Goal: Task Accomplishment & Management: Manage account settings

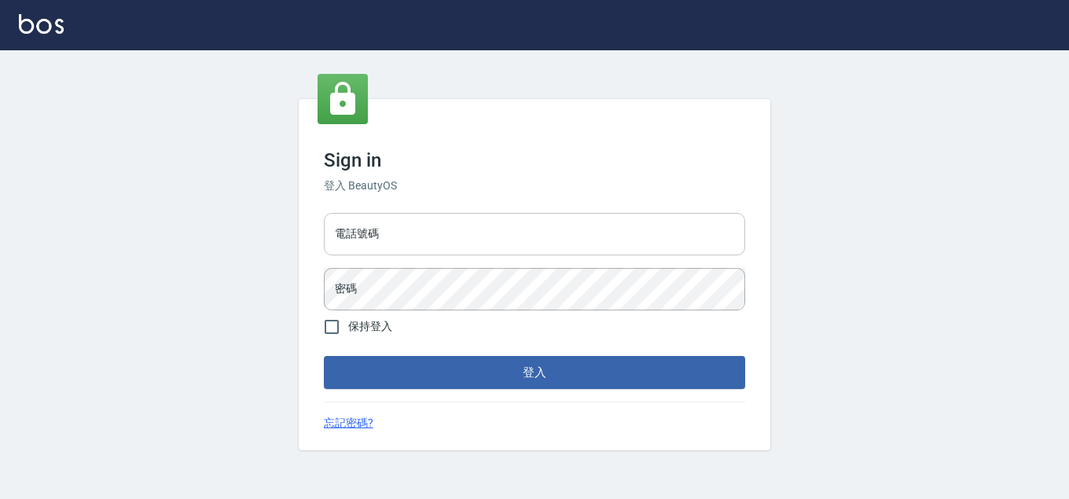
click at [391, 239] on input "電話號碼" at bounding box center [534, 234] width 421 height 42
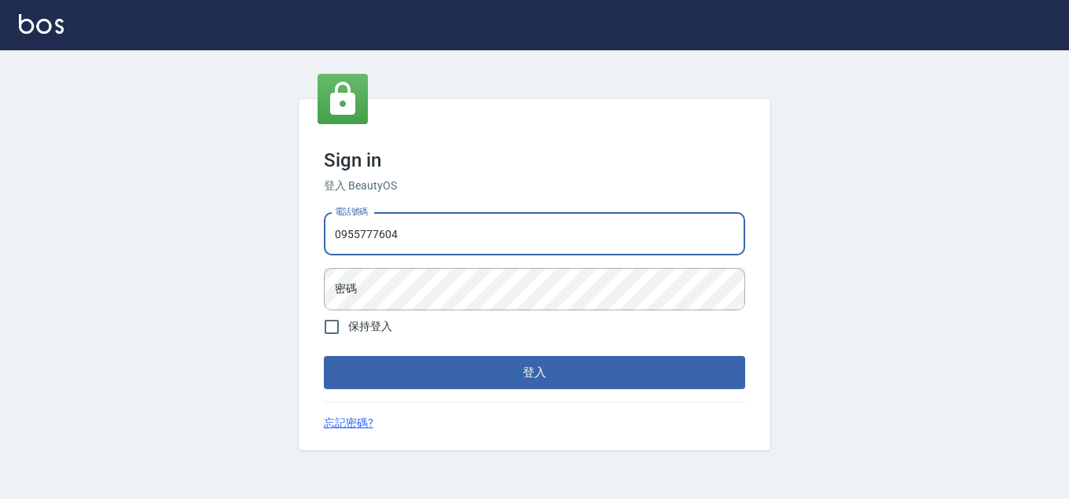
type input "0955777604"
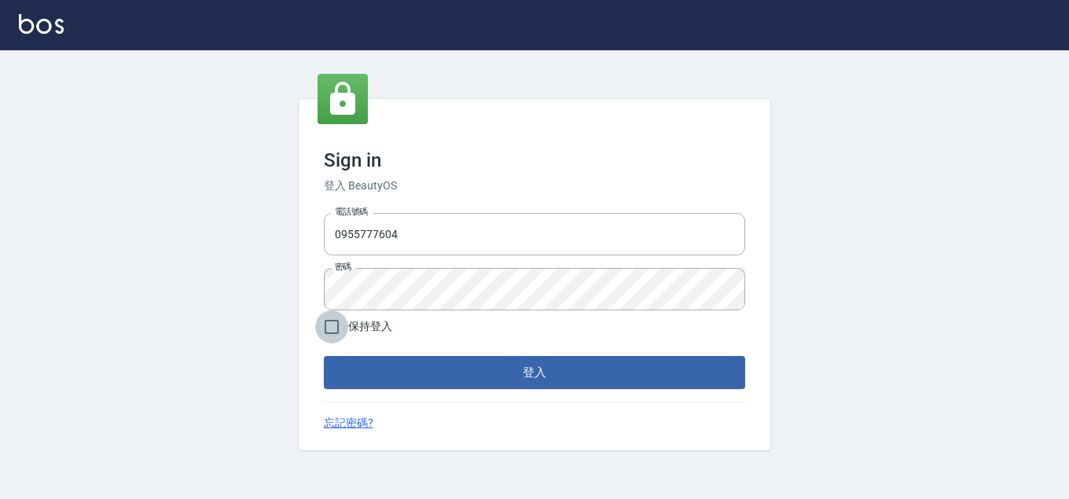
click at [332, 325] on input "保持登入" at bounding box center [331, 326] width 33 height 33
checkbox input "true"
click at [387, 360] on button "登入" at bounding box center [534, 372] width 421 height 33
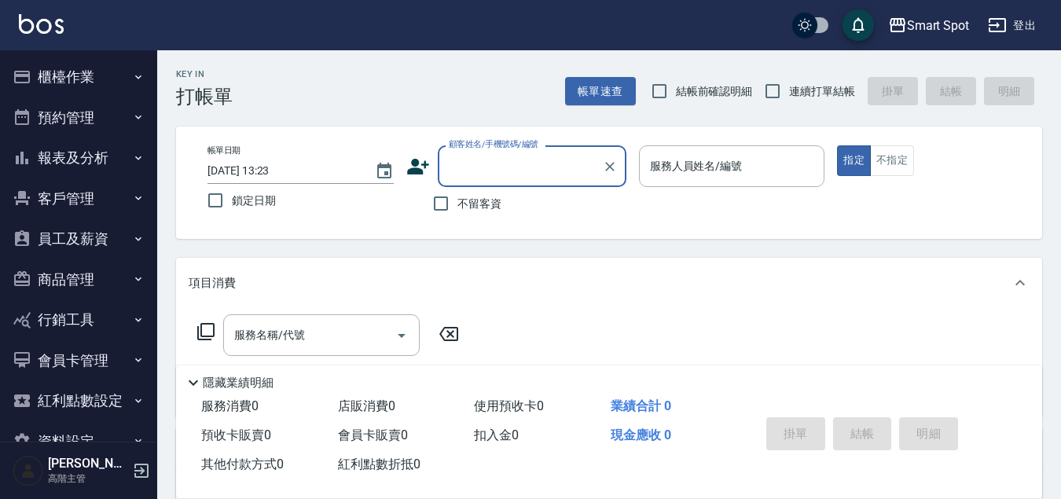
click at [132, 117] on icon "button" at bounding box center [138, 117] width 13 height 13
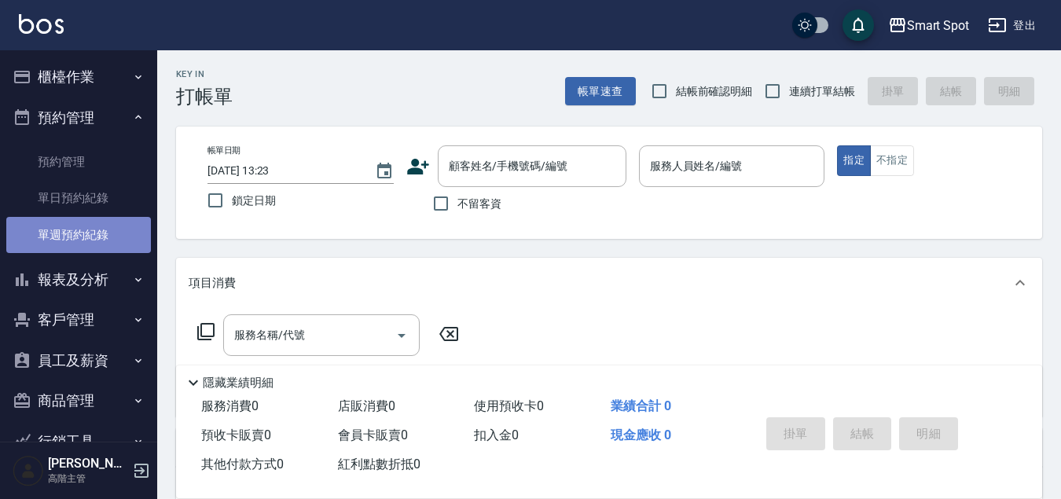
click at [123, 236] on link "單週預約紀錄" at bounding box center [78, 235] width 145 height 36
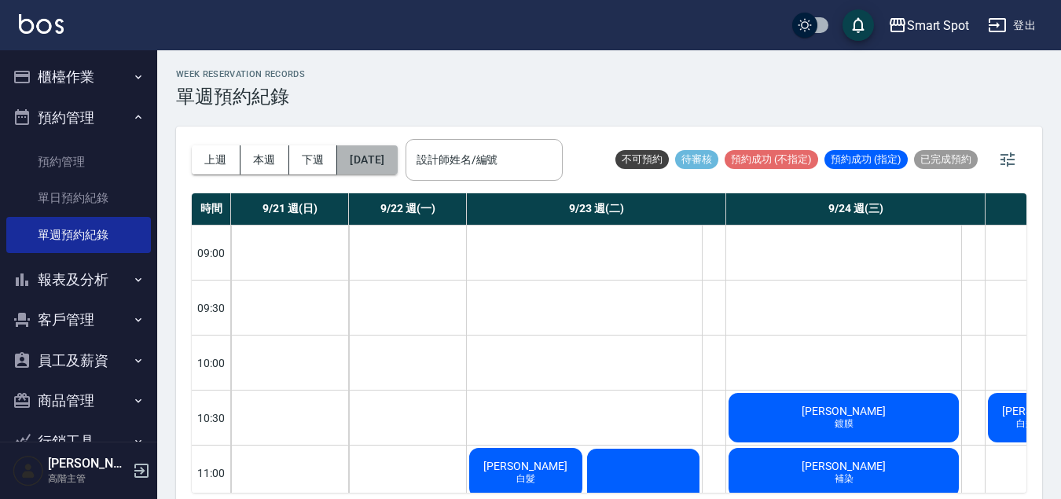
click at [371, 161] on button "[DATE]" at bounding box center [367, 159] width 60 height 29
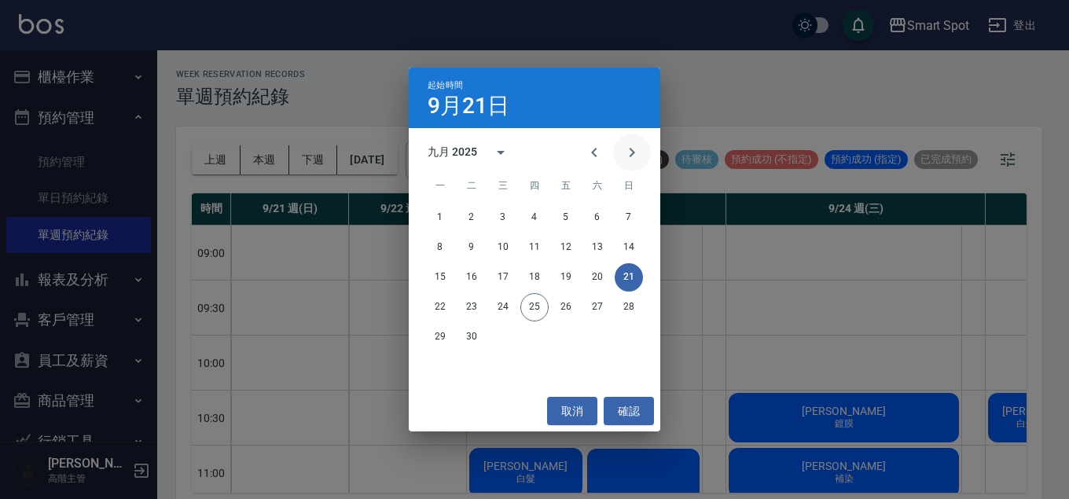
click at [626, 152] on icon "Next month" at bounding box center [631, 152] width 19 height 19
click at [565, 251] on button "10" at bounding box center [566, 247] width 28 height 28
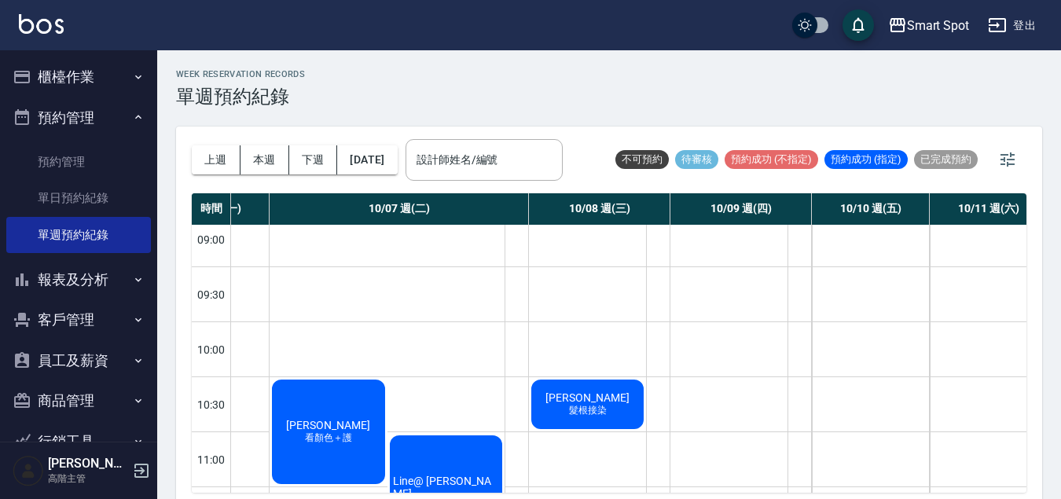
scroll to position [3, 197]
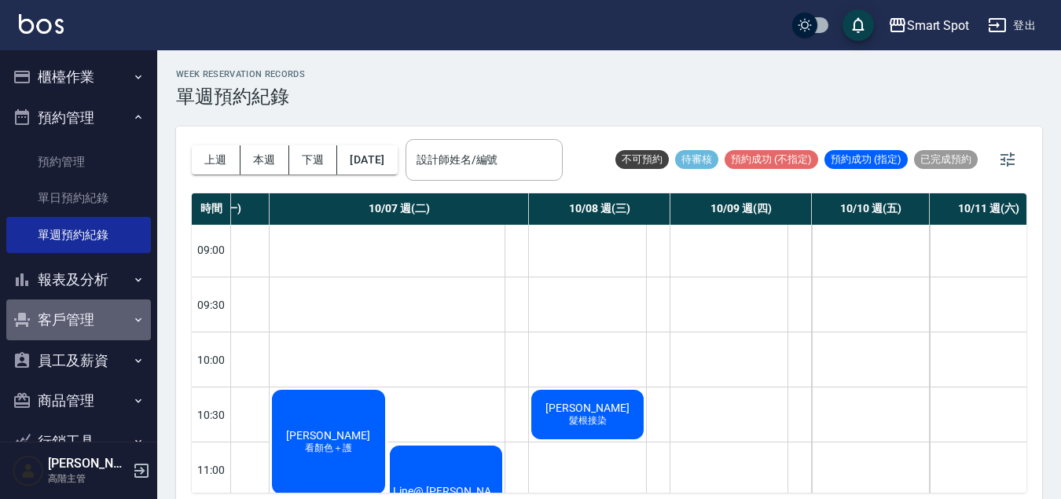
click at [99, 317] on button "客戶管理" at bounding box center [78, 319] width 145 height 41
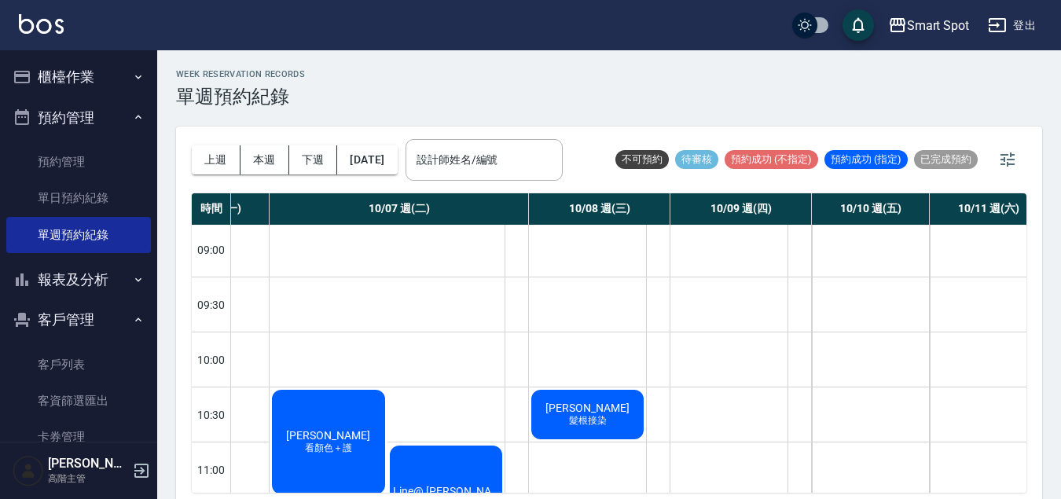
drag, startPoint x: 105, startPoint y: 359, endPoint x: 149, endPoint y: 344, distance: 46.5
click at [104, 358] on link "客戶列表" at bounding box center [78, 365] width 145 height 36
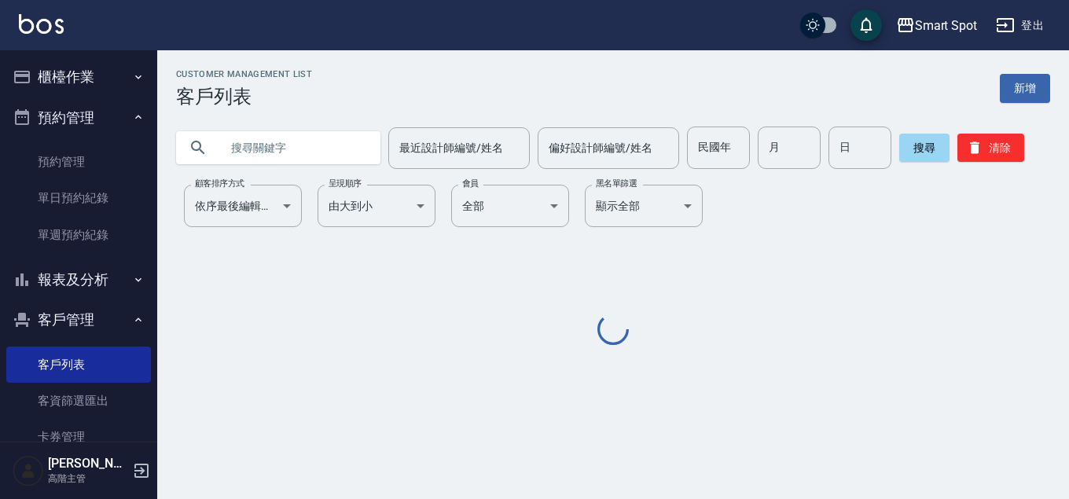
click at [322, 152] on input "text" at bounding box center [294, 148] width 148 height 42
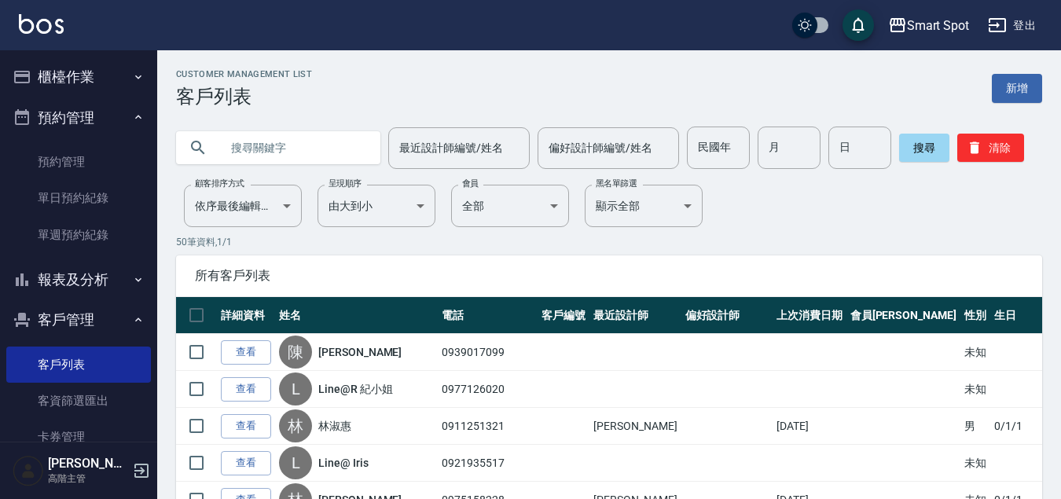
click at [311, 154] on input "text" at bounding box center [294, 148] width 148 height 42
type input "x"
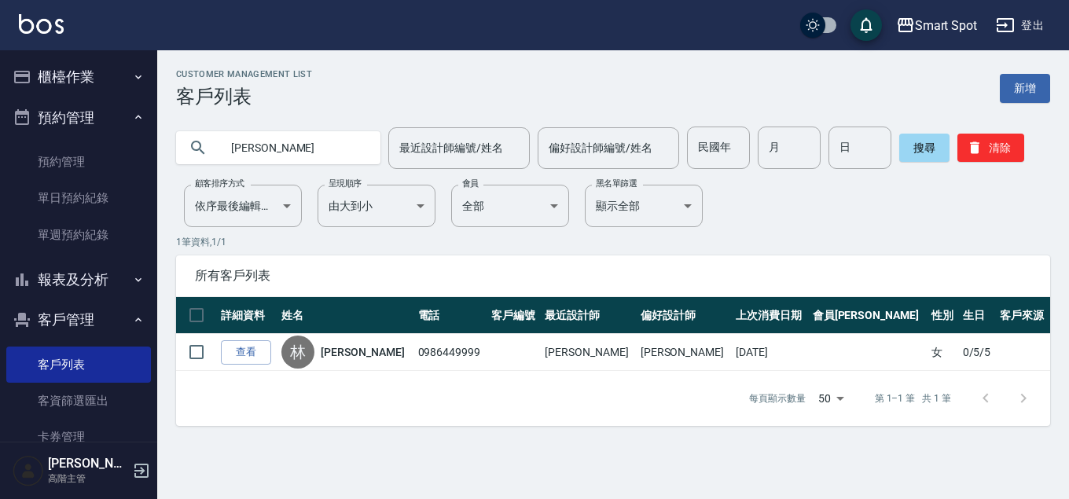
type input "[PERSON_NAME]"
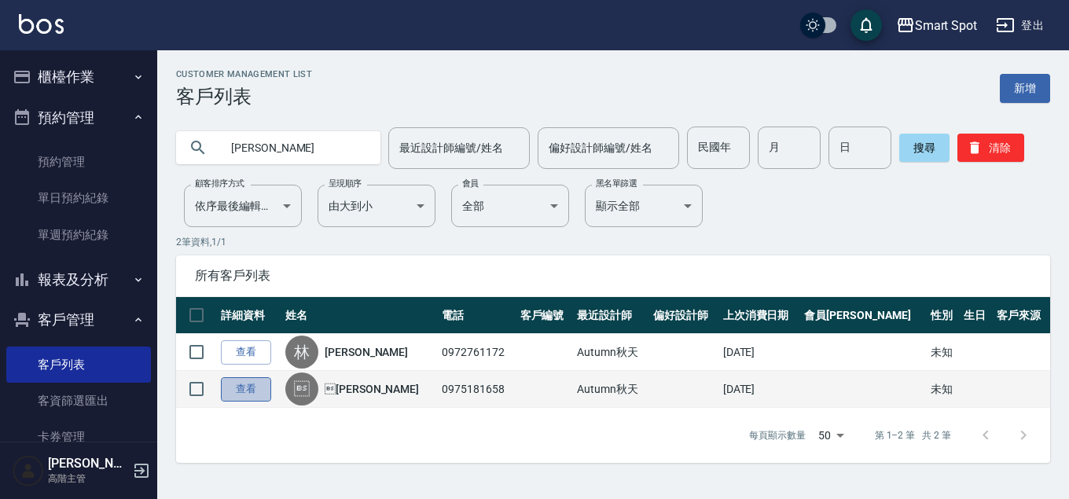
click at [248, 391] on link "查看" at bounding box center [246, 389] width 50 height 24
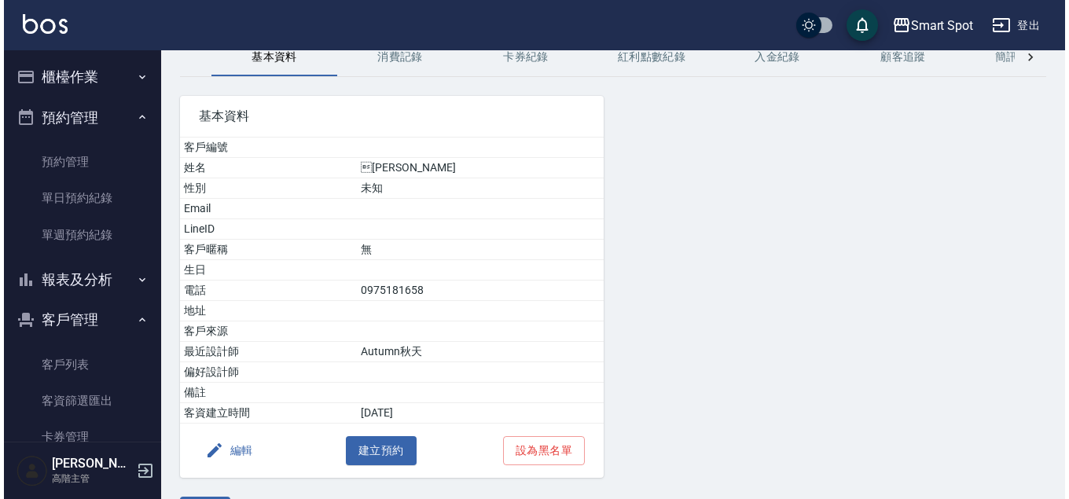
scroll to position [120, 0]
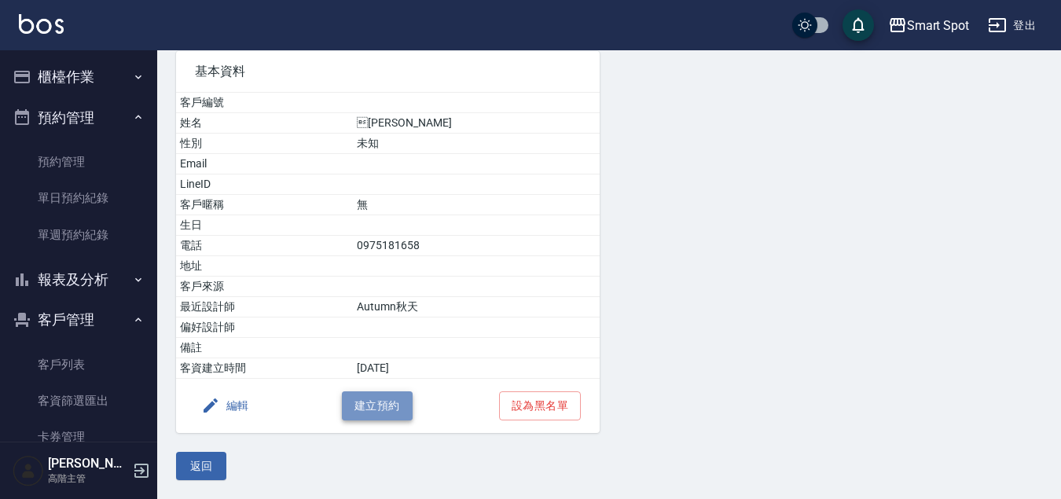
click at [378, 401] on button "建立預約" at bounding box center [377, 405] width 71 height 29
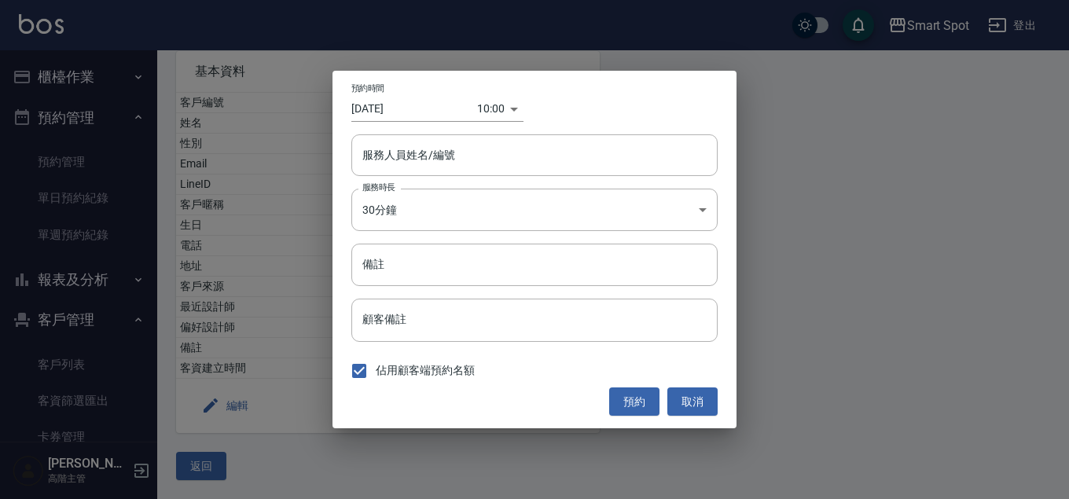
click at [516, 111] on div "10:00 1758765600000" at bounding box center [500, 109] width 46 height 26
click at [500, 112] on body "Smart Spot 登出 櫃檯作業 打帳單 帳單列表 掛單列表 座位開單 營業儀表板 現金收支登錄 高階收支登錄 材料自購登錄 每日結帳 排班表 現場電腦打…" at bounding box center [534, 189] width 1069 height 619
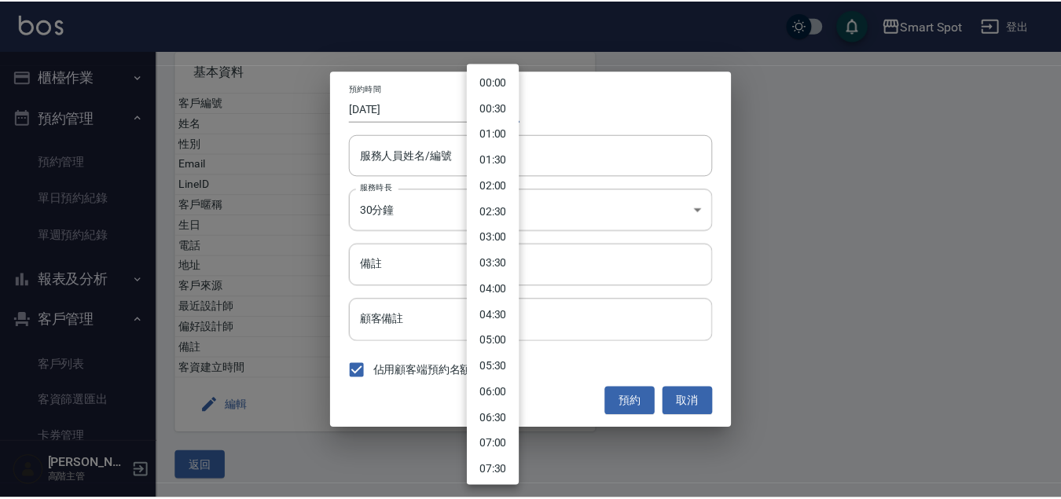
scroll to position [326, 0]
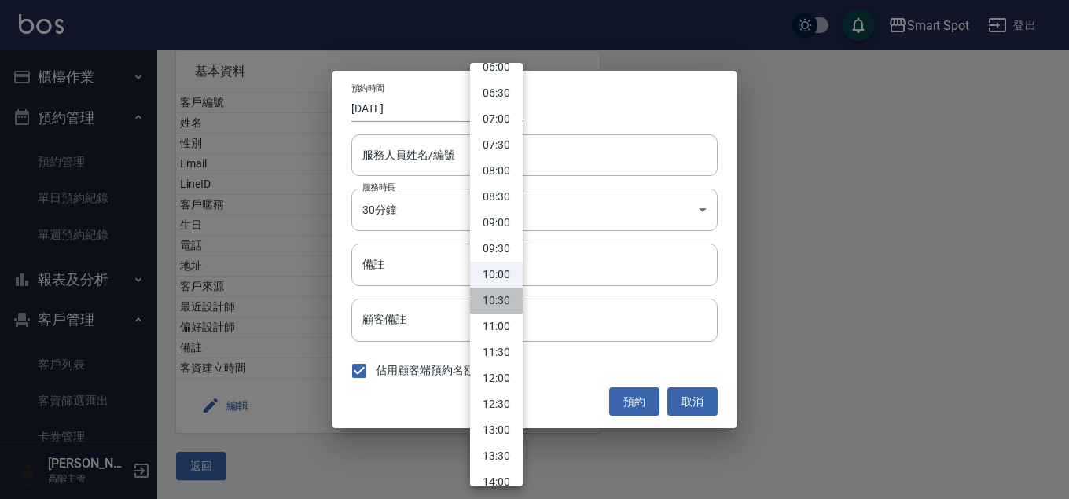
click at [508, 305] on li "10:30" at bounding box center [496, 301] width 53 height 26
type input "1758767400000"
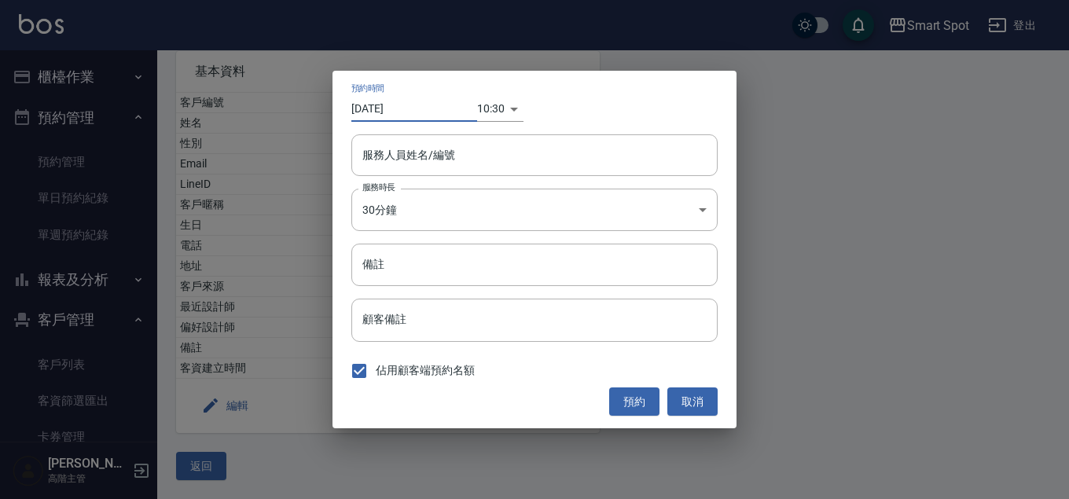
click at [417, 110] on input "[DATE]" at bounding box center [414, 109] width 126 height 26
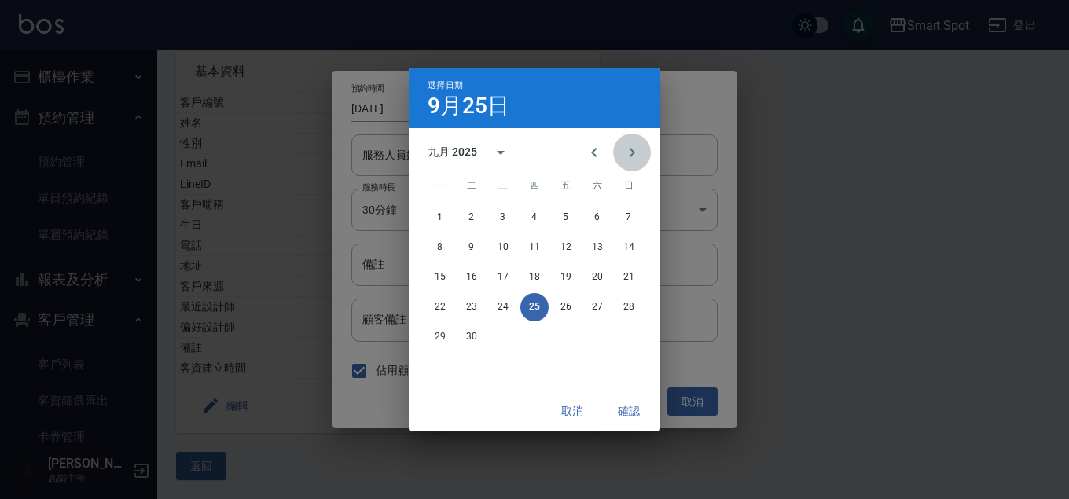
click at [622, 154] on icon "Next month" at bounding box center [631, 152] width 19 height 19
click at [566, 252] on button "10" at bounding box center [566, 247] width 28 height 28
type input "[DATE]"
type input "1760063400000"
click at [631, 413] on button "確認" at bounding box center [629, 411] width 50 height 29
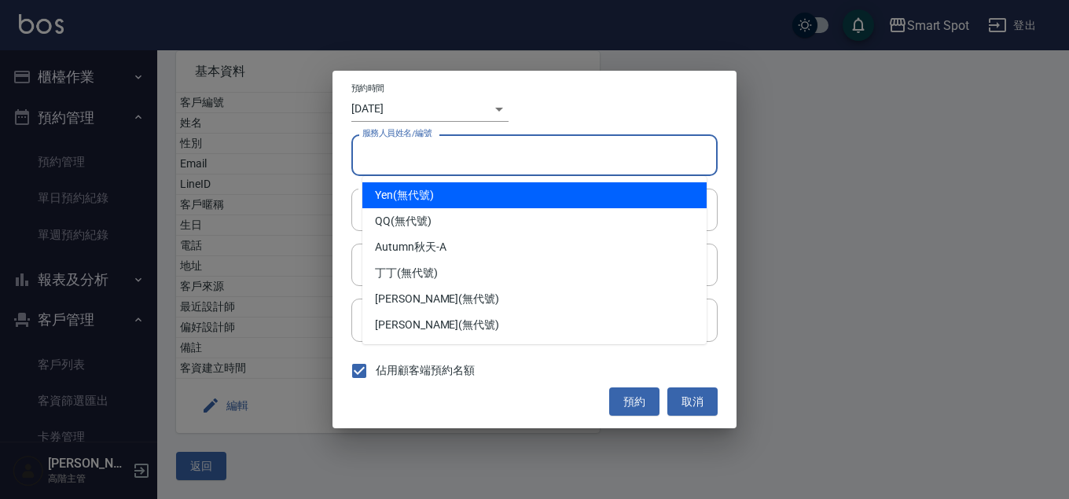
click at [444, 166] on input "服務人員姓名/編號" at bounding box center [534, 155] width 352 height 28
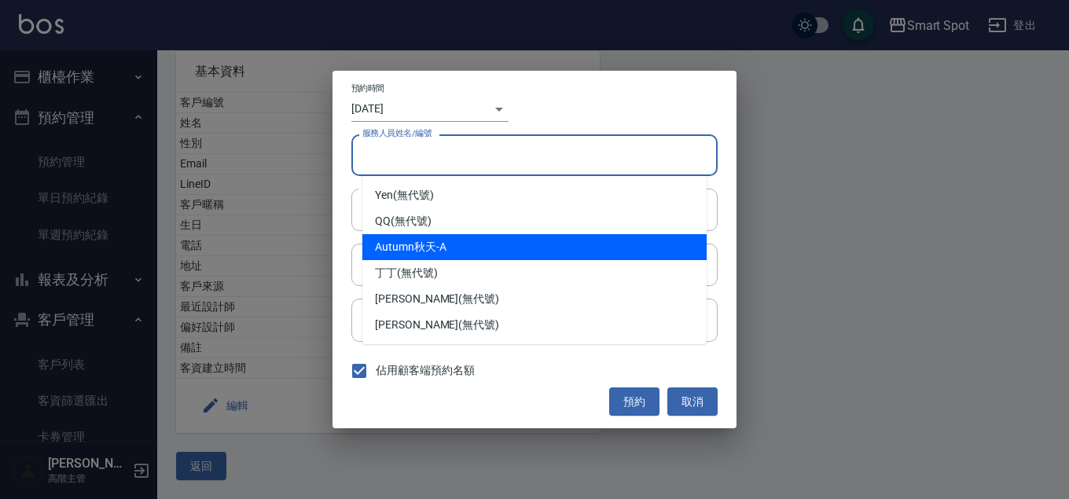
click at [450, 250] on div "Autumn秋天 -A" at bounding box center [534, 247] width 344 height 26
type input "Autumn秋天-A"
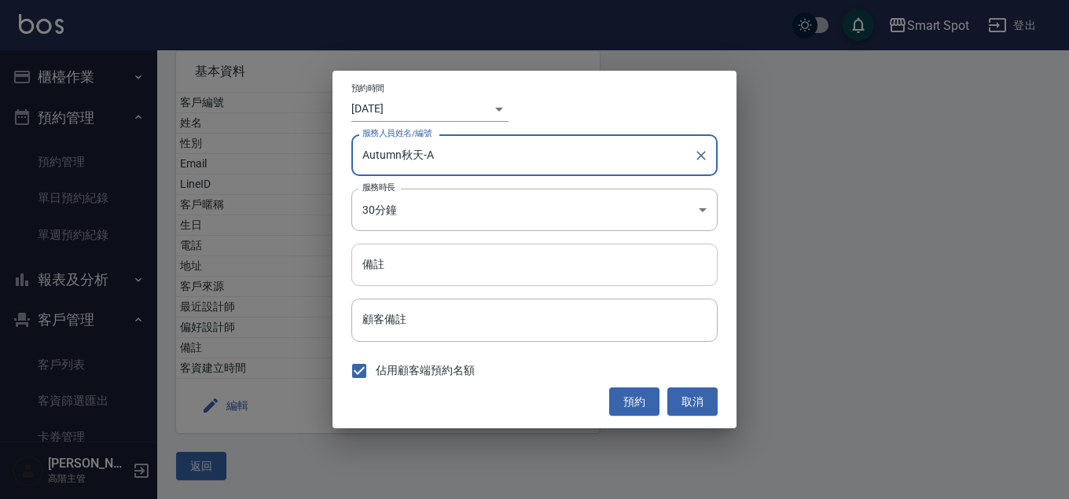
click at [445, 271] on input "備註" at bounding box center [534, 265] width 366 height 42
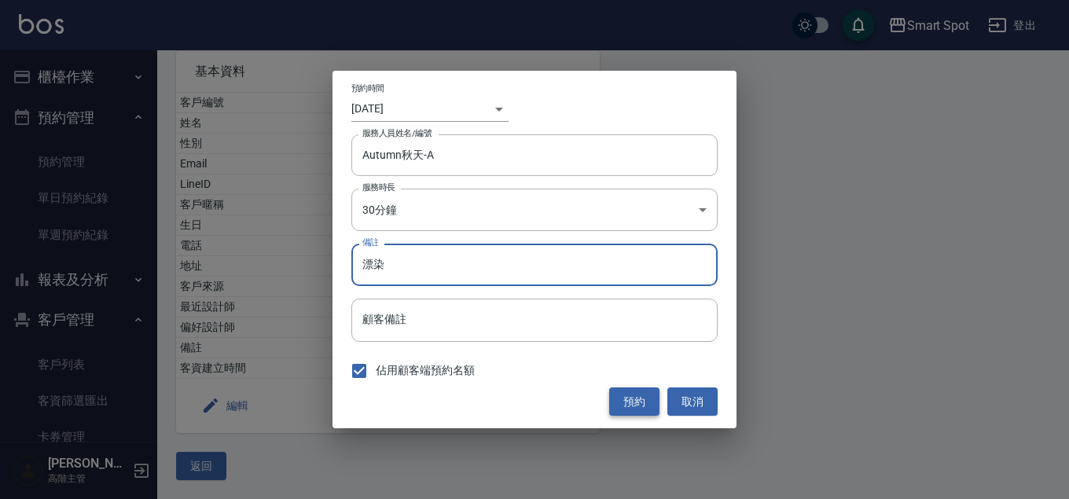
type input "漂染"
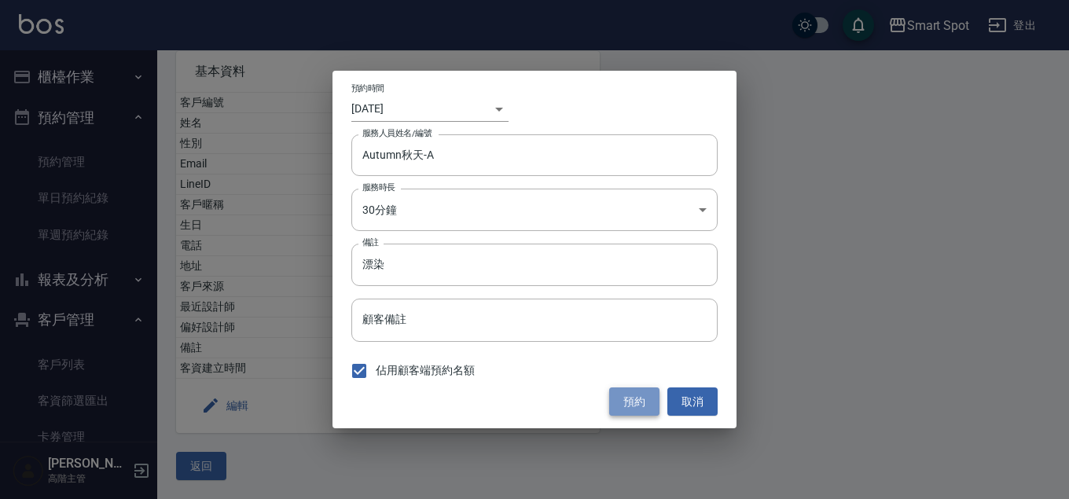
click at [633, 400] on button "預約" at bounding box center [634, 401] width 50 height 29
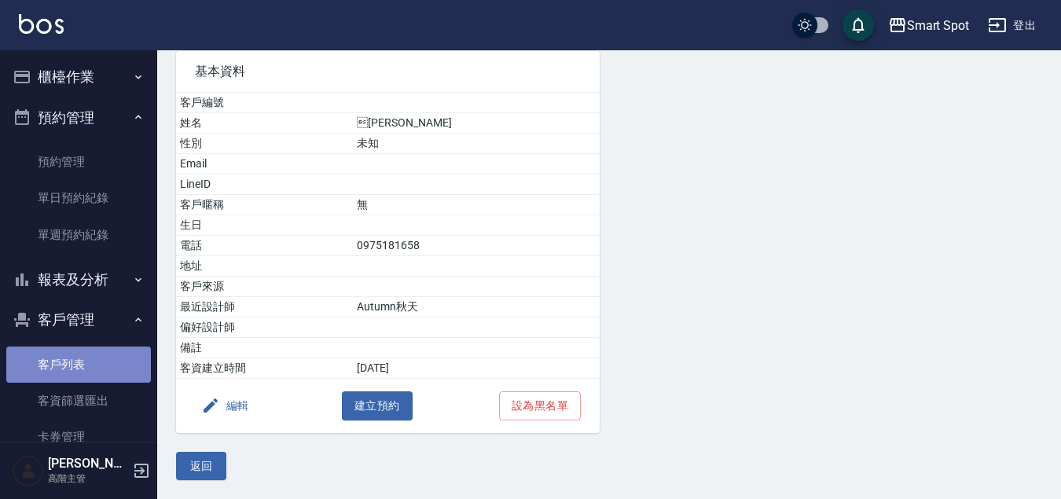
click at [112, 368] on link "客戶列表" at bounding box center [78, 365] width 145 height 36
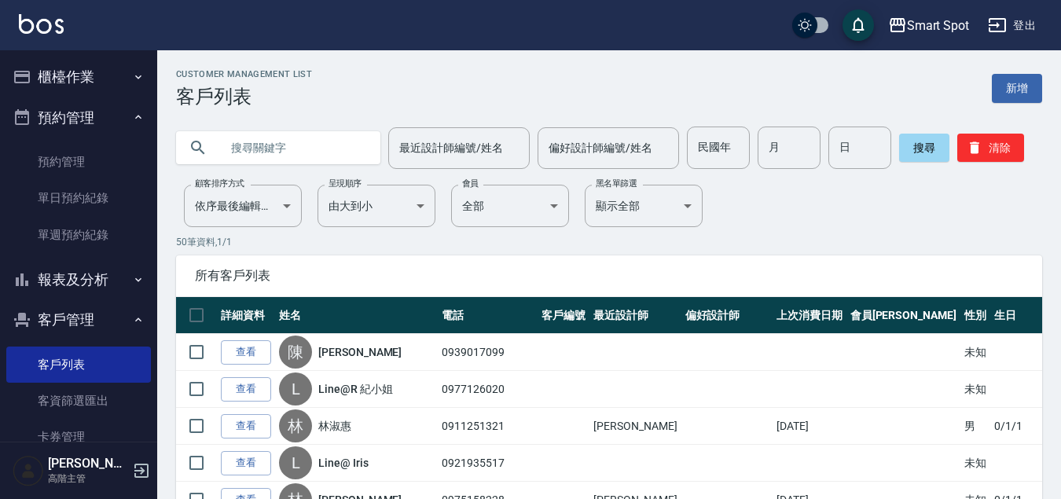
click at [310, 152] on input "text" at bounding box center [294, 148] width 148 height 42
type input "周志"
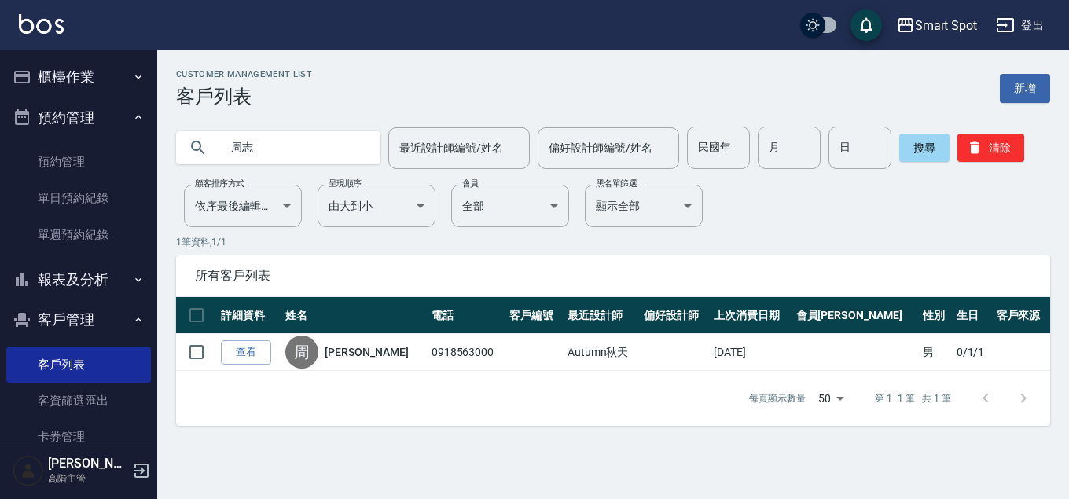
click at [251, 358] on link "查看" at bounding box center [246, 352] width 50 height 24
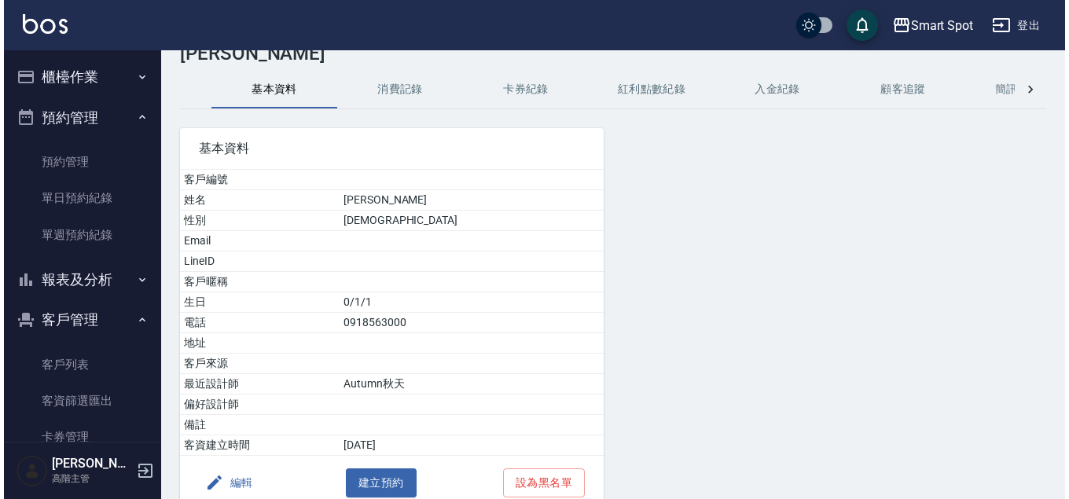
scroll to position [120, 0]
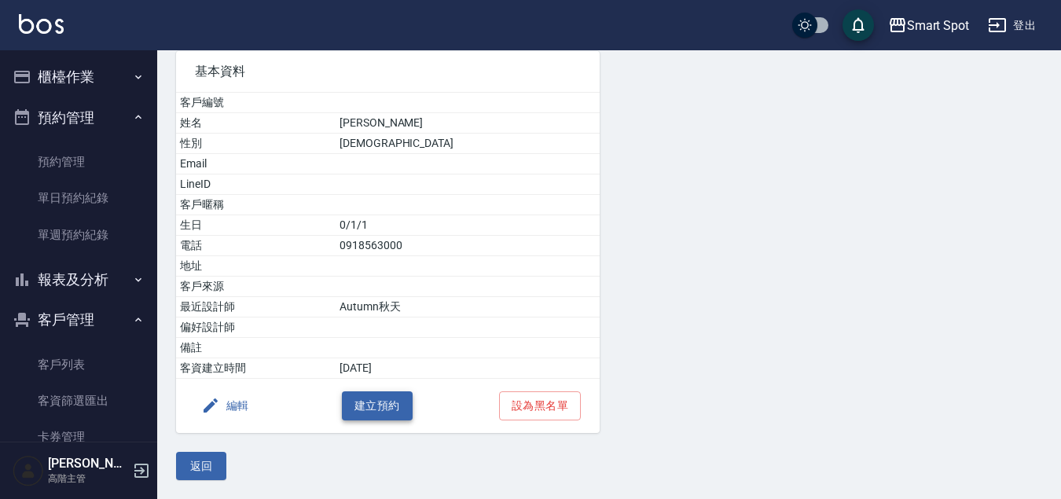
click at [387, 406] on button "建立預約" at bounding box center [377, 405] width 71 height 29
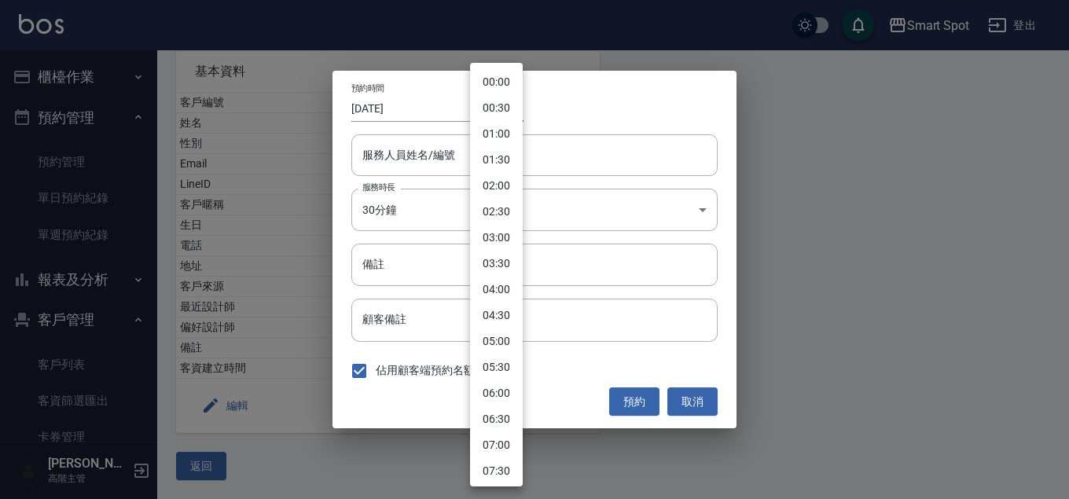
click at [500, 112] on body "Smart Spot 登出 櫃檯作業 打帳單 帳單列表 掛單列表 座位開單 營業儀表板 現金收支登錄 高階收支登錄 材料自購登錄 每日結帳 排班表 現場電腦打…" at bounding box center [534, 189] width 1069 height 619
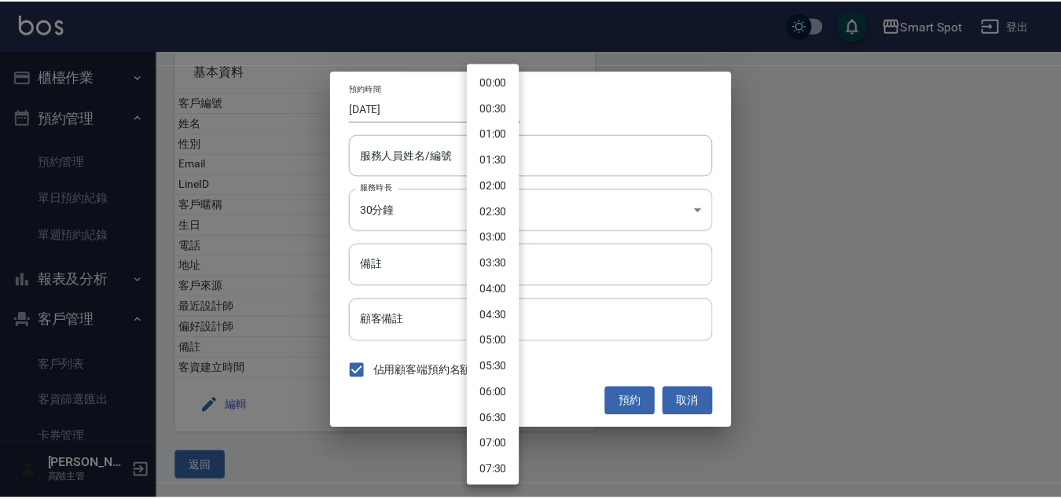
scroll to position [326, 0]
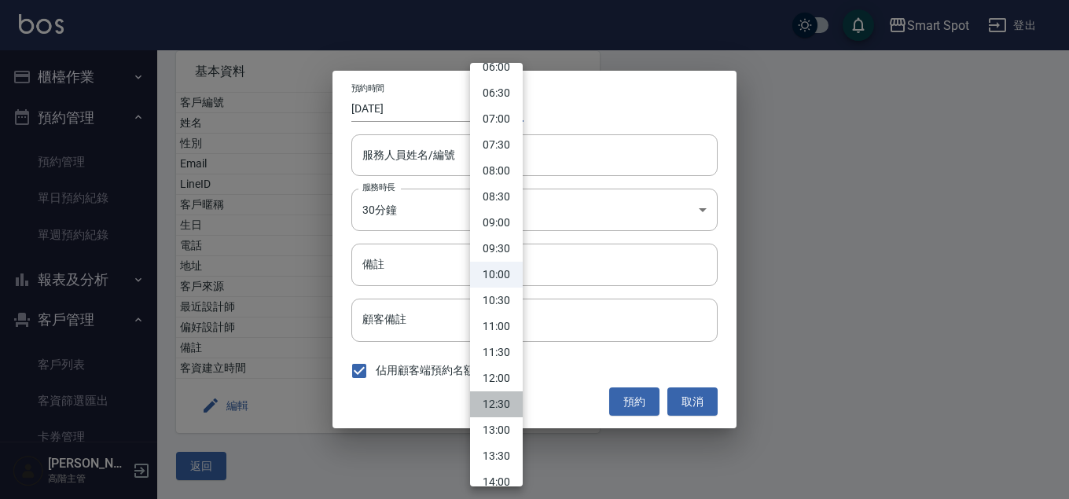
click at [506, 403] on li "12:30" at bounding box center [496, 404] width 53 height 26
type input "1758774600000"
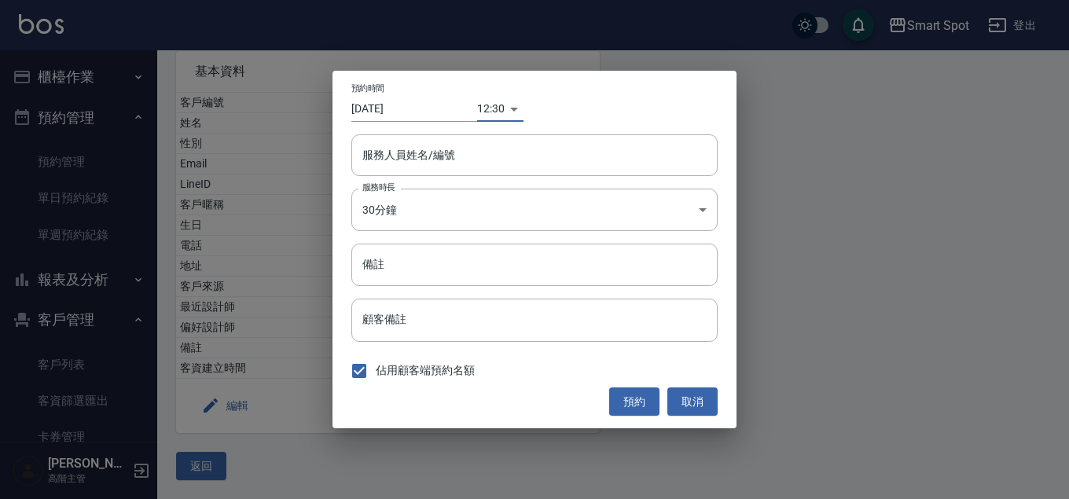
click at [446, 106] on input "[DATE]" at bounding box center [414, 109] width 126 height 26
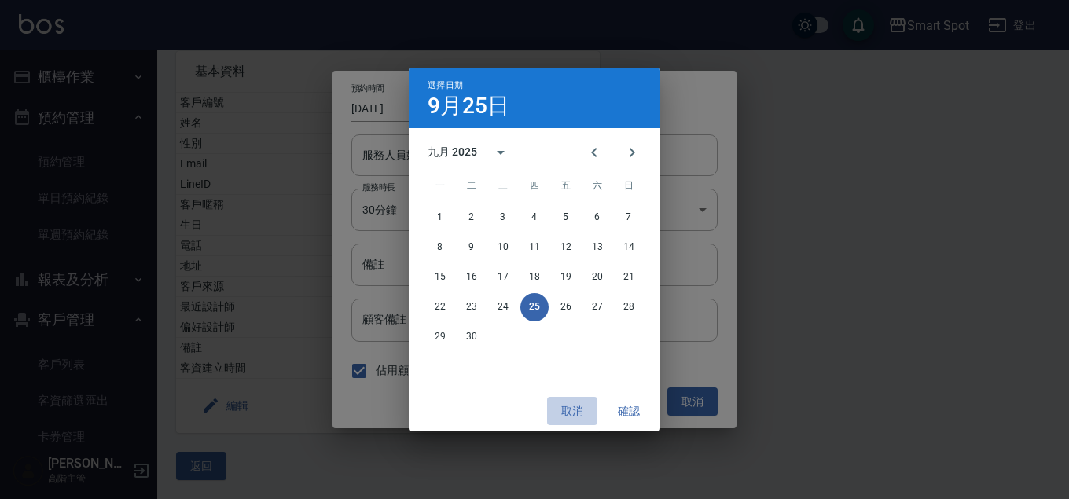
click at [581, 413] on button "取消" at bounding box center [572, 411] width 50 height 29
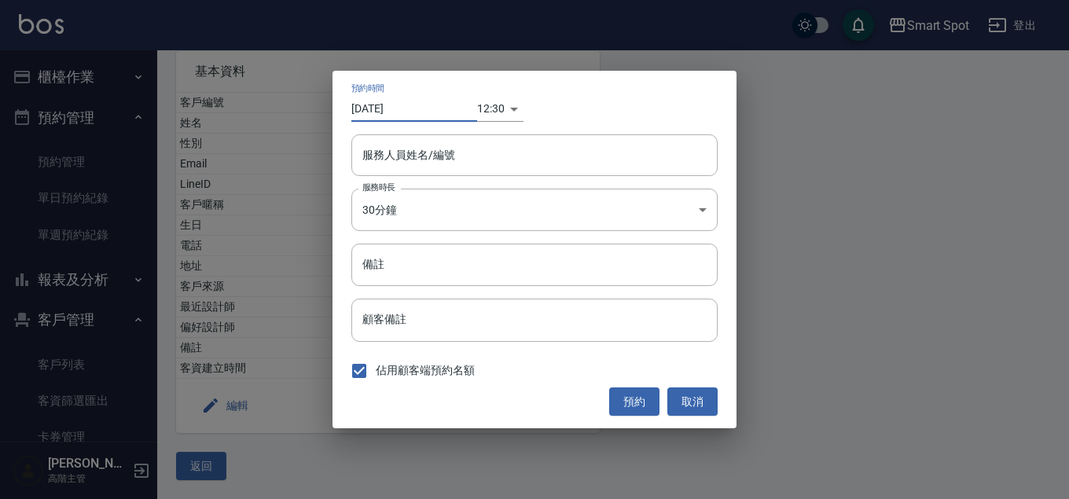
click at [415, 108] on input "[DATE]" at bounding box center [414, 109] width 126 height 26
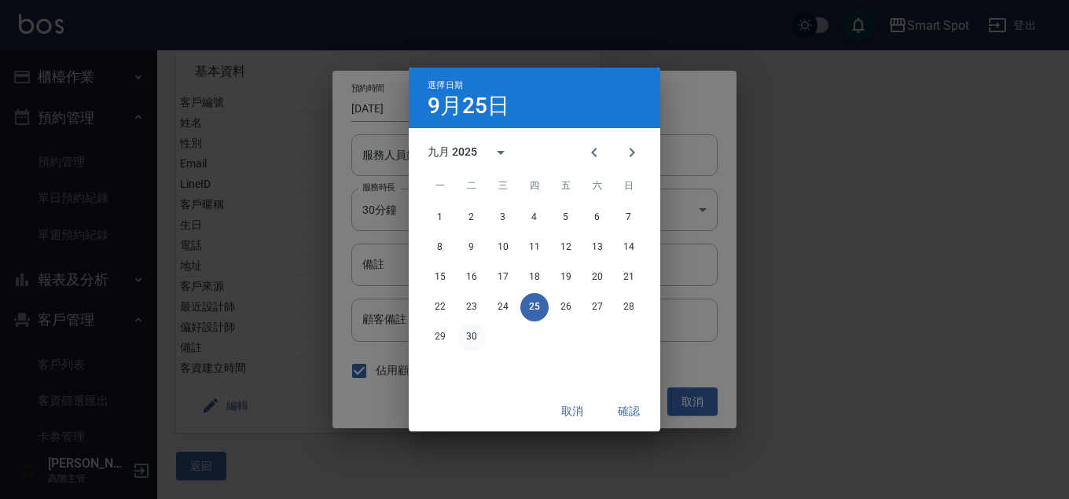
click at [475, 340] on button "30" at bounding box center [471, 337] width 28 height 28
type input "[DATE]"
type input "1759206600000"
click at [626, 409] on button "確認" at bounding box center [629, 411] width 50 height 29
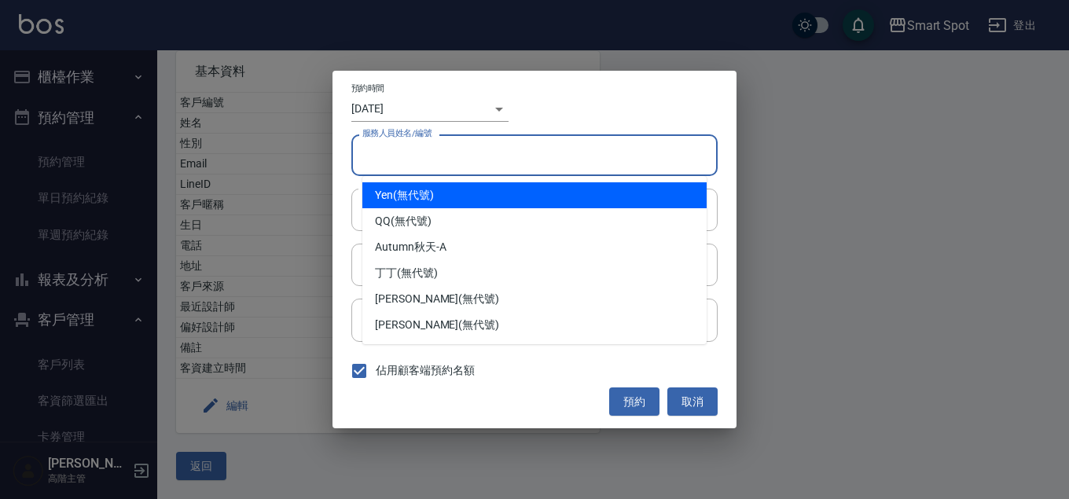
click at [486, 151] on input "服務人員姓名/編號" at bounding box center [534, 155] width 352 height 28
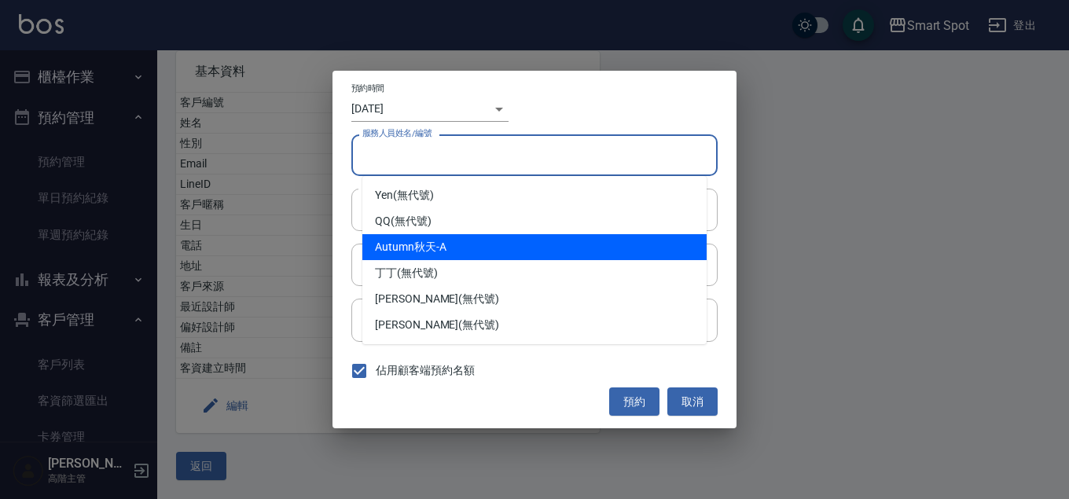
click at [453, 247] on div "Autumn秋天 -A" at bounding box center [534, 247] width 344 height 26
type input "Autumn秋天-A"
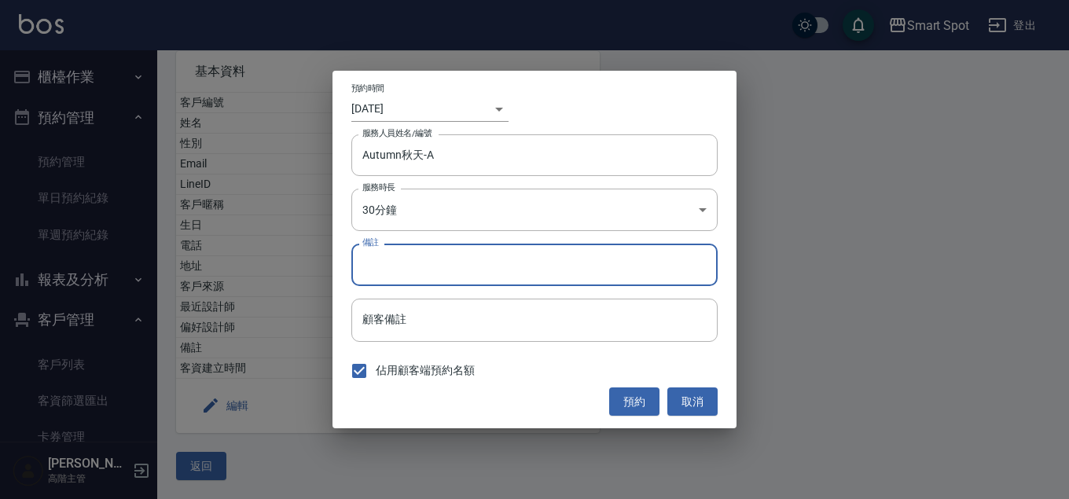
click at [427, 267] on input "備註" at bounding box center [534, 265] width 366 height 42
click at [436, 269] on input "燙．剪" at bounding box center [534, 265] width 366 height 42
click at [431, 264] on input "燙．剪（1530" at bounding box center [534, 265] width 366 height 42
click at [455, 265] on input "燙．剪（1530" at bounding box center [534, 265] width 366 height 42
type input "燙．剪（1530離開)"
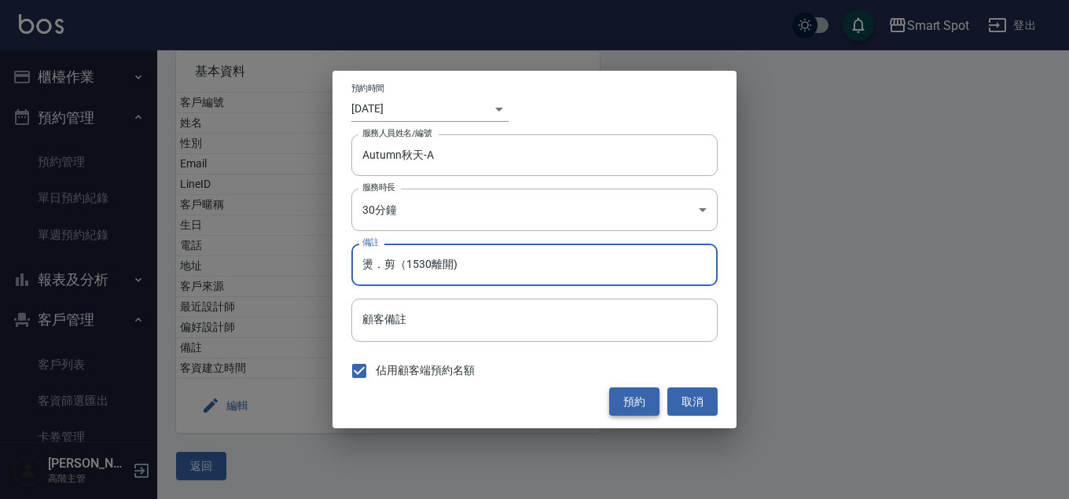
click at [631, 406] on button "預約" at bounding box center [634, 401] width 50 height 29
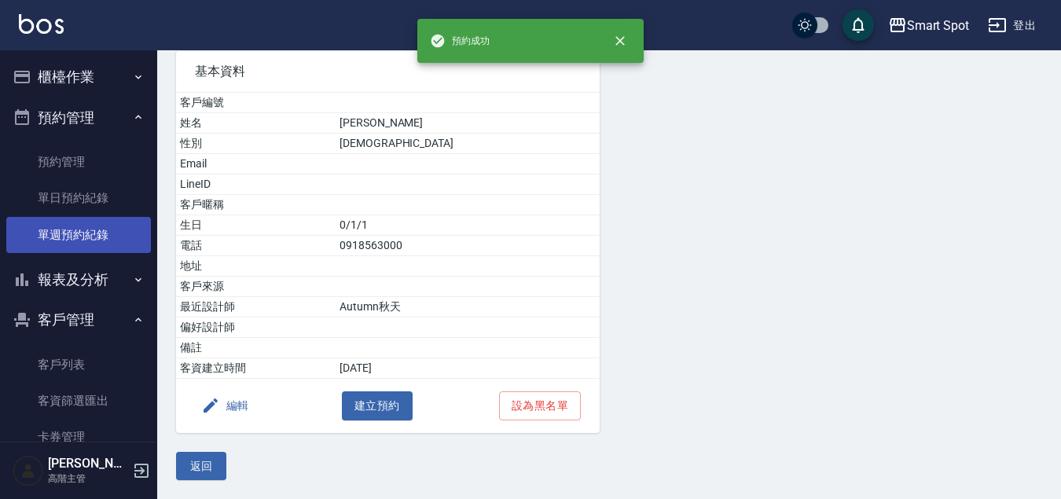
click at [109, 236] on link "單週預約紀錄" at bounding box center [78, 235] width 145 height 36
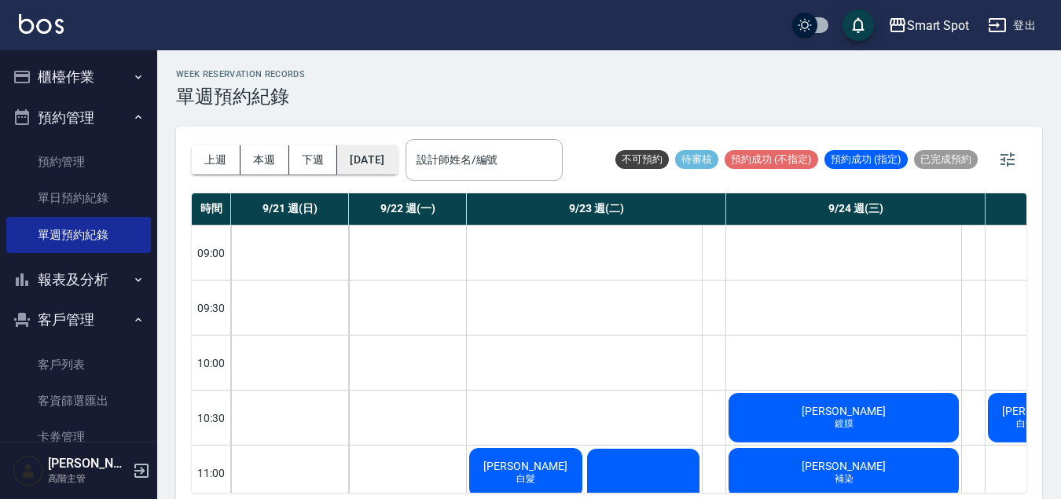
click at [397, 166] on button "[DATE]" at bounding box center [367, 159] width 60 height 29
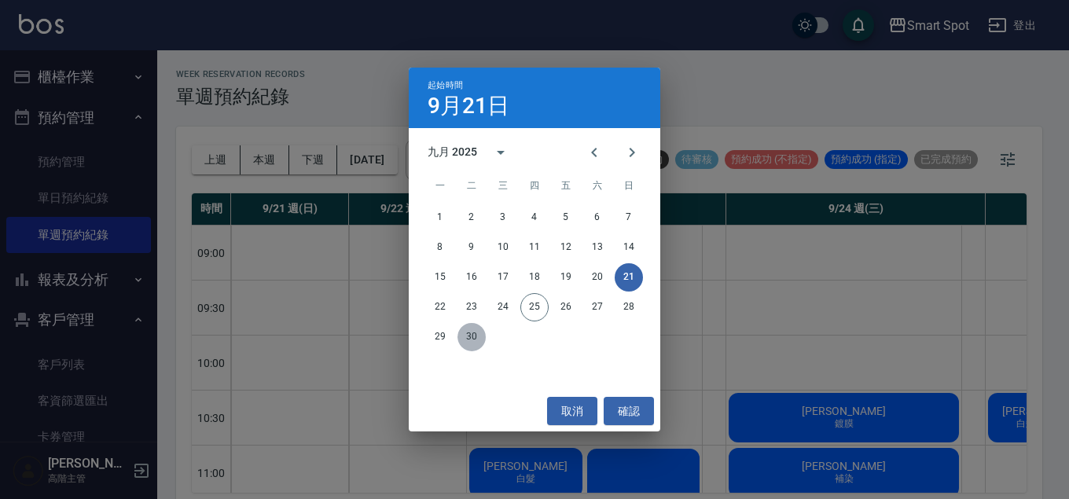
drag, startPoint x: 468, startPoint y: 336, endPoint x: 516, endPoint y: 307, distance: 55.4
click at [469, 336] on button "30" at bounding box center [471, 337] width 28 height 28
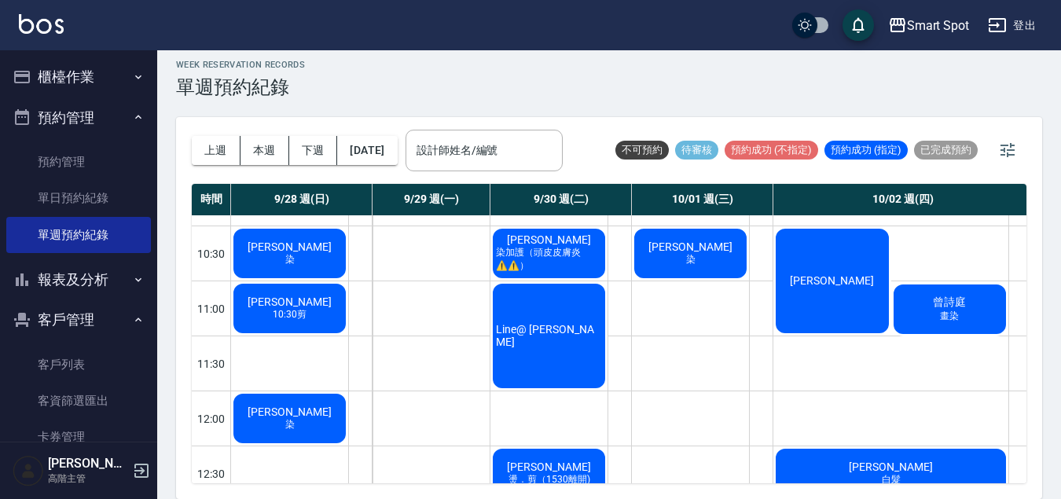
scroll to position [215, 0]
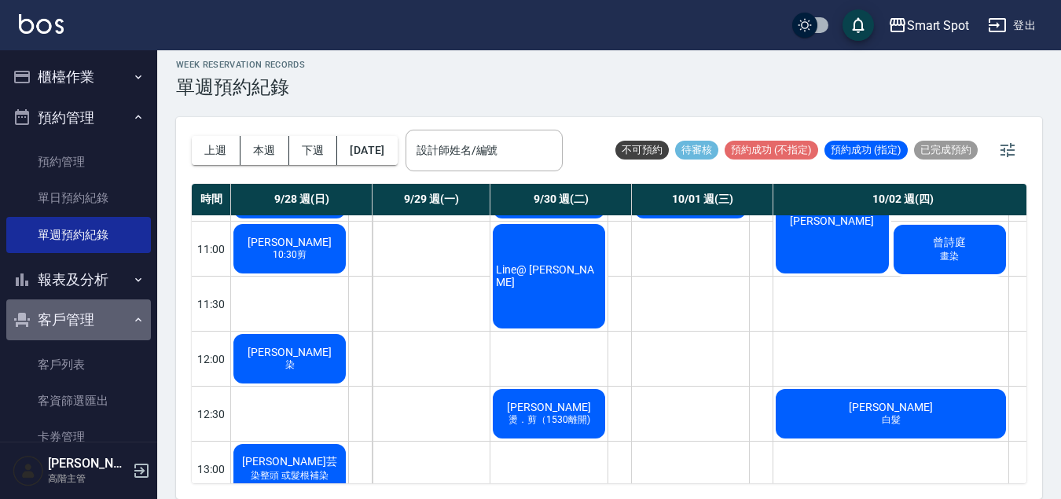
click at [98, 325] on button "客戶管理" at bounding box center [78, 319] width 145 height 41
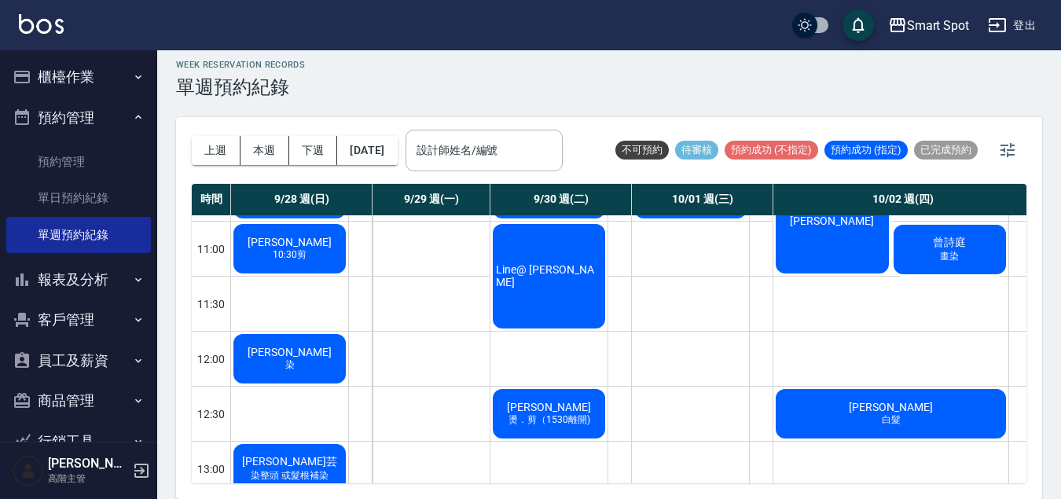
drag, startPoint x: 96, startPoint y: 324, endPoint x: 92, endPoint y: 334, distance: 10.9
click at [96, 324] on button "客戶管理" at bounding box center [78, 319] width 145 height 41
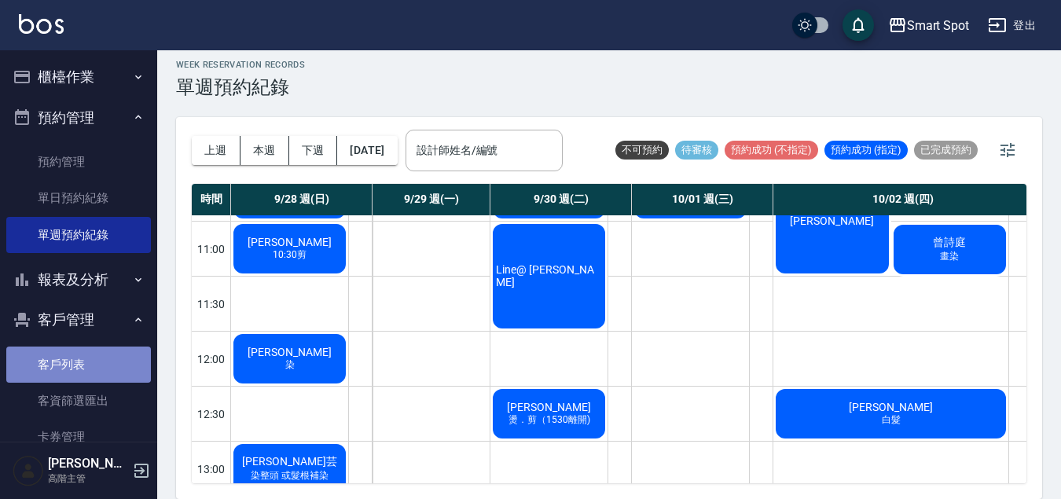
click at [94, 362] on link "客戶列表" at bounding box center [78, 365] width 145 height 36
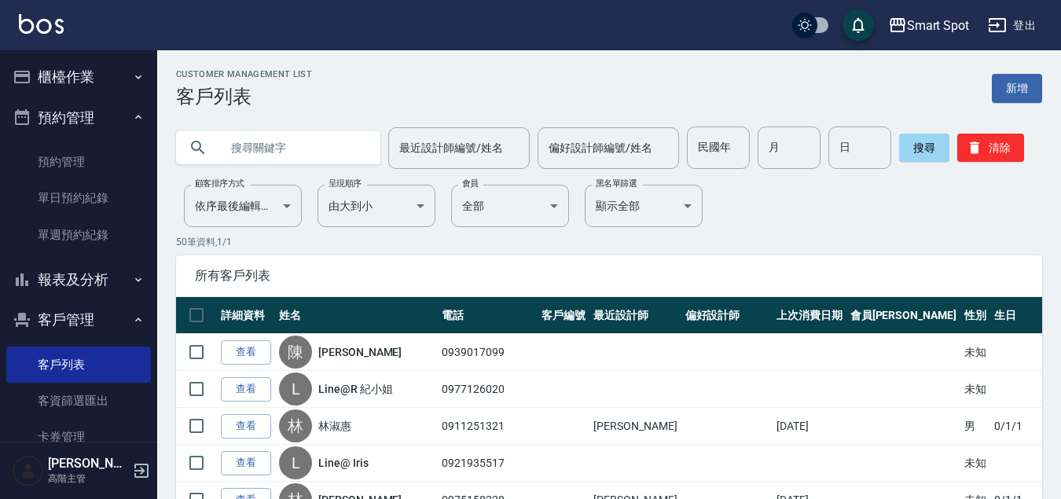
click at [315, 151] on input "text" at bounding box center [294, 148] width 148 height 42
type input "r"
type input "[PERSON_NAME]"
click at [923, 153] on button "搜尋" at bounding box center [924, 148] width 50 height 28
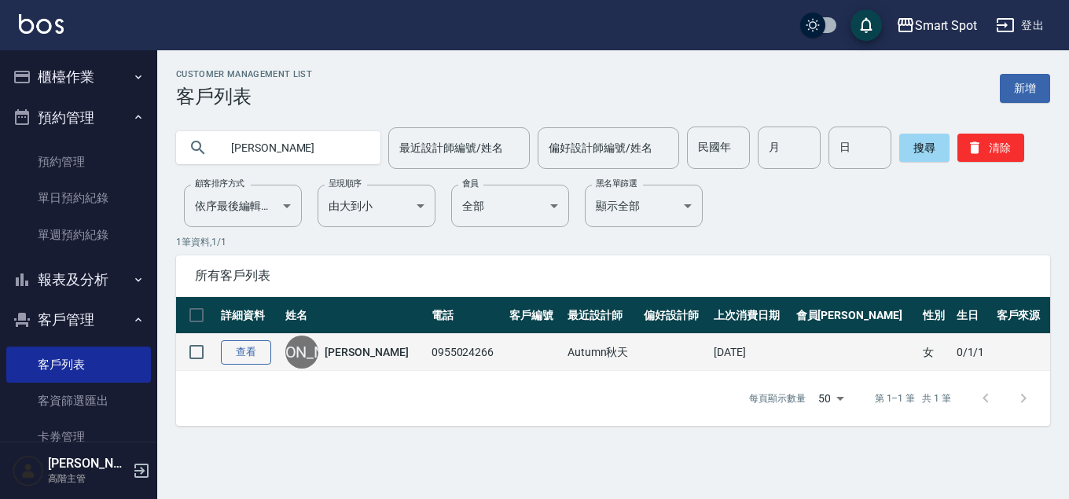
click at [258, 348] on link "查看" at bounding box center [246, 352] width 50 height 24
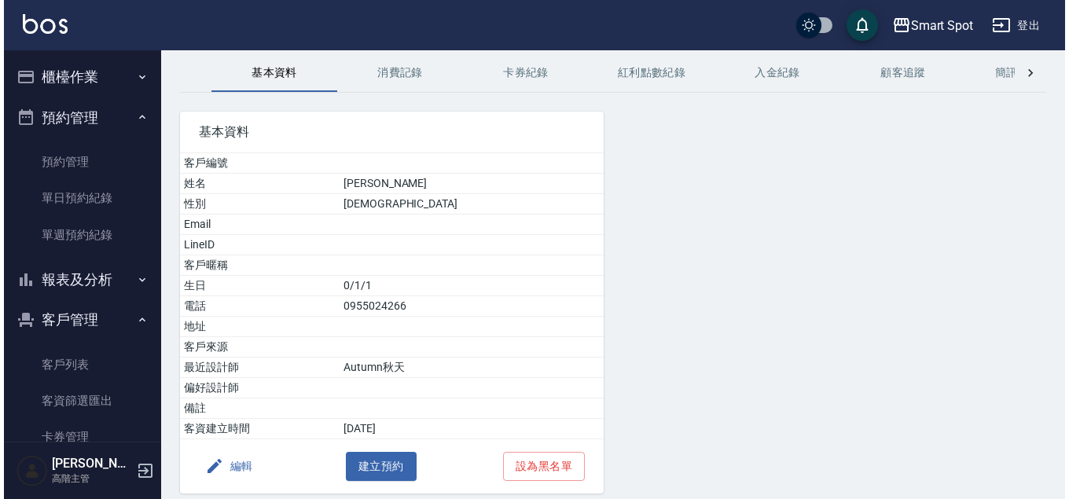
scroll to position [120, 0]
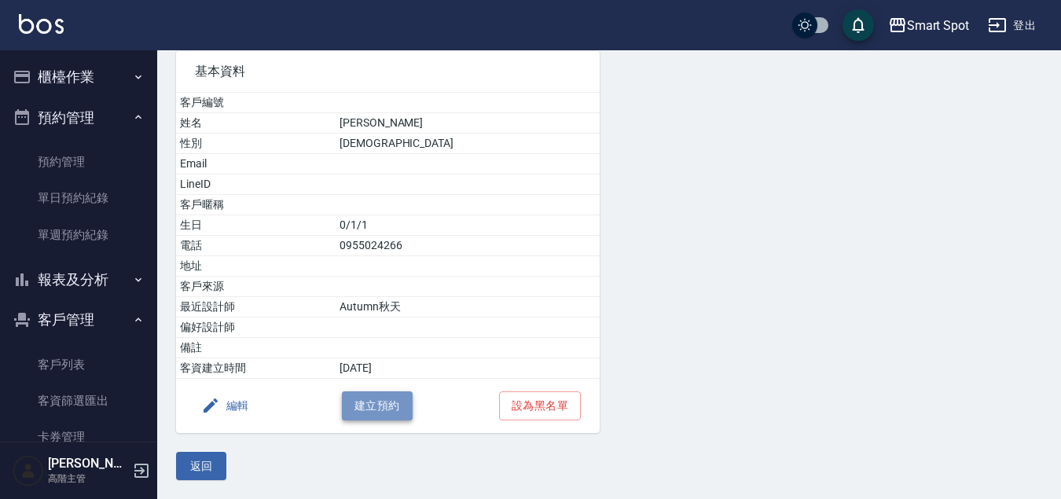
click at [398, 405] on button "建立預約" at bounding box center [377, 405] width 71 height 29
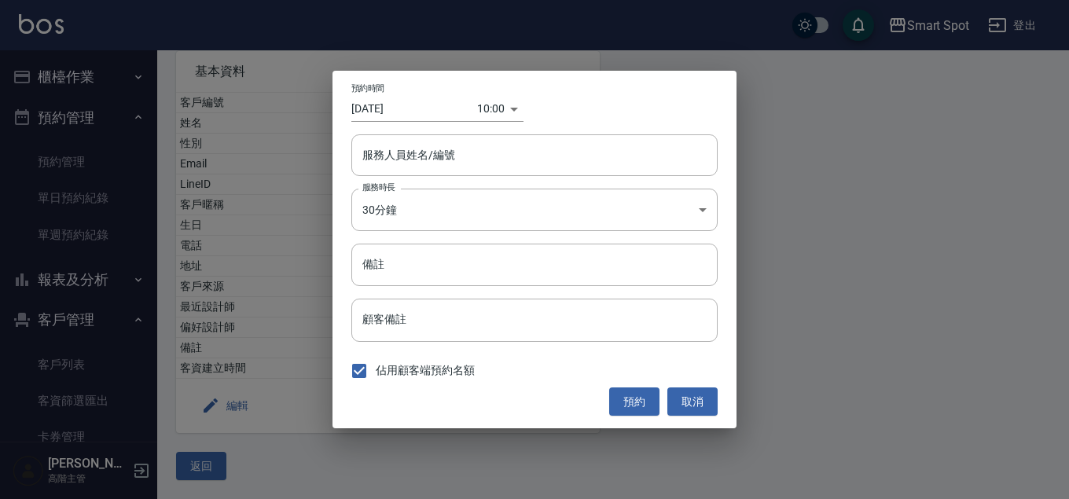
click at [515, 112] on div "10:00 1758765600000" at bounding box center [500, 109] width 46 height 26
click at [503, 111] on body "Smart Spot 登出 櫃檯作業 打帳單 帳單列表 掛單列表 座位開單 營業儀表板 現金收支登錄 高階收支登錄 材料自購登錄 每日結帳 排班表 現場電腦打…" at bounding box center [534, 189] width 1069 height 619
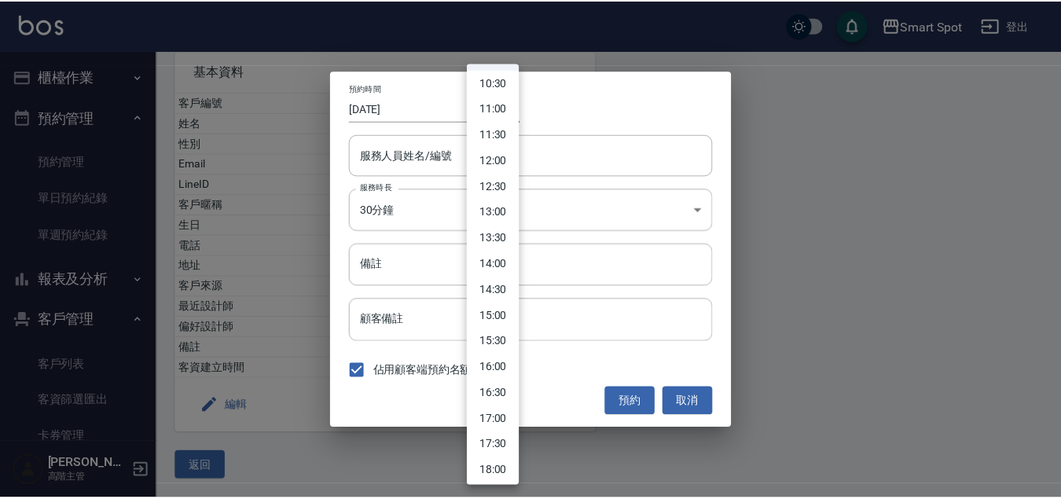
scroll to position [551, 0]
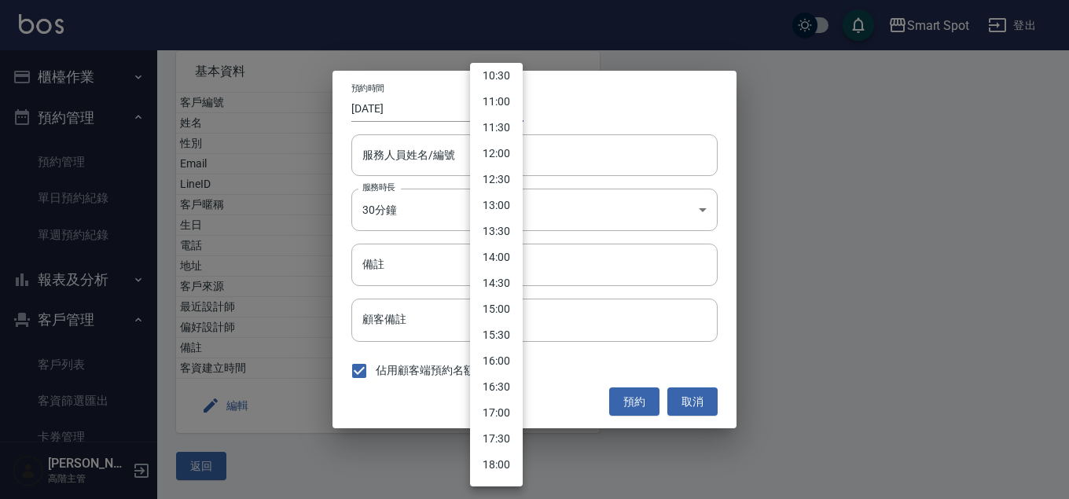
click at [504, 388] on li "16:30" at bounding box center [496, 387] width 53 height 26
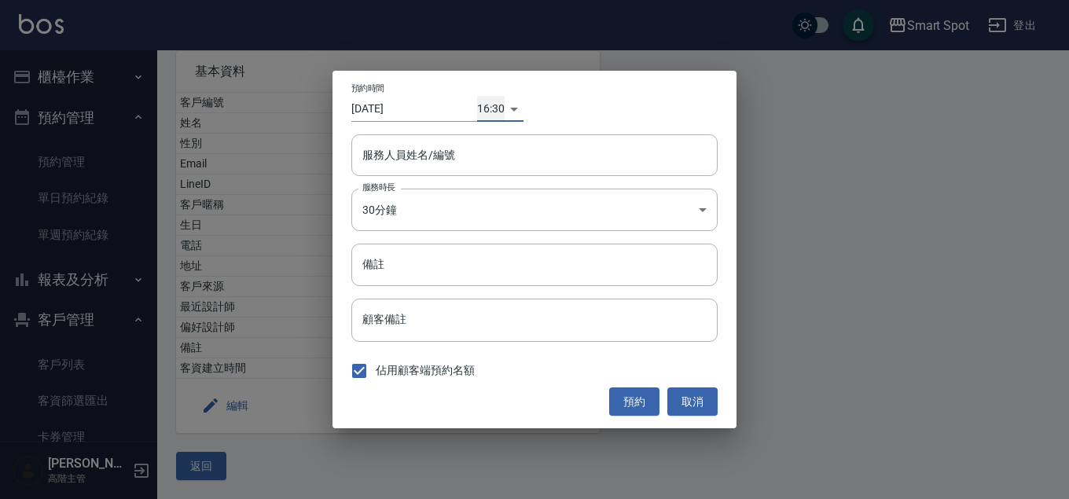
type input "1758789000000"
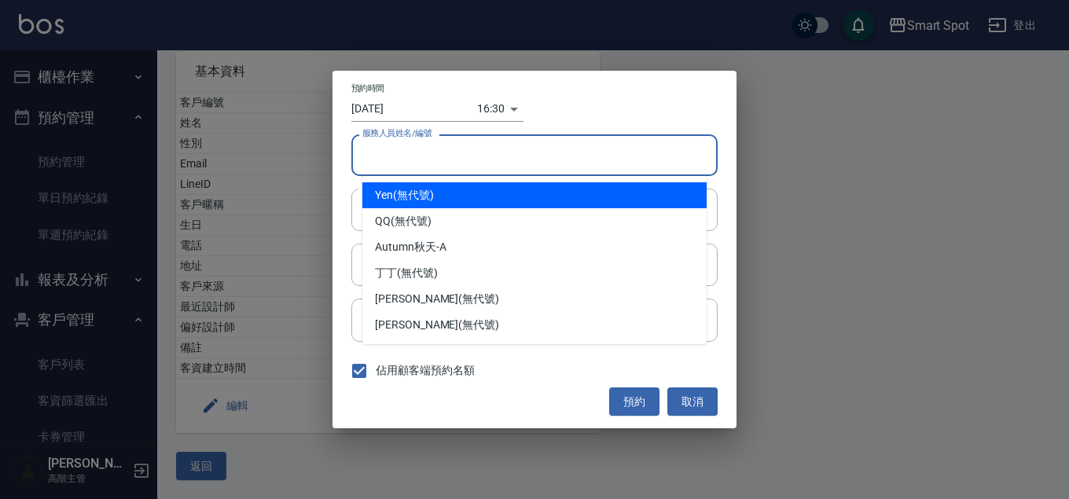
click at [468, 159] on input "服務人員姓名/編號" at bounding box center [534, 155] width 352 height 28
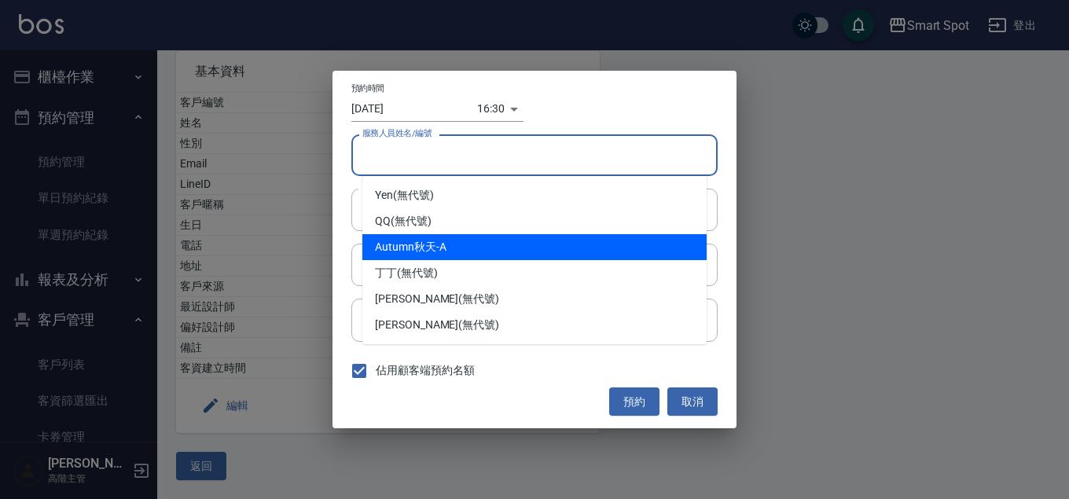
click at [473, 244] on div "Autumn秋天 -A" at bounding box center [534, 247] width 344 height 26
type input "Autumn秋天-A"
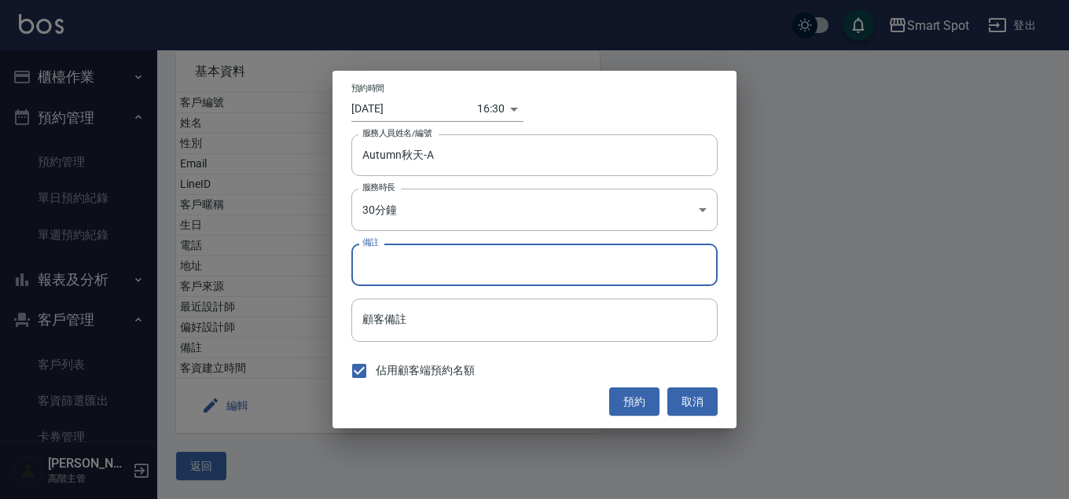
click at [473, 274] on input "備註" at bounding box center [534, 265] width 366 height 42
click at [427, 273] on input "護" at bounding box center [534, 265] width 366 height 42
type input "護髮"
click at [618, 402] on button "預約" at bounding box center [634, 401] width 50 height 29
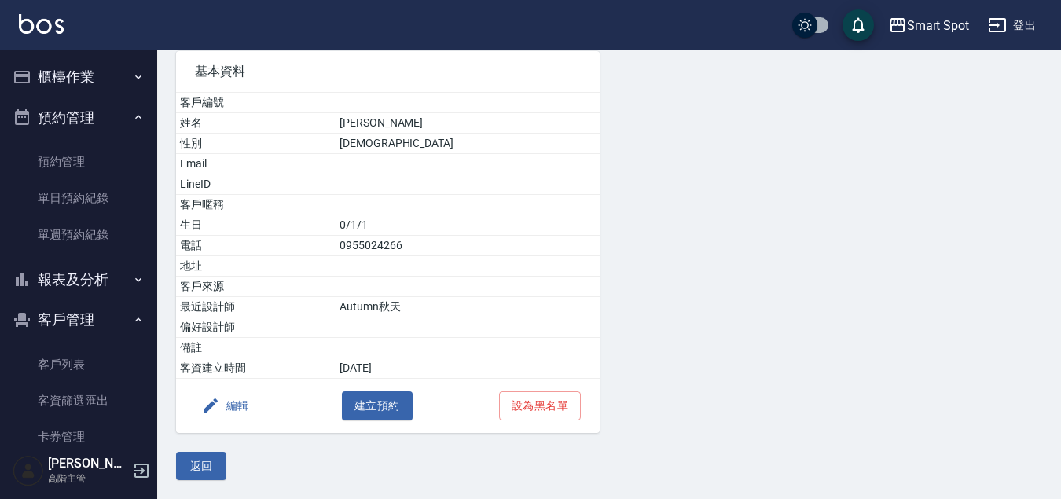
click at [123, 117] on button "預約管理" at bounding box center [78, 117] width 145 height 41
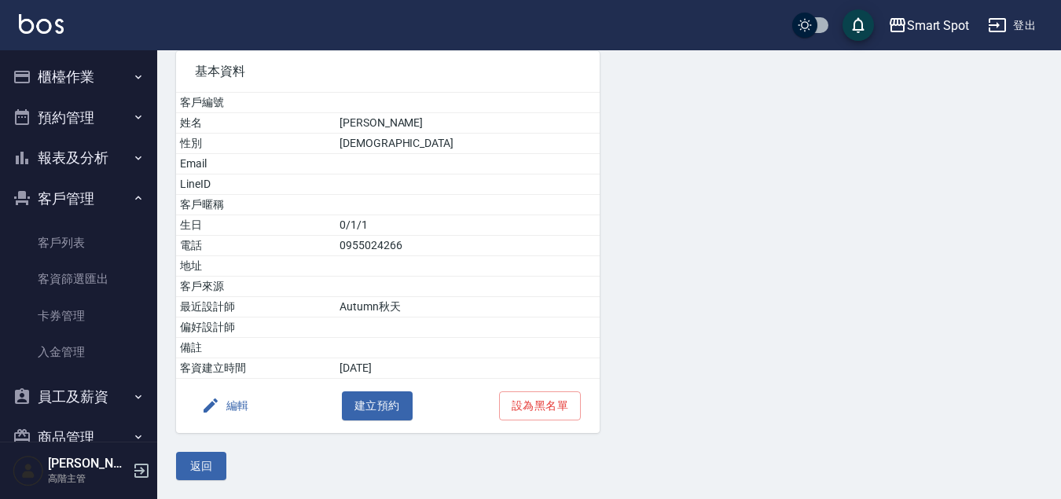
click at [112, 123] on button "預約管理" at bounding box center [78, 117] width 145 height 41
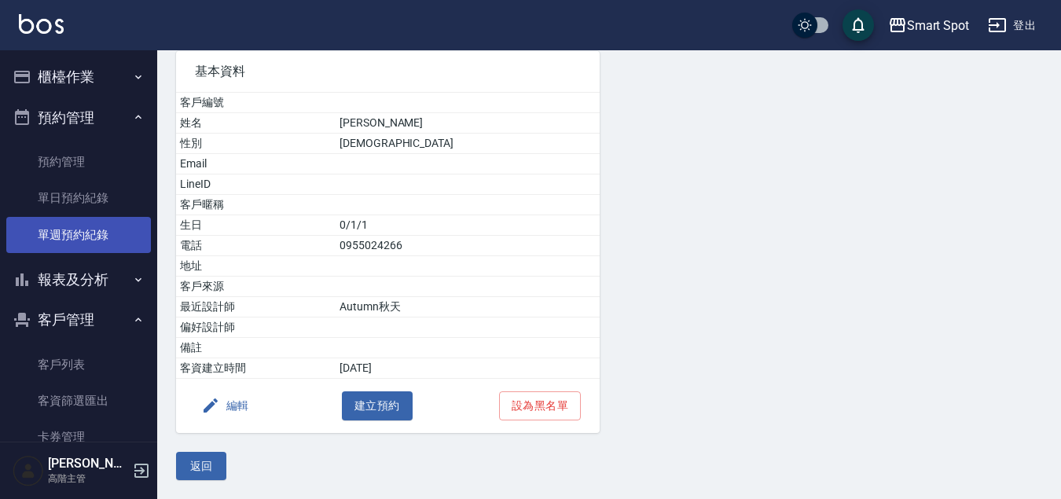
click at [108, 229] on link "單週預約紀錄" at bounding box center [78, 235] width 145 height 36
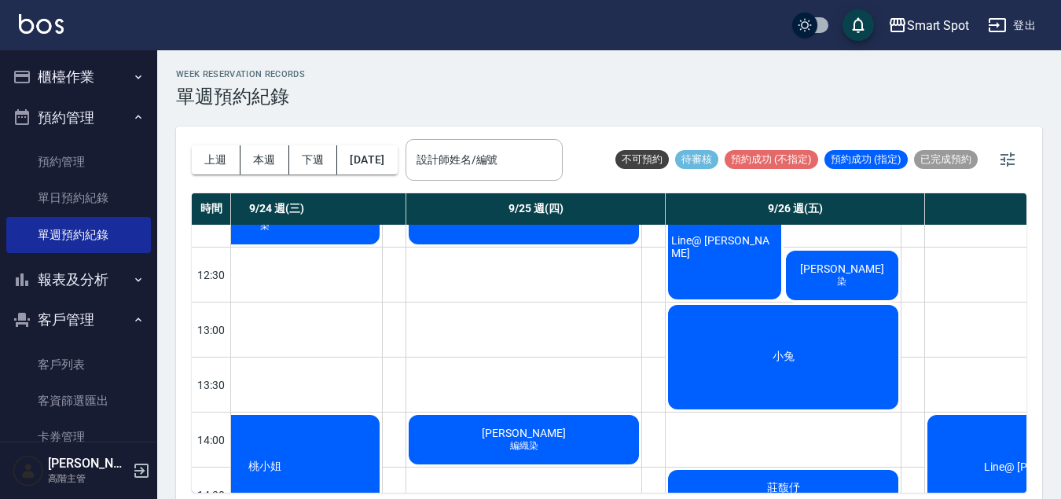
scroll to position [0, 579]
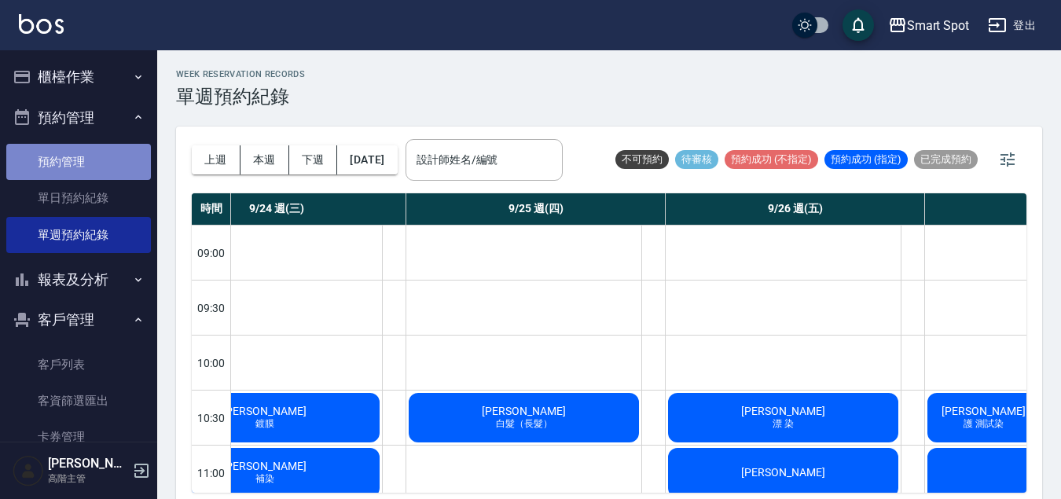
click at [124, 170] on link "預約管理" at bounding box center [78, 162] width 145 height 36
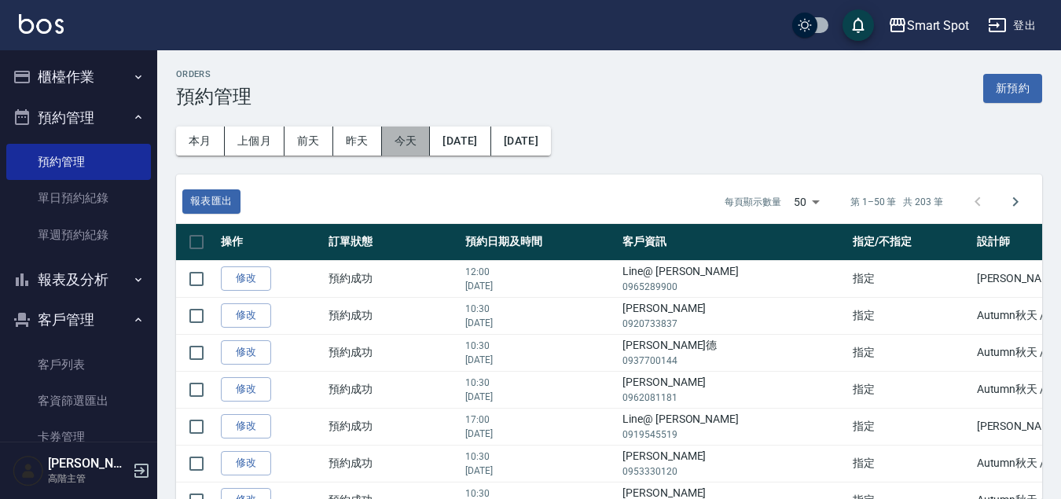
click at [398, 146] on button "今天" at bounding box center [406, 141] width 49 height 29
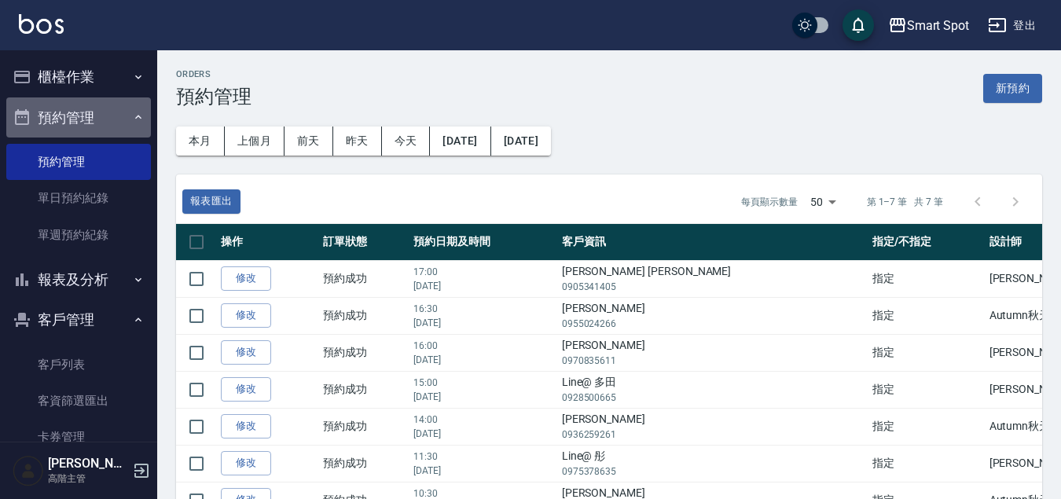
click at [100, 122] on button "預約管理" at bounding box center [78, 117] width 145 height 41
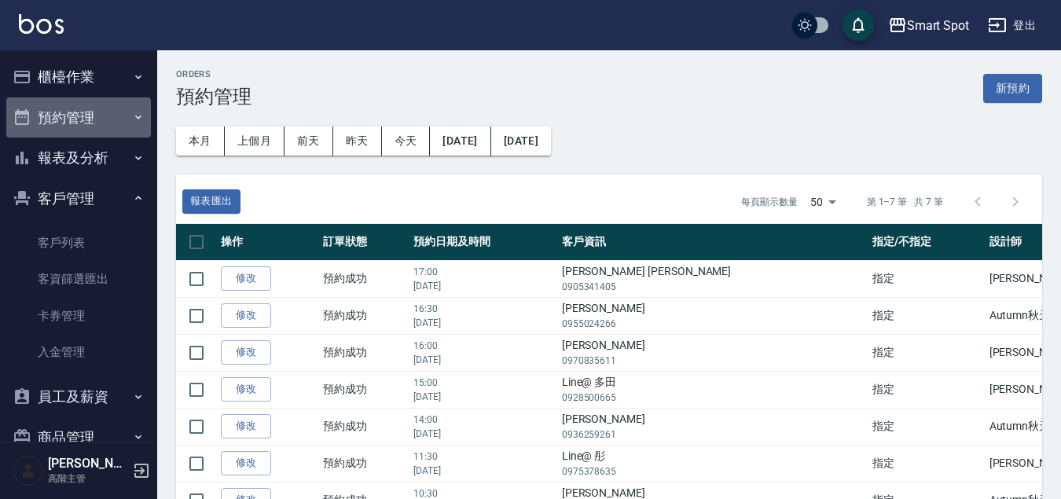
click at [87, 123] on button "預約管理" at bounding box center [78, 117] width 145 height 41
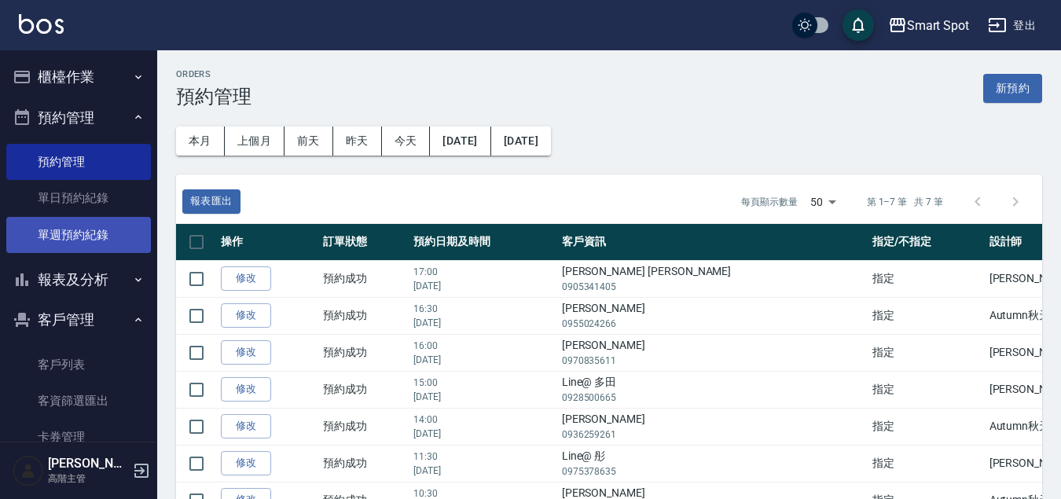
click at [99, 237] on link "單週預約紀錄" at bounding box center [78, 235] width 145 height 36
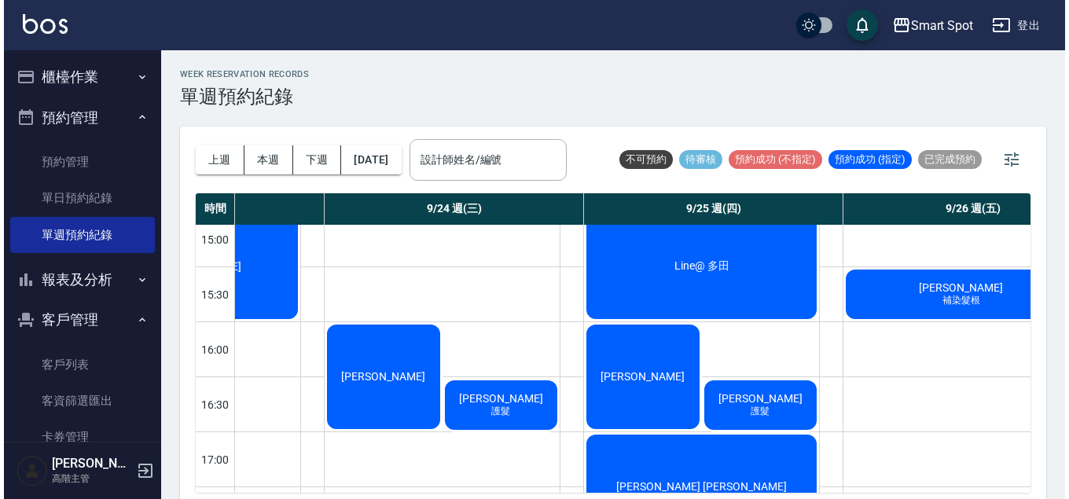
scroll to position [710, 405]
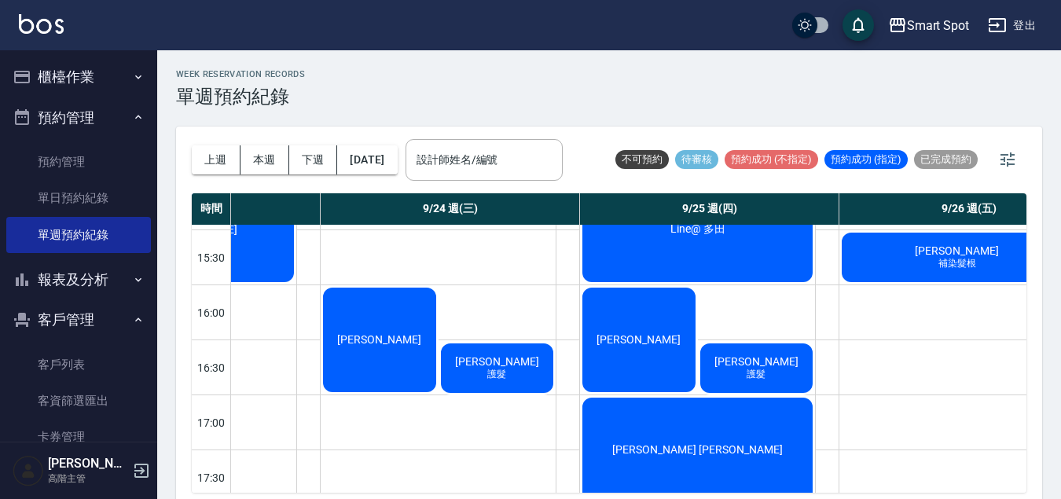
click at [748, 378] on span "護髮" at bounding box center [755, 374] width 25 height 13
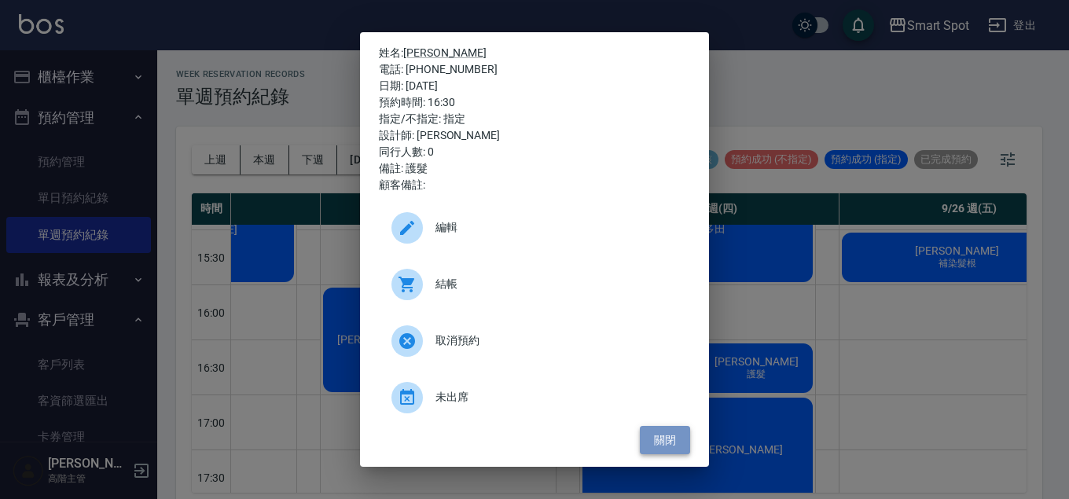
click at [677, 442] on button "關閉" at bounding box center [665, 440] width 50 height 29
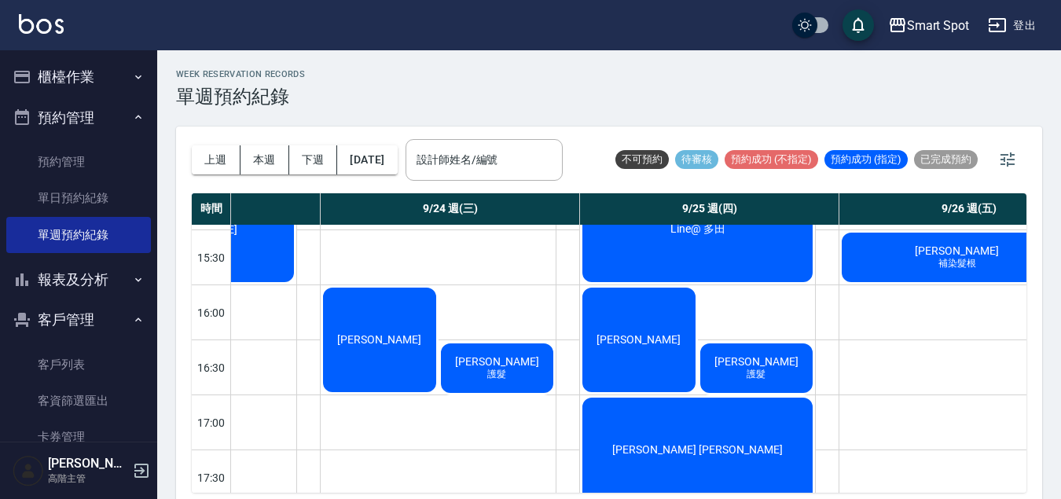
click at [123, 325] on button "客戶管理" at bounding box center [78, 319] width 145 height 41
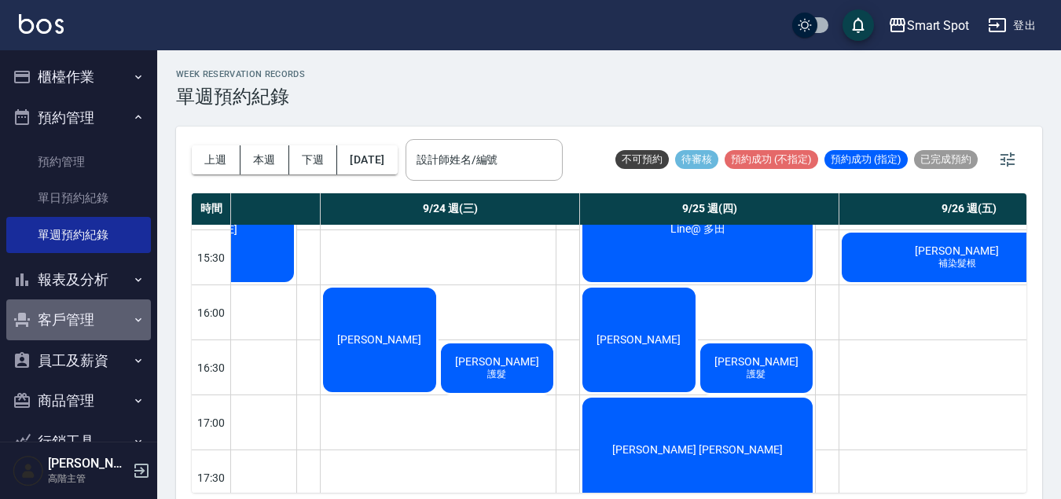
click at [117, 326] on button "客戶管理" at bounding box center [78, 319] width 145 height 41
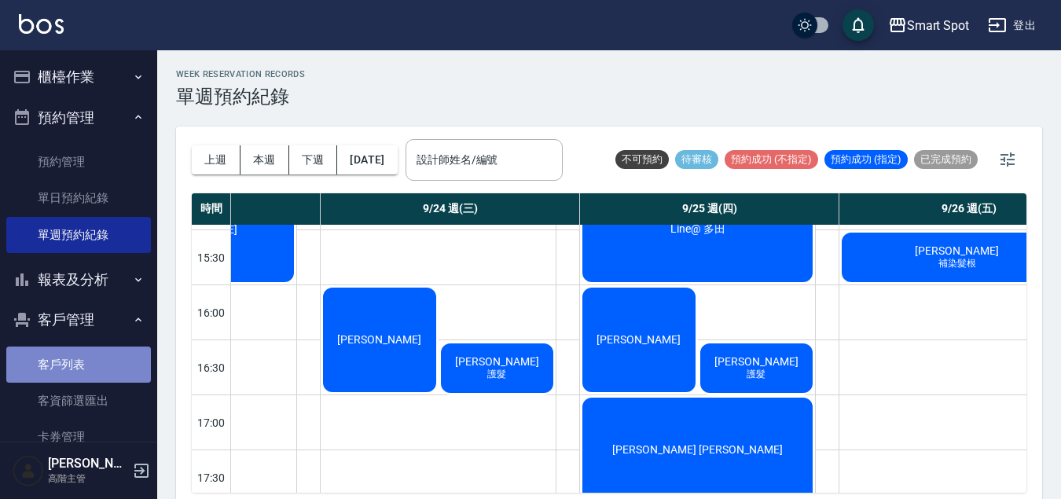
click at [116, 359] on link "客戶列表" at bounding box center [78, 365] width 145 height 36
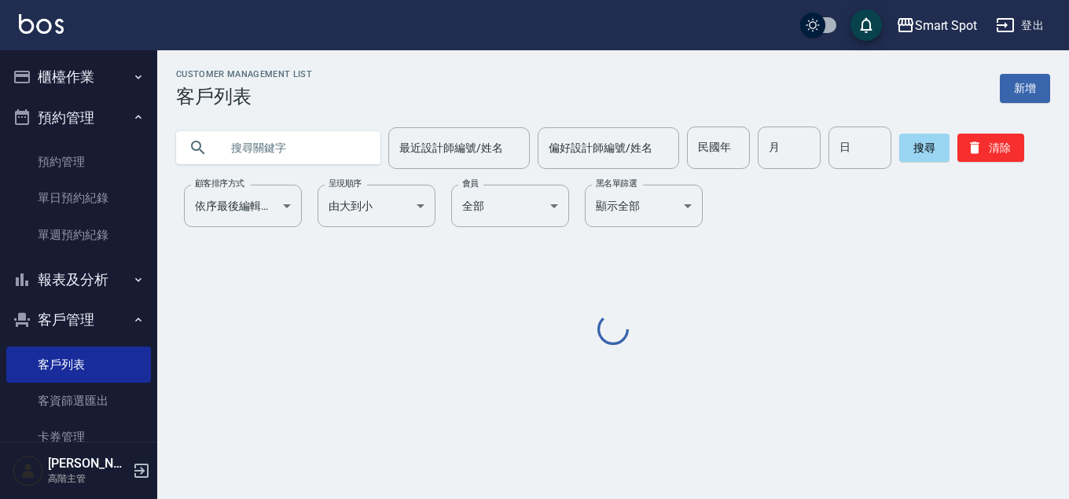
click at [311, 150] on input "text" at bounding box center [294, 148] width 148 height 42
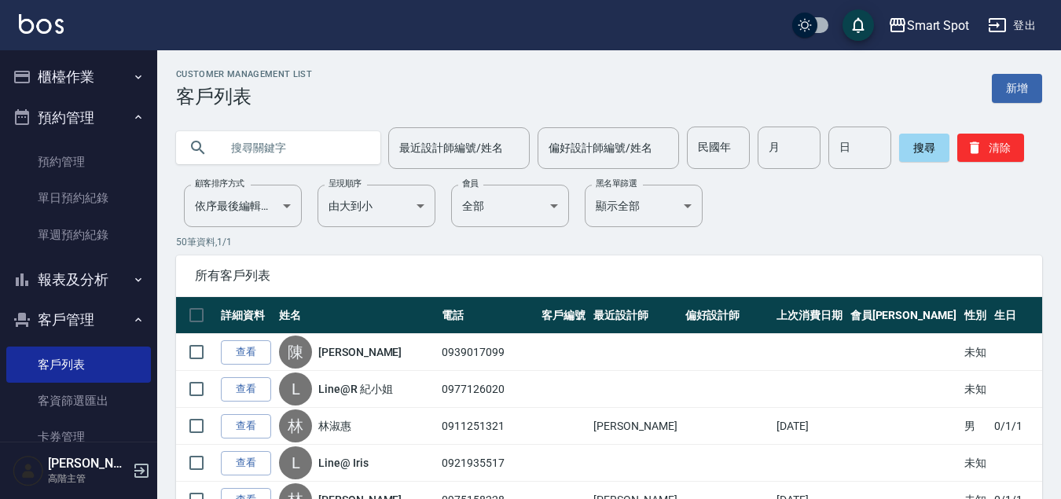
click at [303, 155] on input "text" at bounding box center [294, 148] width 148 height 42
type input "ㄘ"
type input "shila"
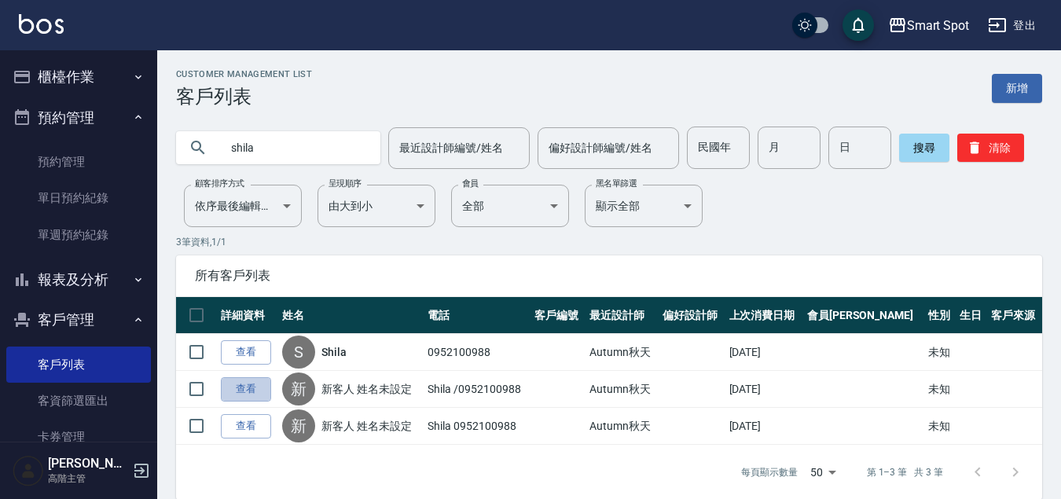
click at [255, 391] on link "查看" at bounding box center [246, 389] width 50 height 24
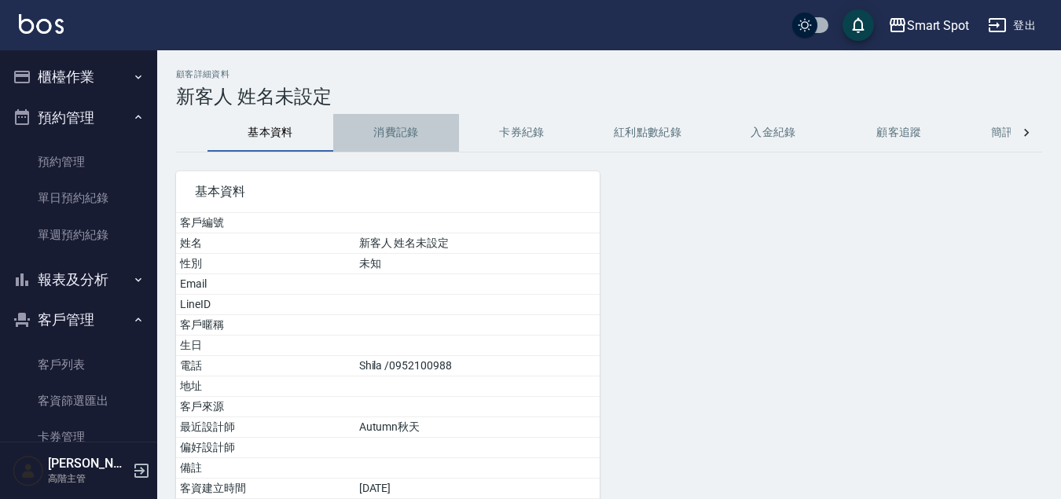
click at [402, 128] on button "消費記錄" at bounding box center [396, 133] width 126 height 38
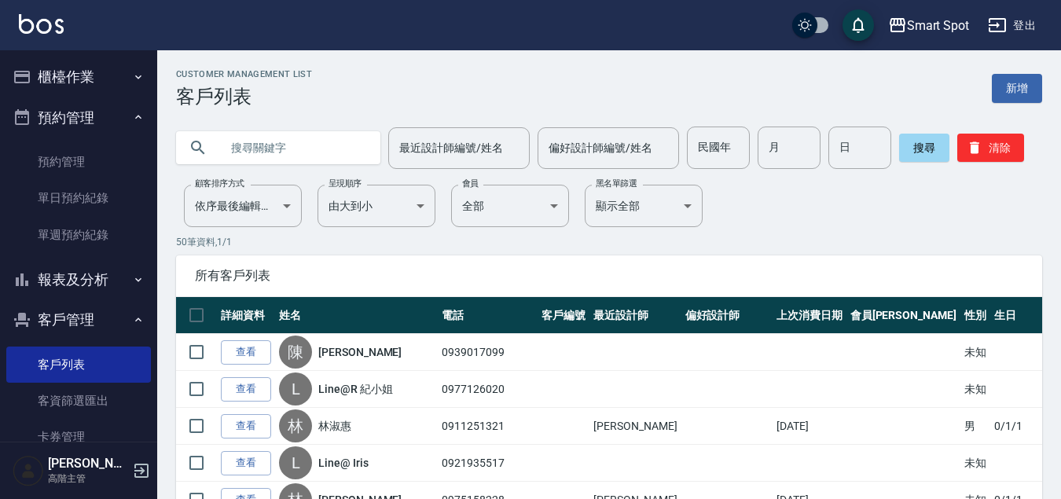
click at [270, 150] on input "text" at bounding box center [294, 148] width 148 height 42
type input "shila"
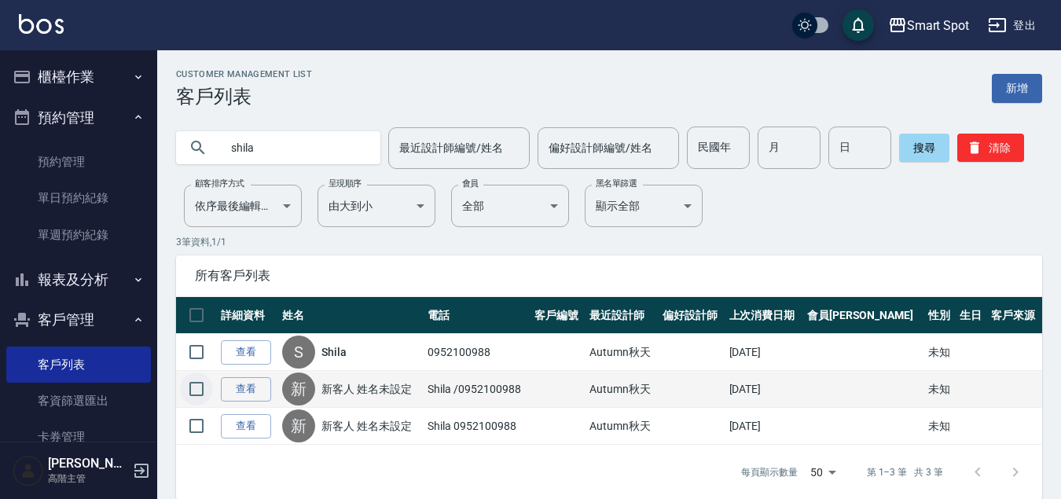
click at [195, 388] on input "checkbox" at bounding box center [196, 388] width 33 height 33
checkbox input "true"
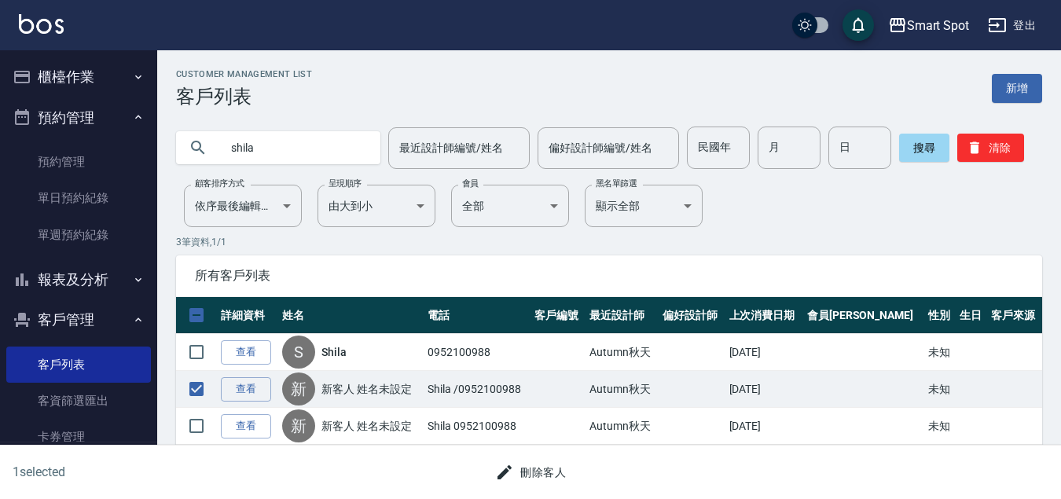
click at [543, 471] on button "刪除客人" at bounding box center [530, 472] width 83 height 29
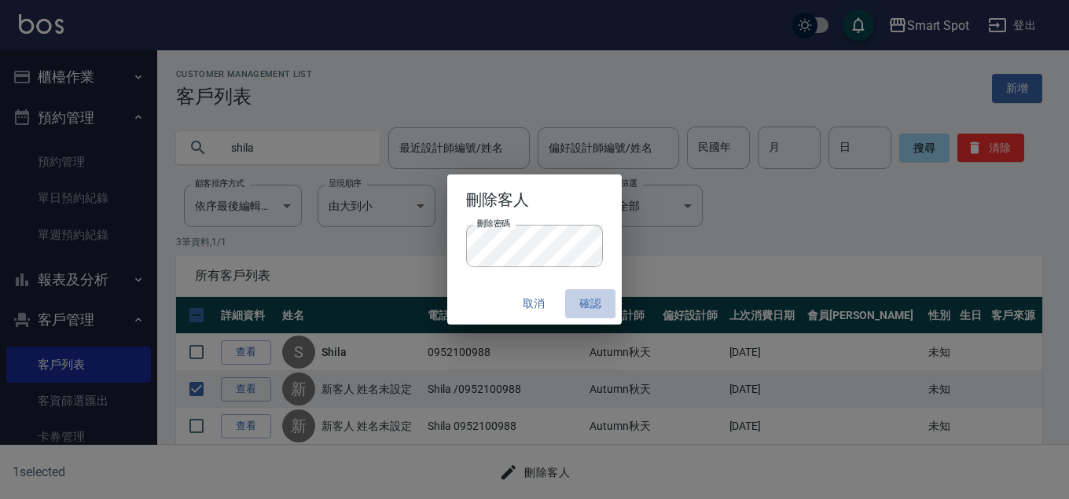
click at [593, 306] on button "確認" at bounding box center [590, 303] width 50 height 29
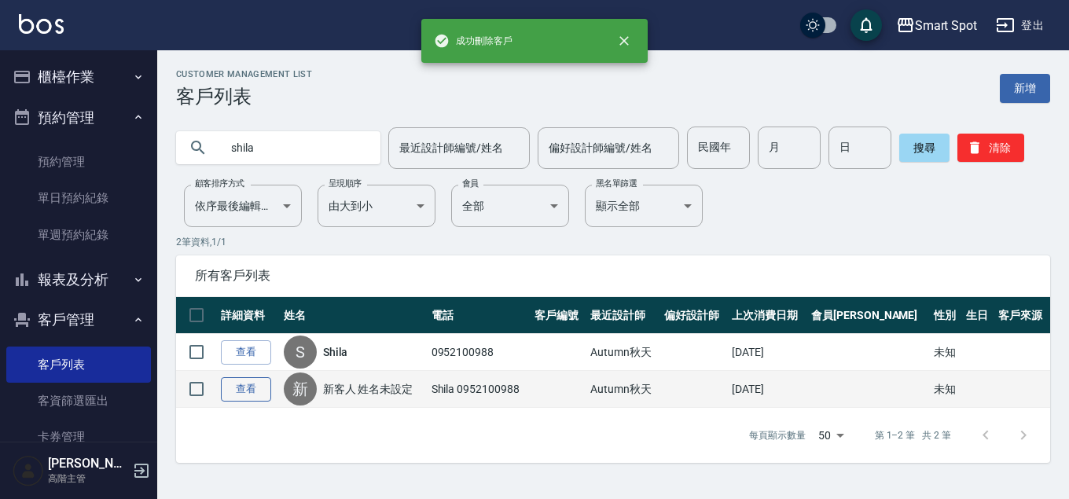
click at [244, 395] on link "查看" at bounding box center [246, 389] width 50 height 24
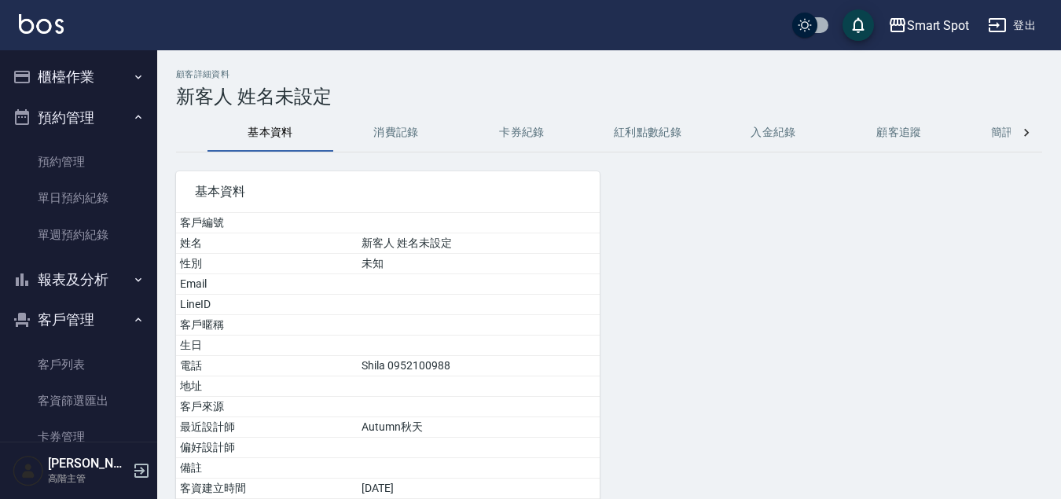
click at [409, 127] on button "消費記錄" at bounding box center [396, 133] width 126 height 38
click at [402, 135] on button "消費記錄" at bounding box center [396, 133] width 126 height 38
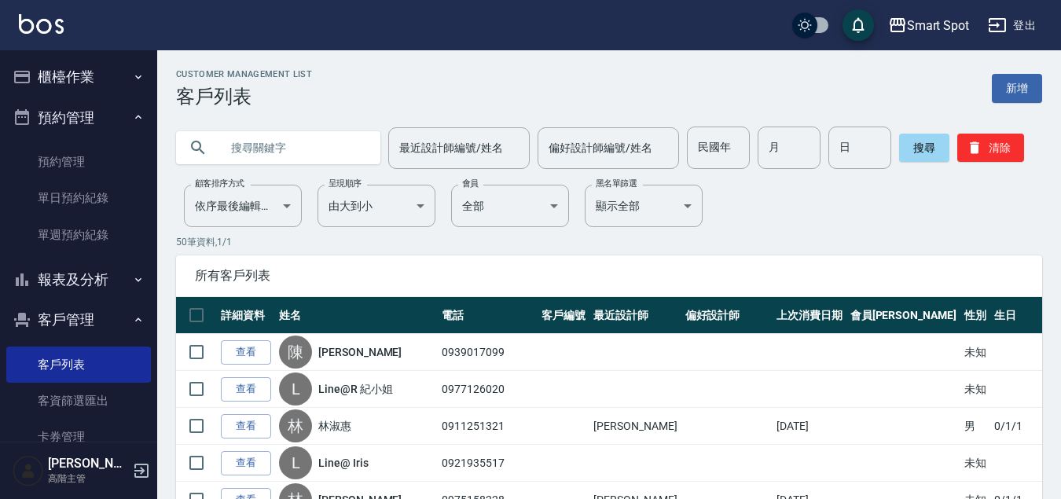
click at [238, 156] on input "text" at bounding box center [294, 148] width 148 height 42
type input "shila"
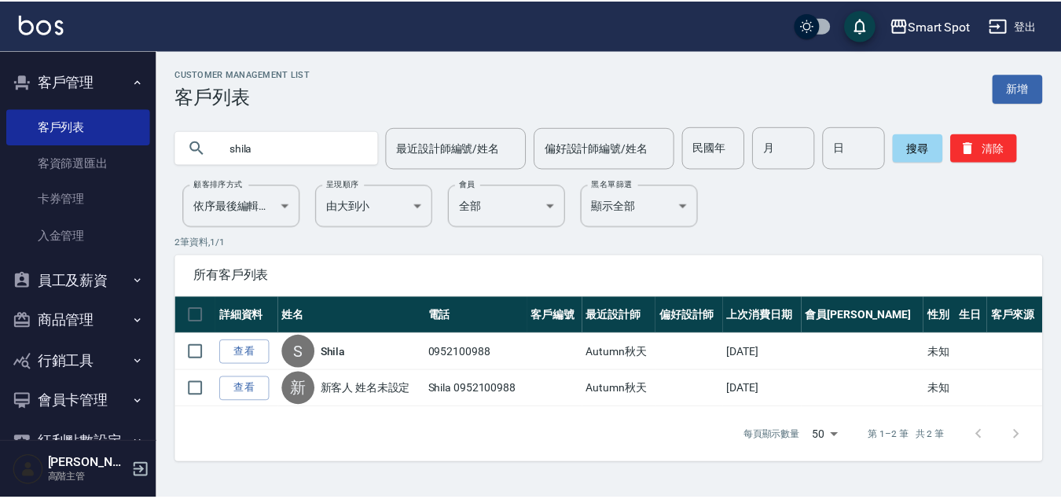
scroll to position [251, 0]
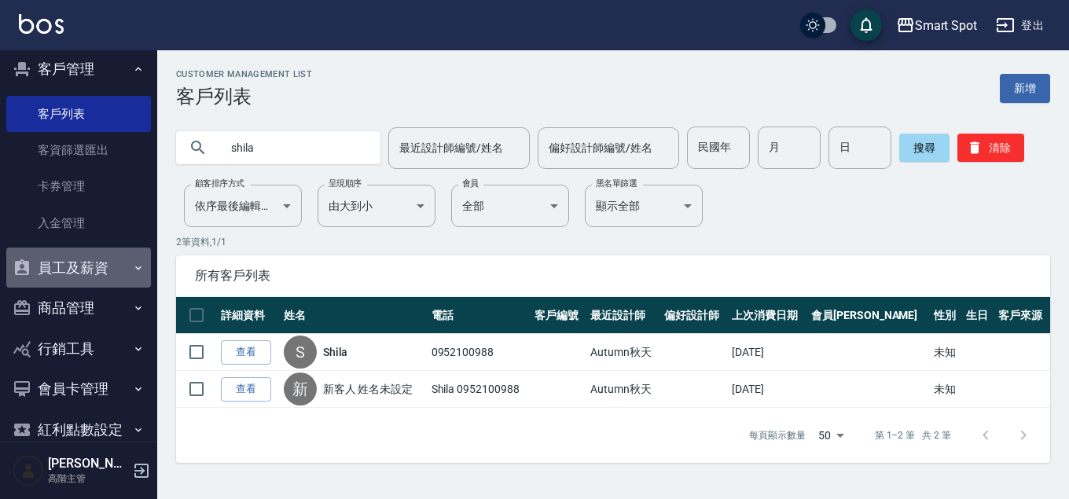
click at [108, 271] on button "員工及薪資" at bounding box center [78, 268] width 145 height 41
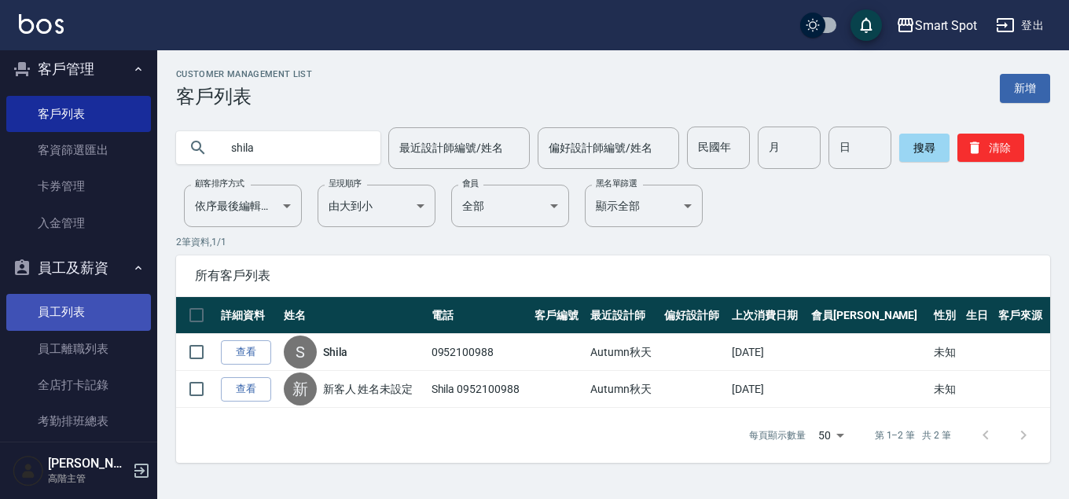
click at [117, 317] on link "員工列表" at bounding box center [78, 312] width 145 height 36
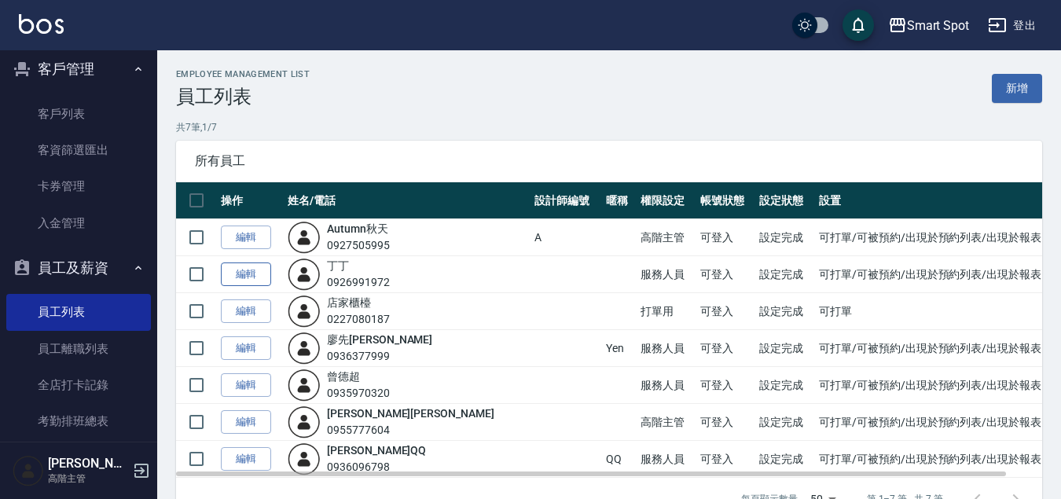
click at [255, 277] on link "編輯" at bounding box center [246, 274] width 50 height 24
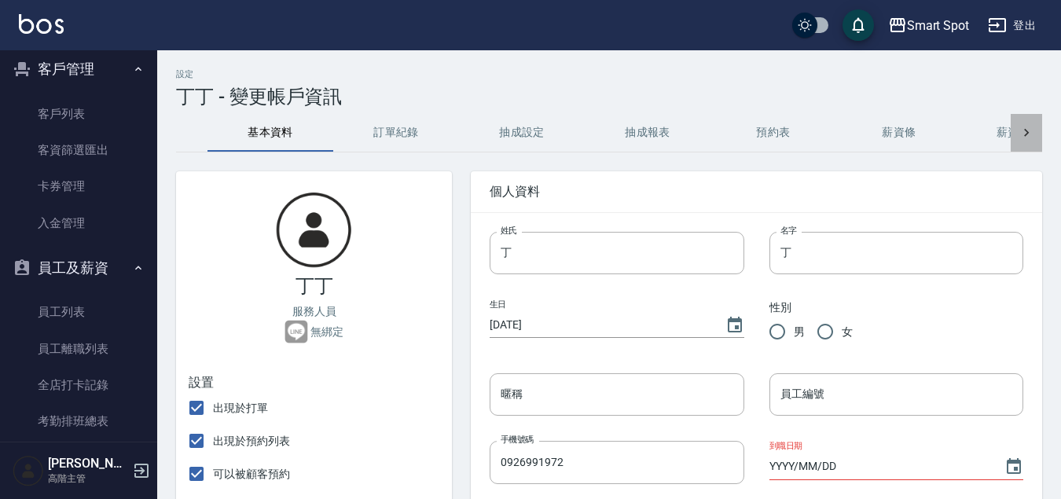
click at [1027, 136] on icon at bounding box center [1026, 133] width 16 height 16
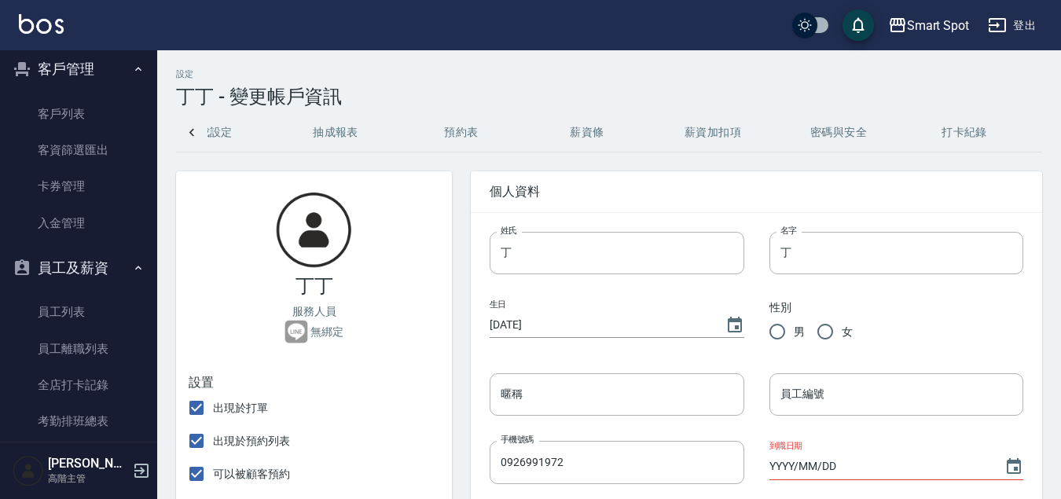
scroll to position [0, 328]
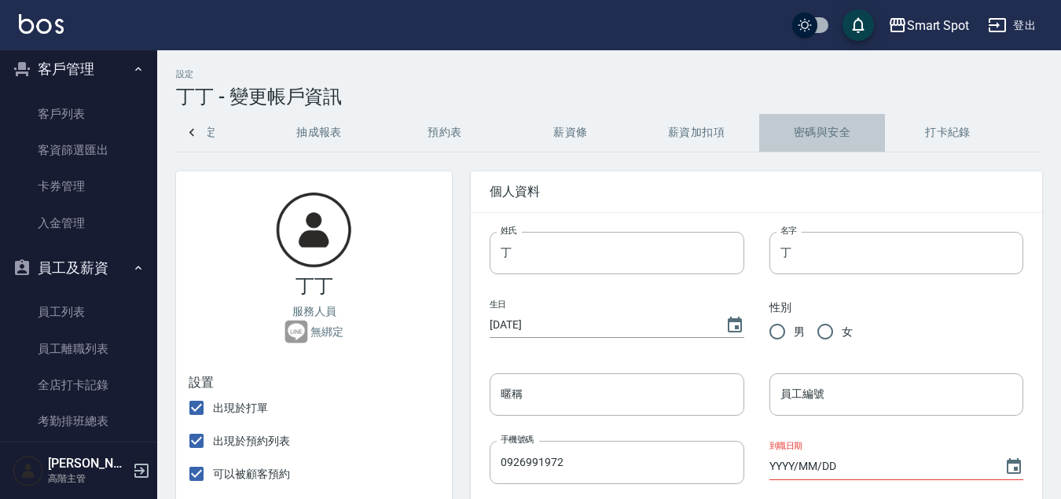
click at [806, 137] on button "密碼與安全" at bounding box center [822, 133] width 126 height 38
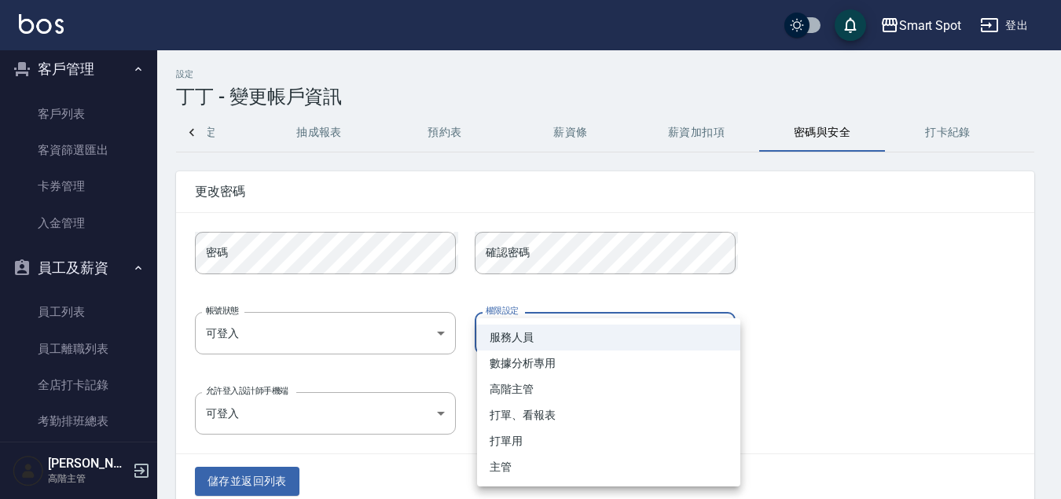
click at [674, 342] on body "Smart Spot 登出 櫃檯作業 打帳單 帳單列表 掛單列表 座位開單 營業儀表板 現金收支登錄 高階收支登錄 材料自購登錄 每日結帳 排班表 現場電腦打…" at bounding box center [530, 263] width 1061 height 527
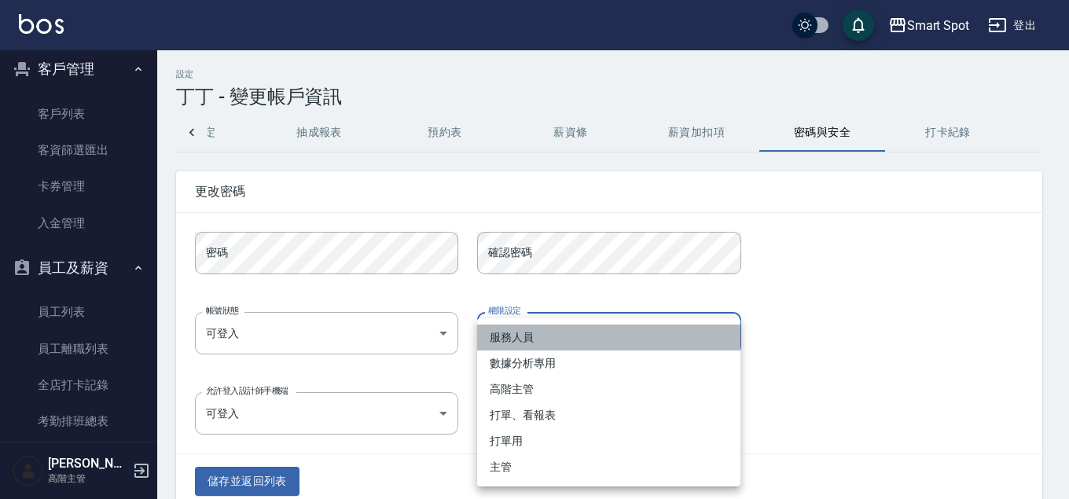
click at [674, 342] on li "服務人員" at bounding box center [608, 338] width 263 height 26
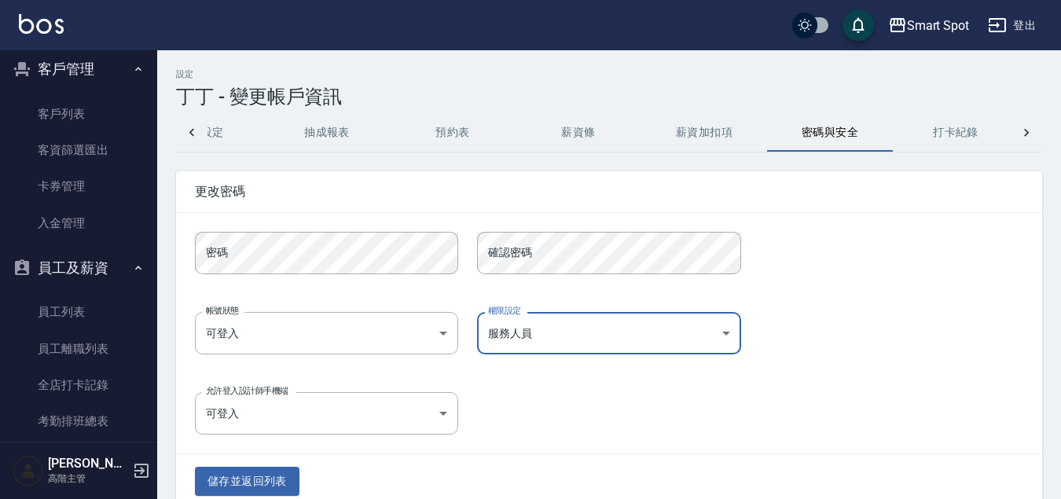
click at [1024, 132] on icon at bounding box center [1026, 133] width 16 height 16
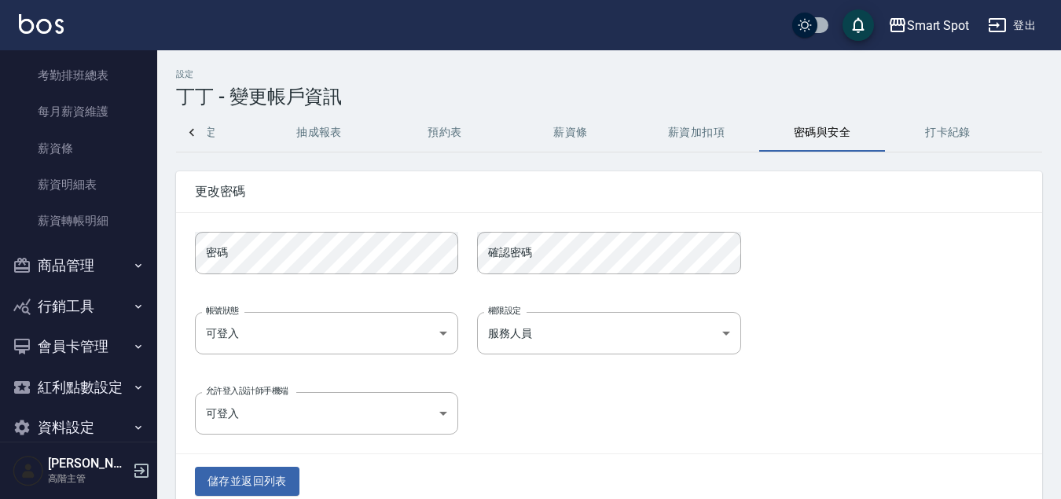
scroll to position [622, 0]
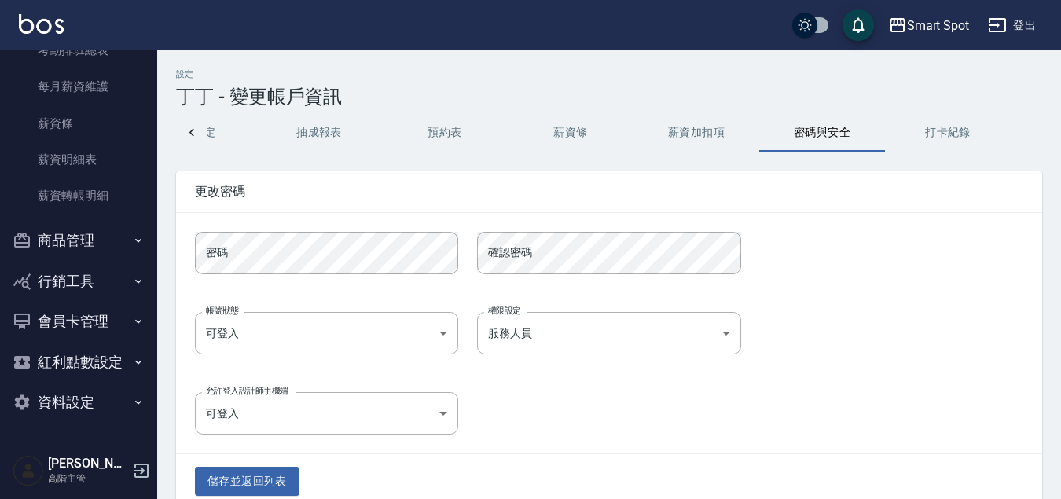
click at [133, 406] on icon "button" at bounding box center [138, 402] width 13 height 13
click at [132, 396] on icon "button" at bounding box center [138, 402] width 13 height 13
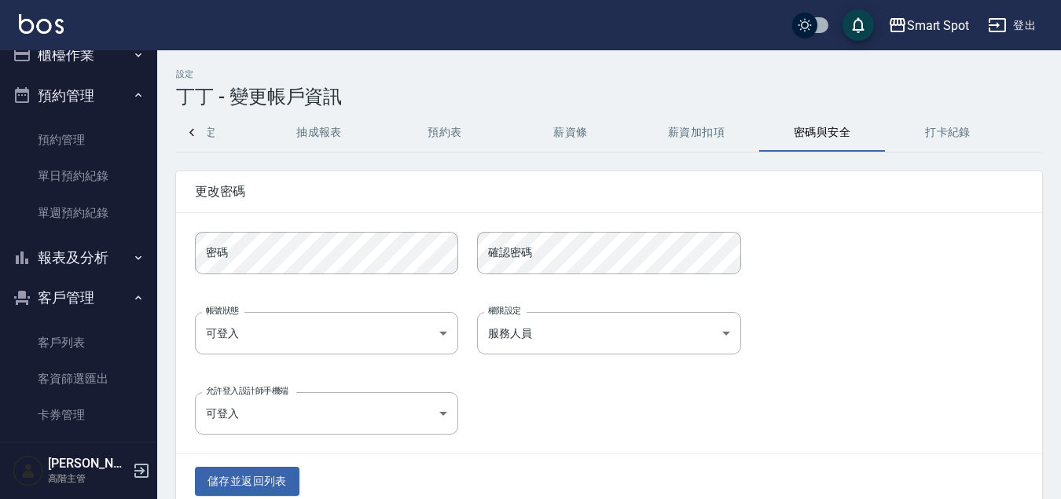
scroll to position [18, 0]
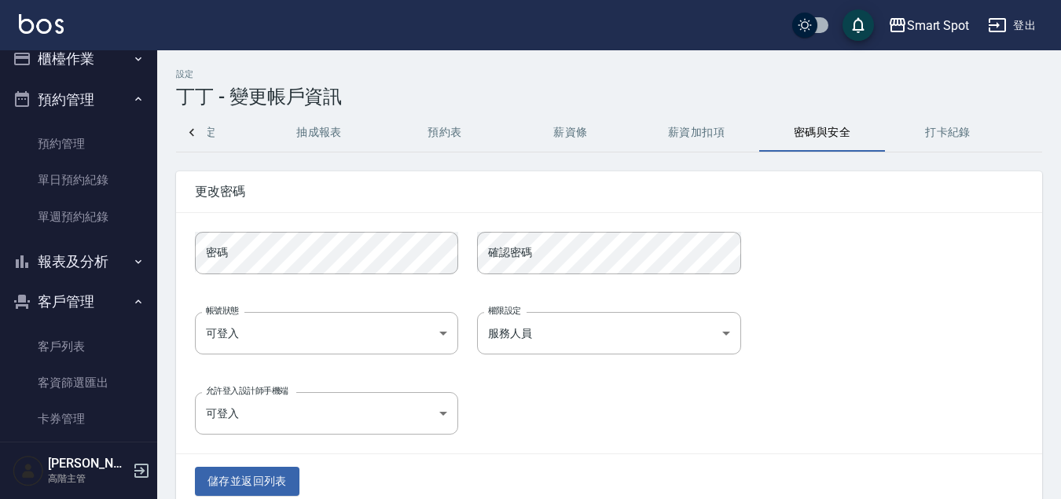
click at [135, 265] on icon "button" at bounding box center [138, 261] width 13 height 13
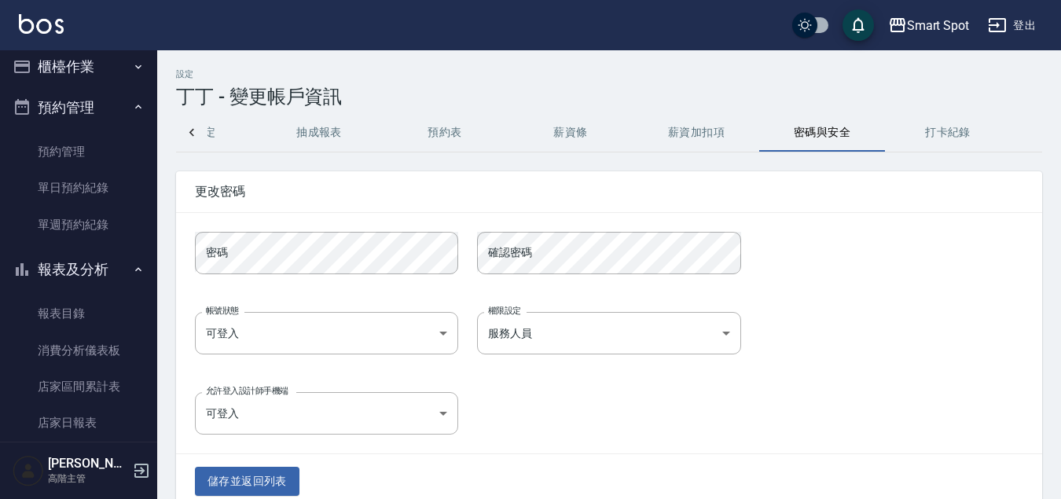
scroll to position [0, 0]
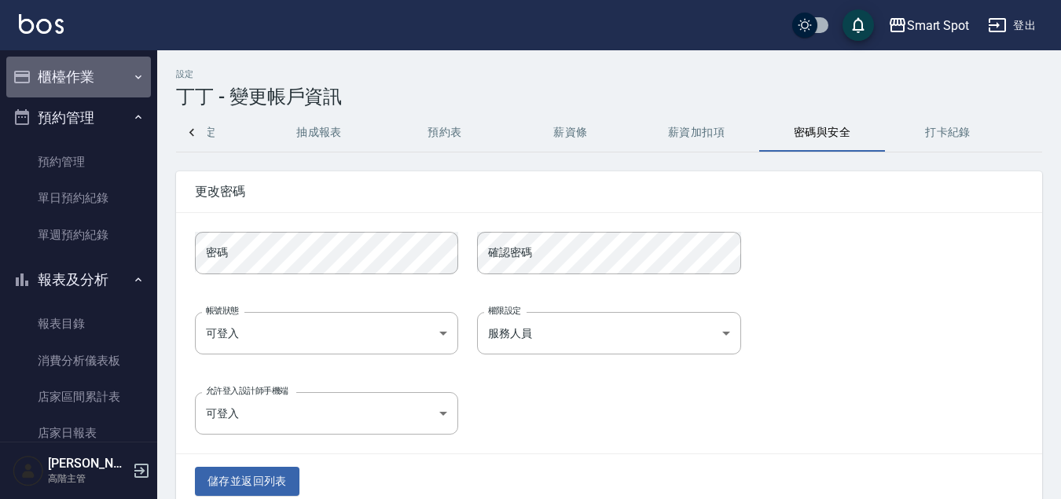
click at [134, 81] on icon "button" at bounding box center [138, 77] width 13 height 13
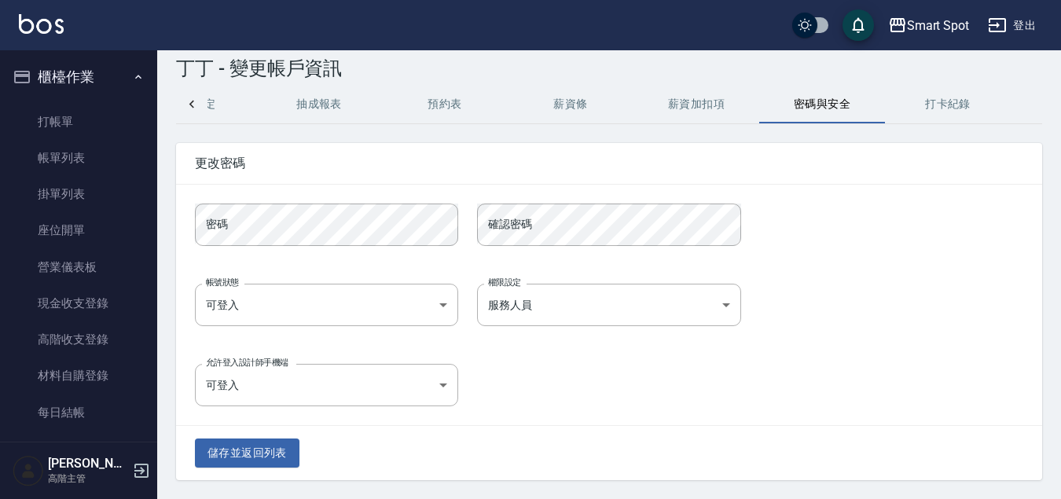
scroll to position [25, 0]
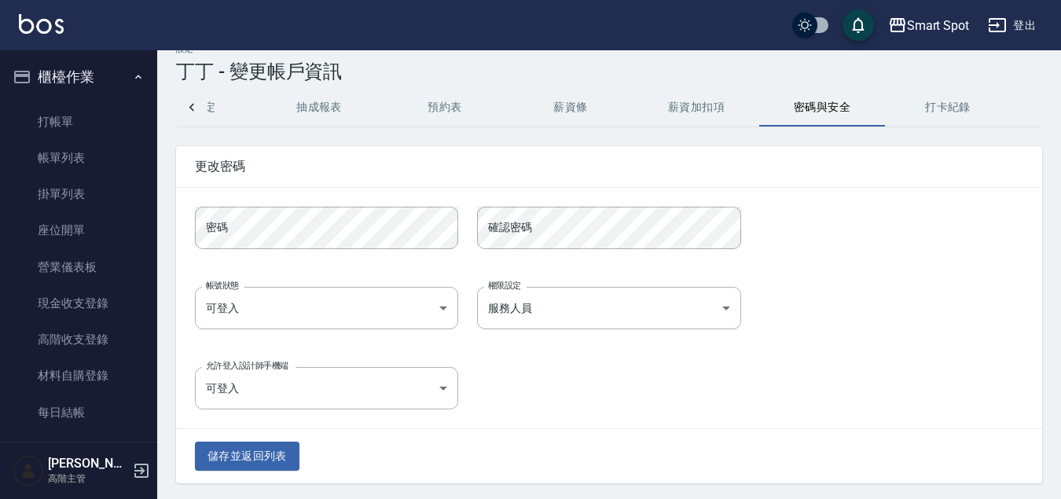
click at [195, 111] on icon at bounding box center [192, 108] width 16 height 16
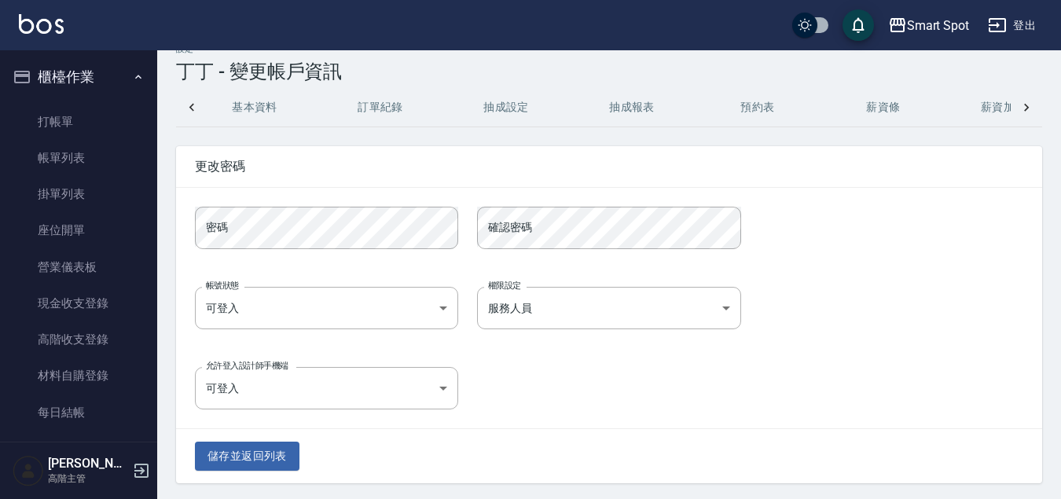
scroll to position [0, 0]
click at [195, 111] on div "基本資料 訂單紀錄 抽成設定 抽成報表 預約表 薪資條 薪資加扣項 密碼與安全 打卡紀錄" at bounding box center [609, 108] width 866 height 38
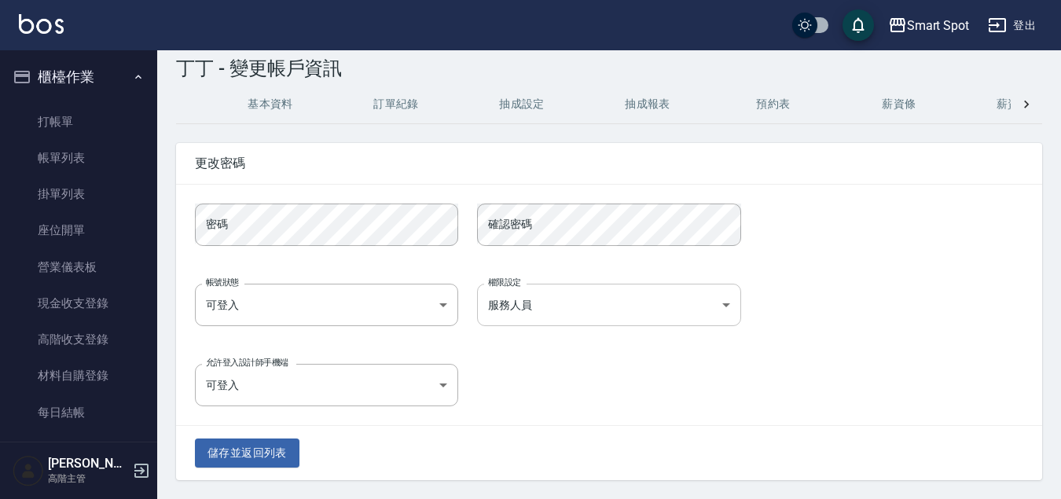
click at [715, 310] on body "Smart Spot 登出 櫃檯作業 打帳單 帳單列表 掛單列表 座位開單 營業儀表板 現金收支登錄 高階收支登錄 材料自購登錄 每日結帳 排班表 現場電腦打…" at bounding box center [530, 235] width 1061 height 527
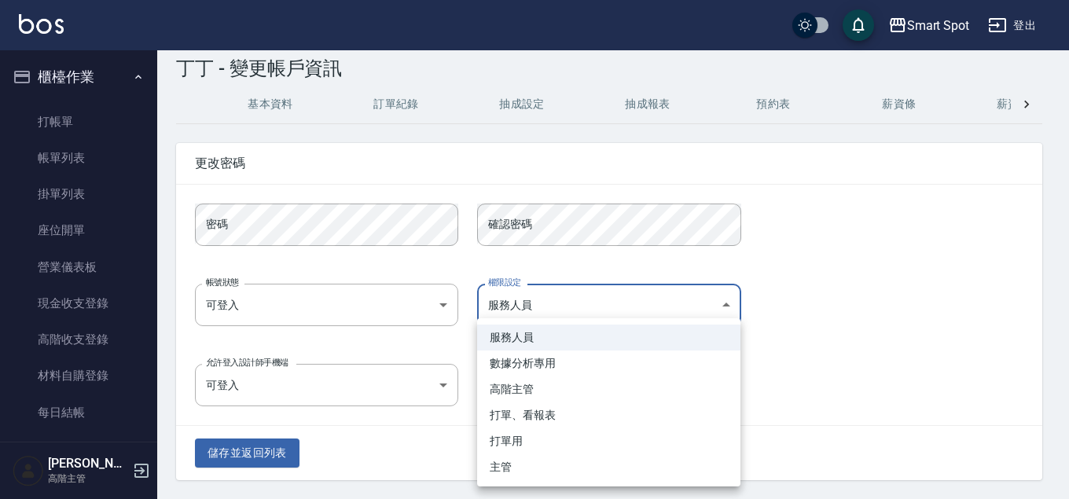
click at [617, 338] on li "服務人員" at bounding box center [608, 338] width 263 height 26
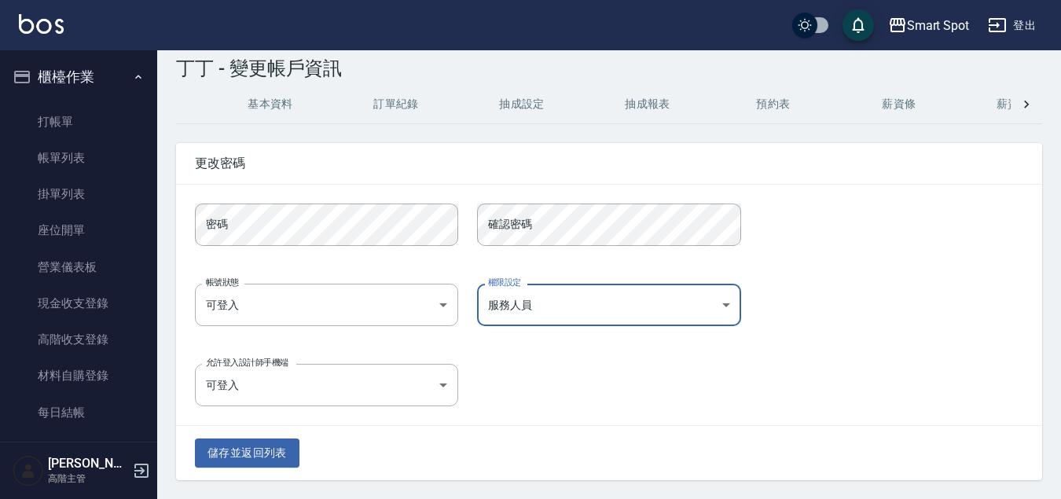
click at [1032, 106] on icon at bounding box center [1026, 105] width 16 height 16
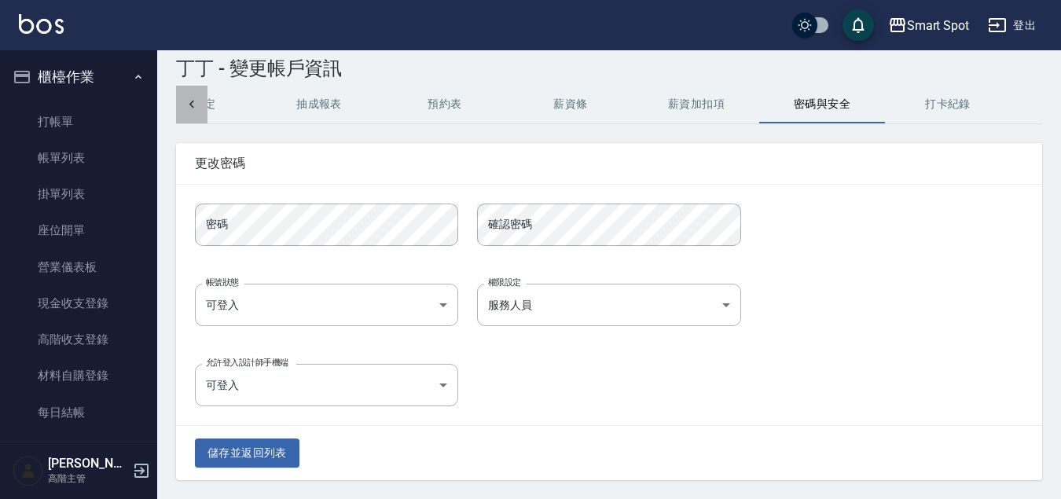
click at [194, 103] on icon at bounding box center [192, 105] width 16 height 16
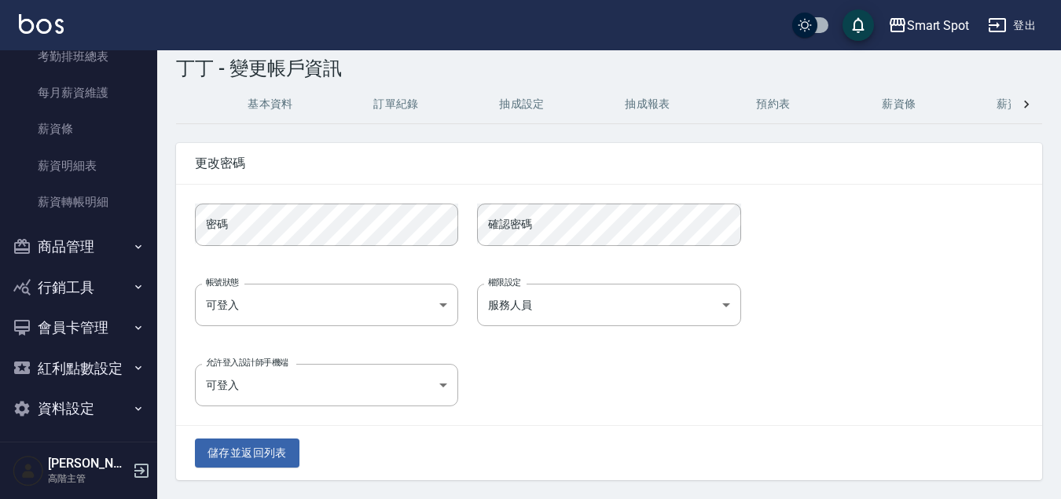
scroll to position [2646, 0]
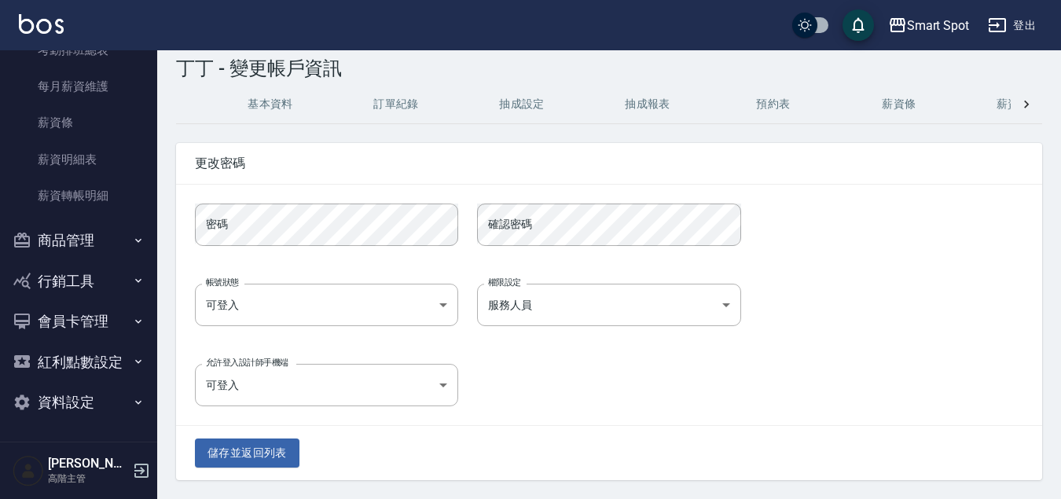
click at [132, 404] on icon "button" at bounding box center [138, 402] width 13 height 13
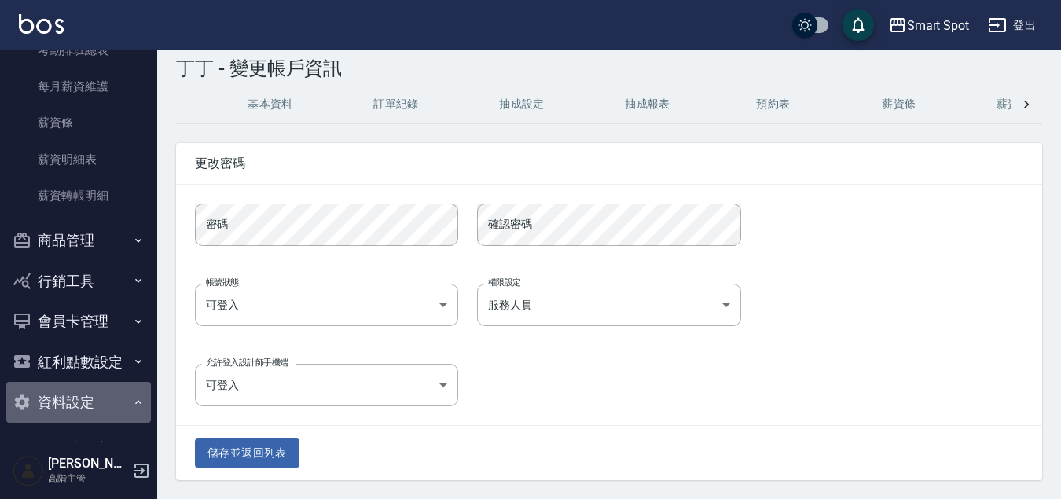
click at [116, 402] on button "資料設定" at bounding box center [78, 402] width 145 height 41
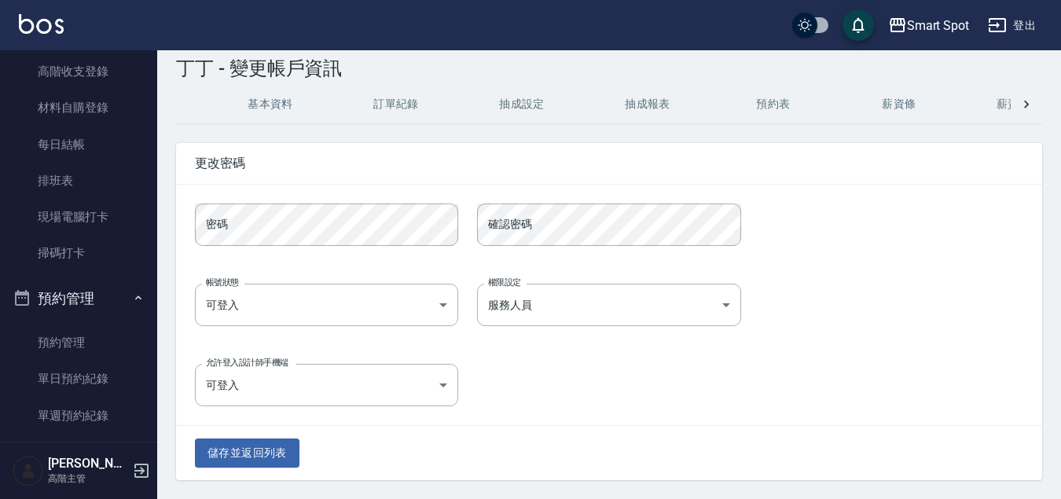
scroll to position [231, 0]
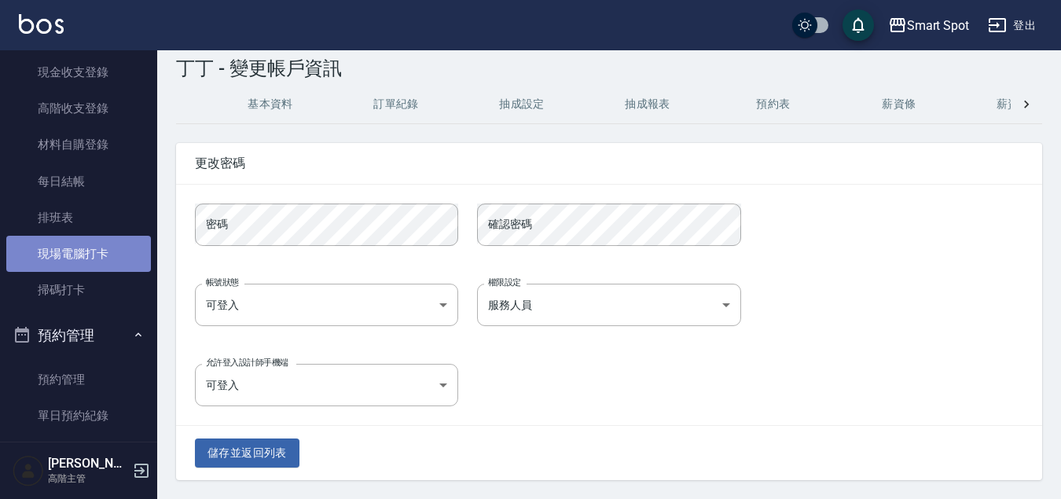
click at [104, 259] on link "現場電腦打卡" at bounding box center [78, 254] width 145 height 36
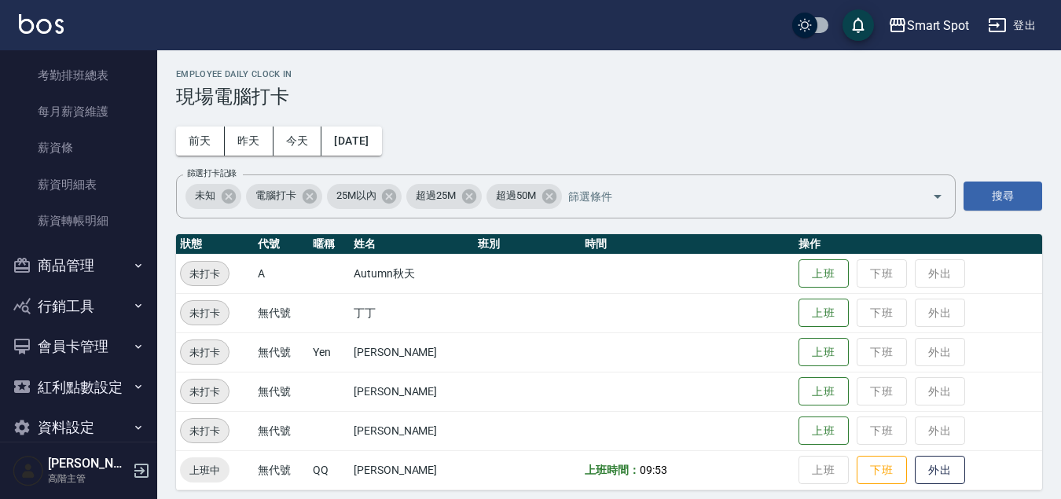
scroll to position [2646, 0]
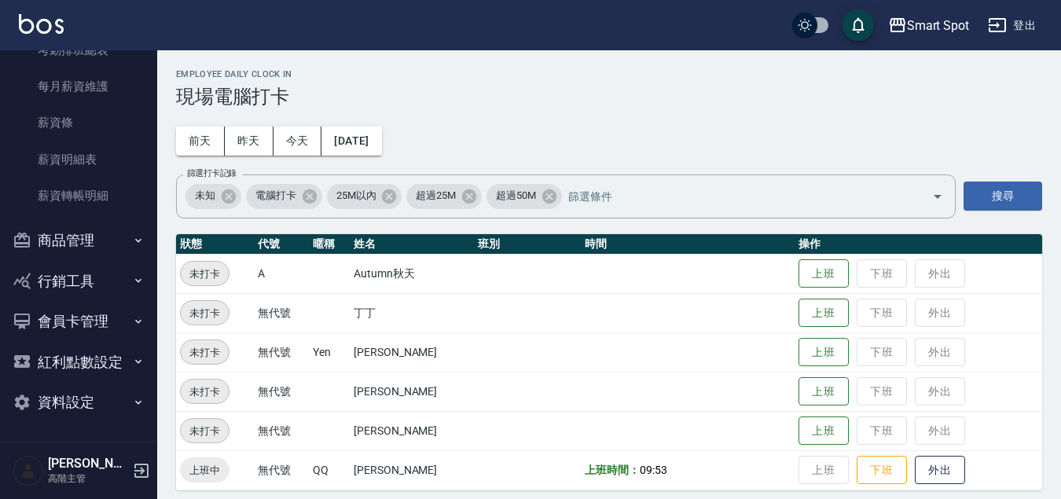
click at [123, 403] on button "資料設定" at bounding box center [78, 402] width 145 height 41
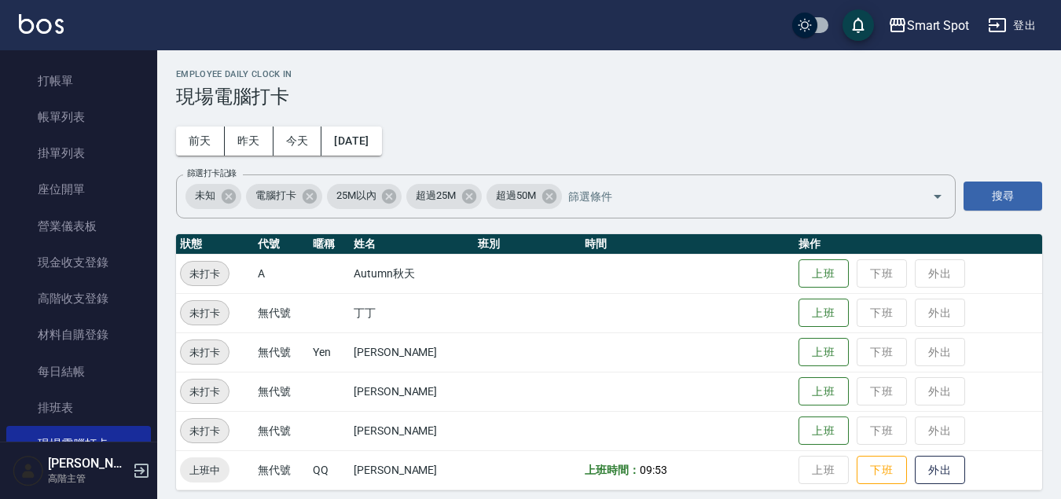
scroll to position [13, 0]
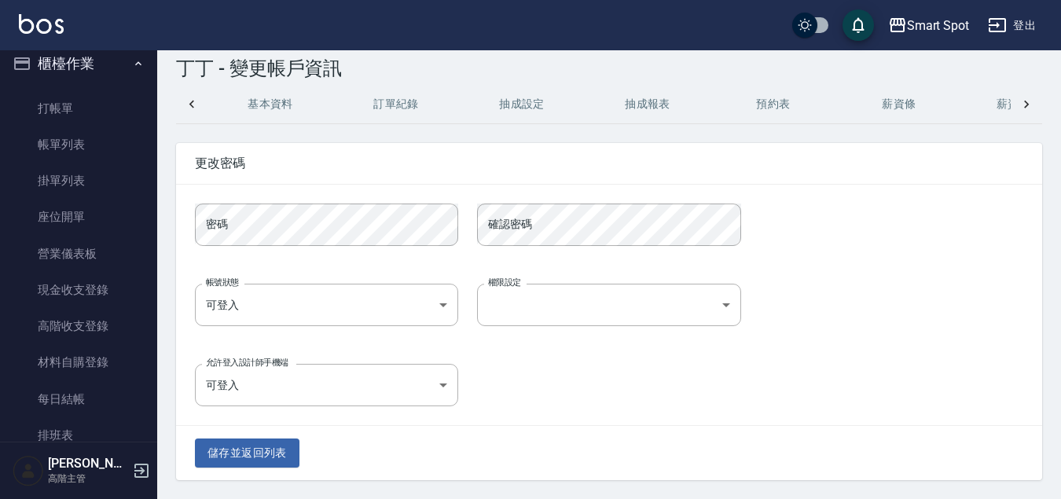
scroll to position [0, 140]
click at [399, 103] on button "抽成設定" at bounding box center [382, 105] width 126 height 38
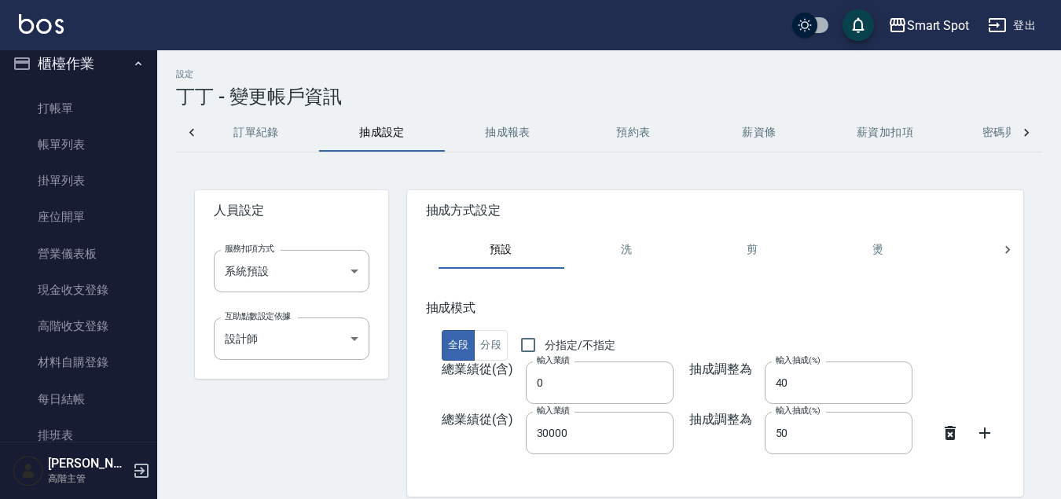
click at [1027, 134] on icon at bounding box center [1026, 133] width 16 height 16
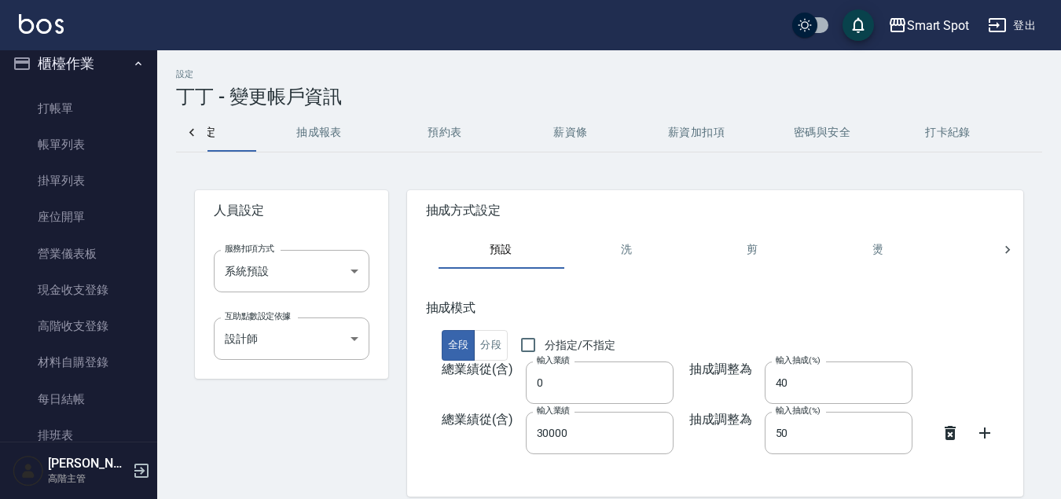
click at [804, 133] on button "密碼與安全" at bounding box center [822, 133] width 126 height 38
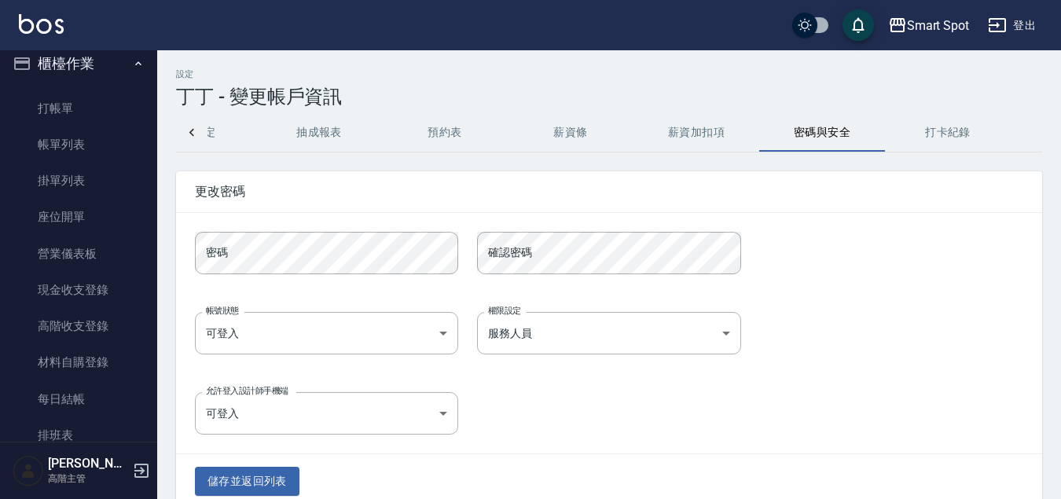
scroll to position [28, 0]
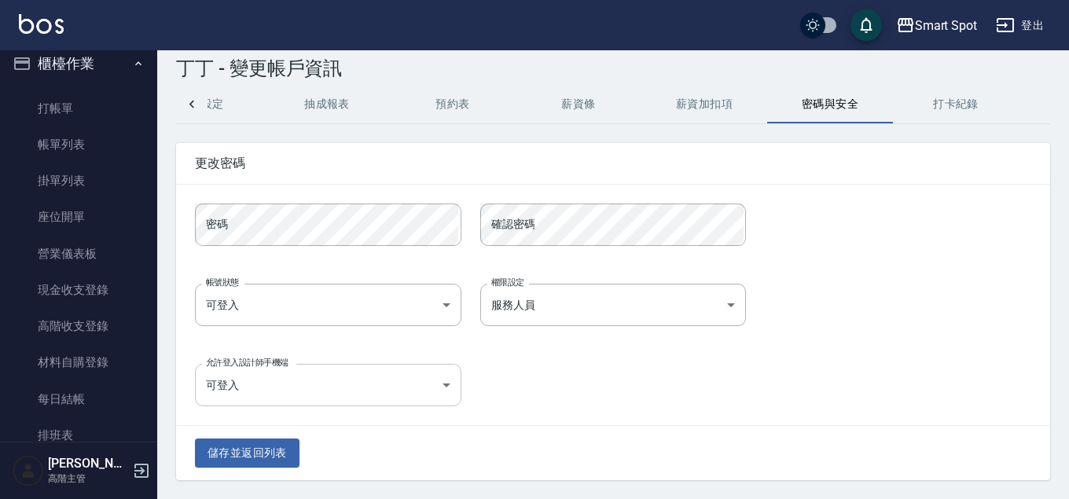
click at [441, 387] on body "Smart Spot 登出 櫃檯作業 打帳單 帳單列表 掛單列表 座位開單 營業儀表板 現金收支登錄 高階收支登錄 材料自購登錄 每日結帳 排班表 現場電腦打…" at bounding box center [534, 235] width 1069 height 527
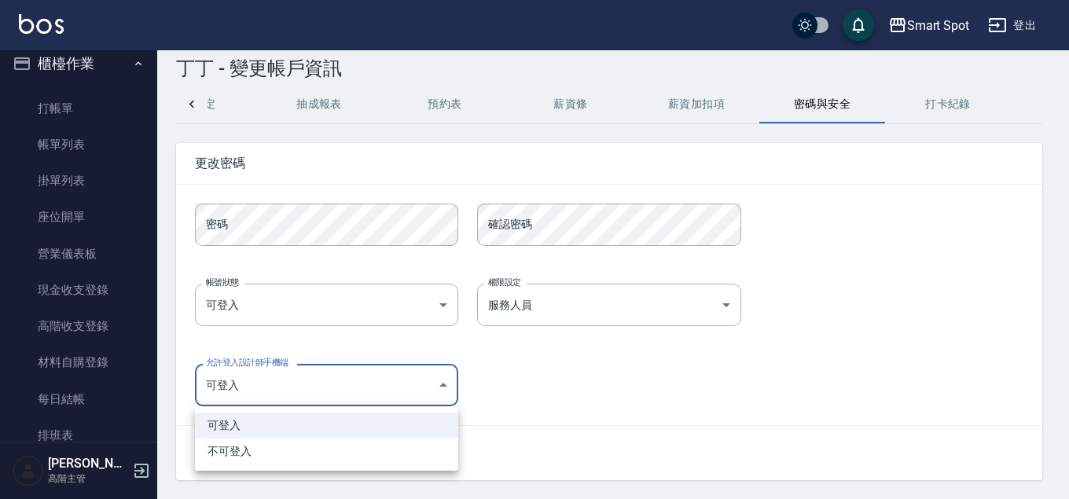
click at [441, 387] on div at bounding box center [534, 249] width 1069 height 499
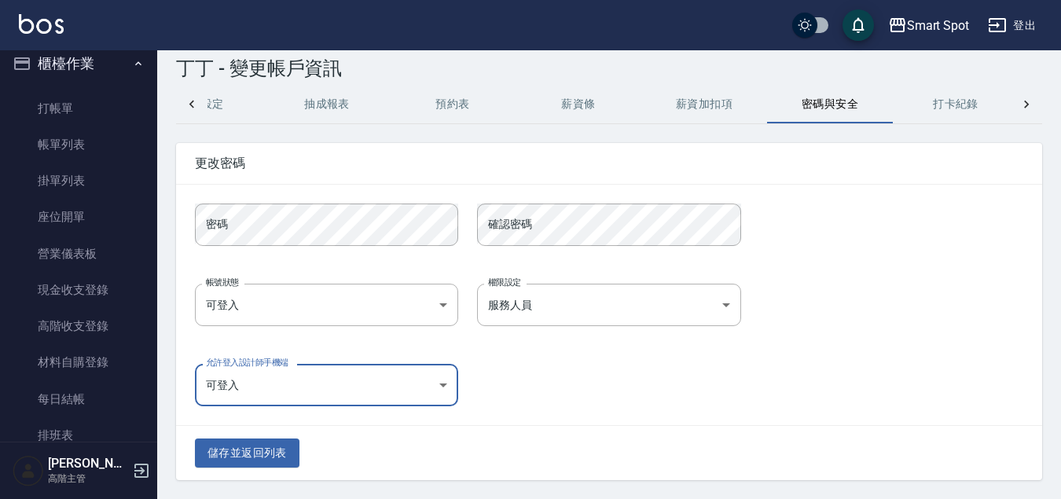
scroll to position [0, 0]
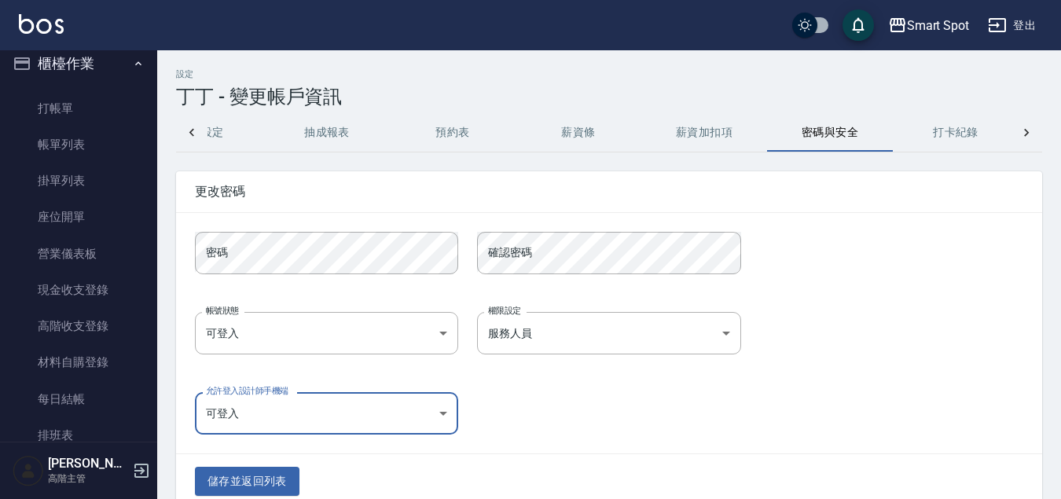
click at [1030, 137] on icon at bounding box center [1026, 133] width 16 height 16
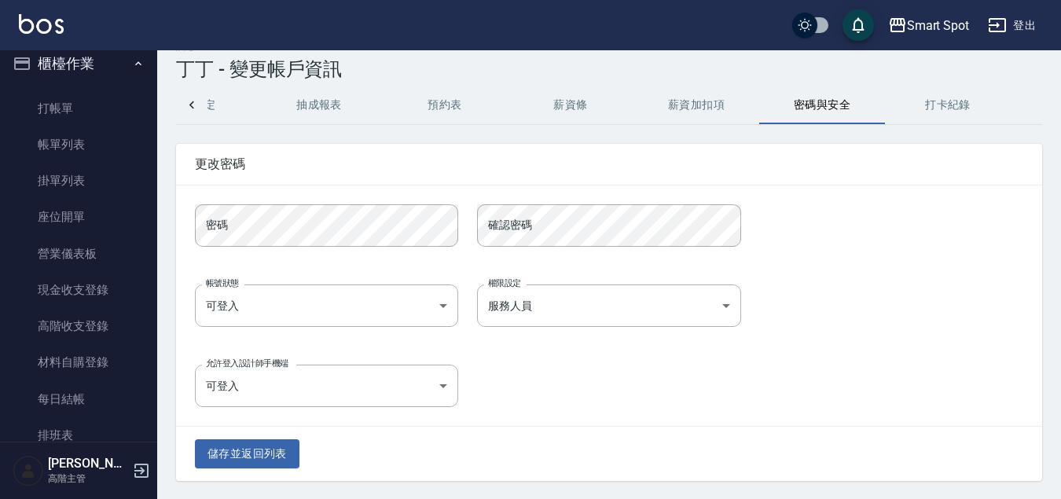
scroll to position [28, 0]
click at [699, 314] on body "Smart Spot 登出 櫃檯作業 打帳單 帳單列表 掛單列表 座位開單 營業儀表板 現金收支登錄 高階收支登錄 材料自購登錄 每日結帳 排班表 現場電腦打…" at bounding box center [530, 235] width 1061 height 527
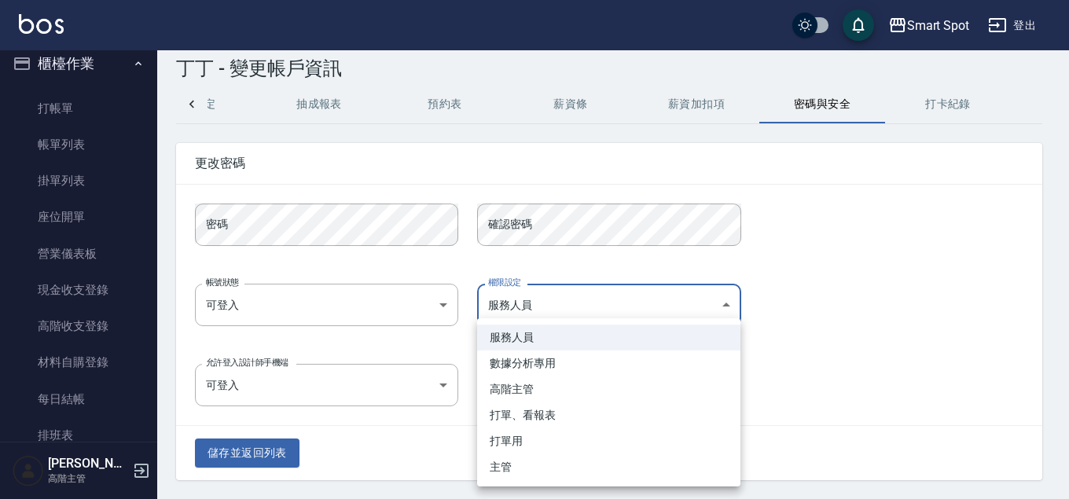
click at [705, 337] on li "服務人員" at bounding box center [608, 338] width 263 height 26
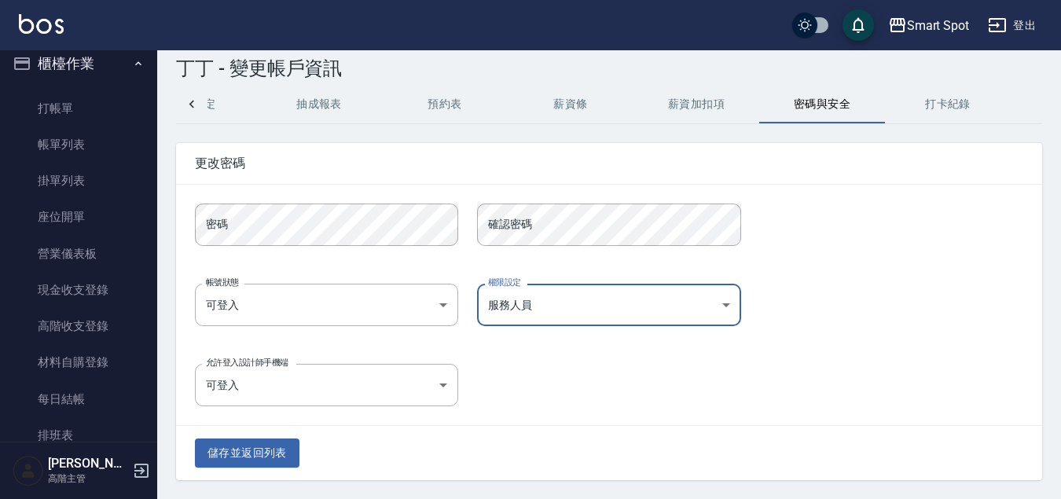
scroll to position [0, 321]
click at [723, 310] on body "Smart Spot 登出 櫃檯作業 打帳單 帳單列表 掛單列表 座位開單 營業儀表板 現金收支登錄 高階收支登錄 材料自購登錄 每日結帳 排班表 現場電腦打…" at bounding box center [534, 235] width 1069 height 527
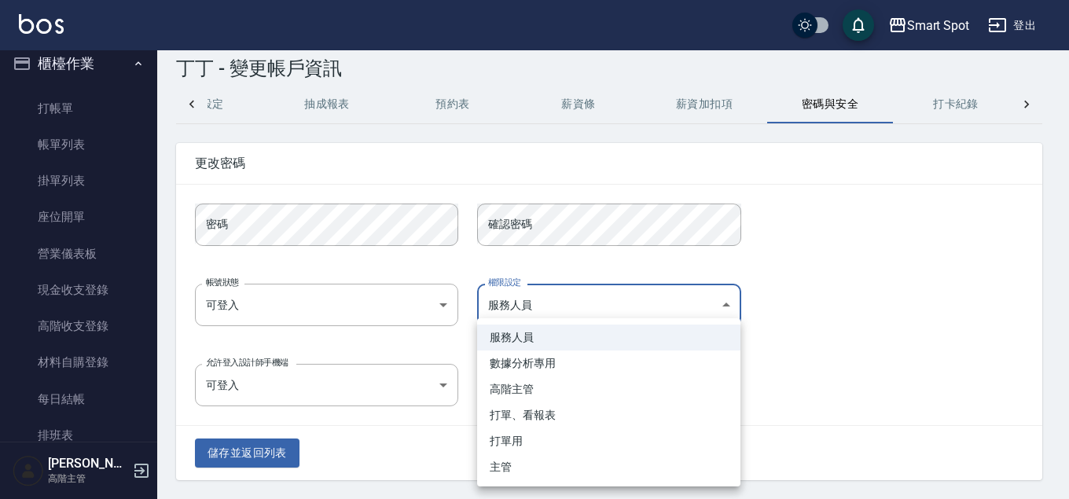
click at [818, 369] on div at bounding box center [534, 249] width 1069 height 499
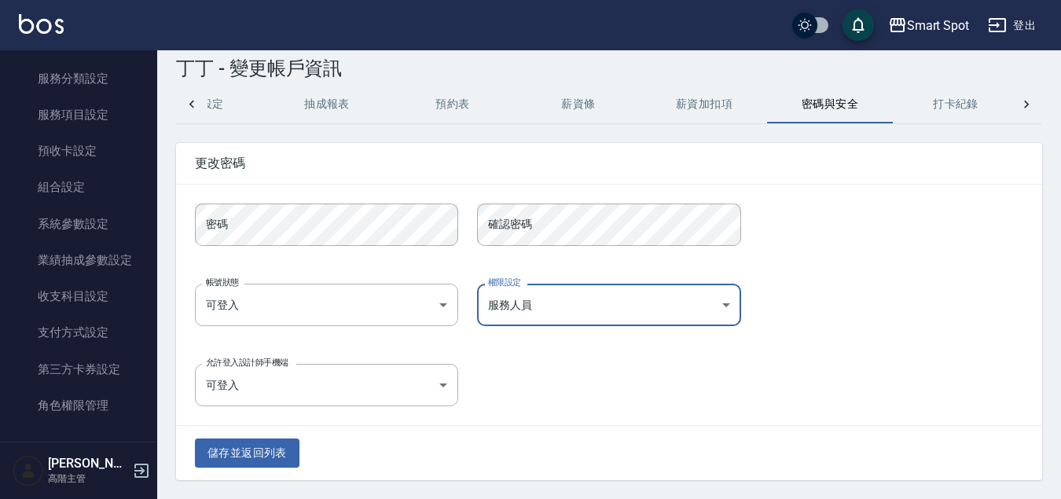
scroll to position [3022, 0]
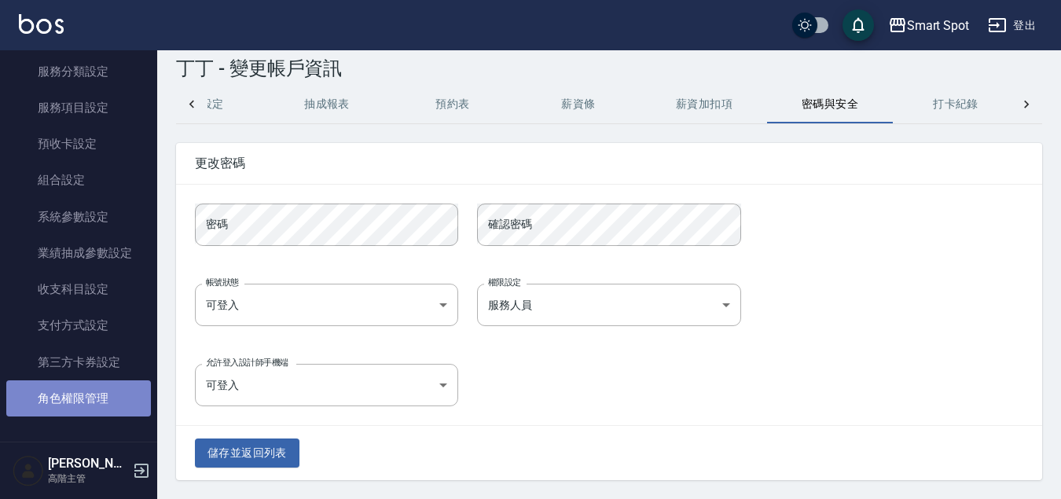
click at [111, 403] on link "角色權限管理" at bounding box center [78, 398] width 145 height 36
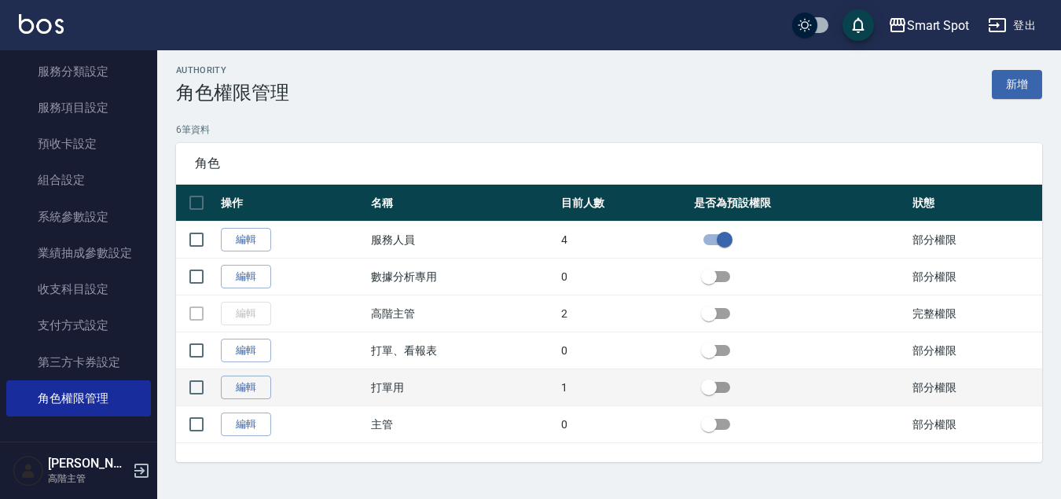
scroll to position [5, 0]
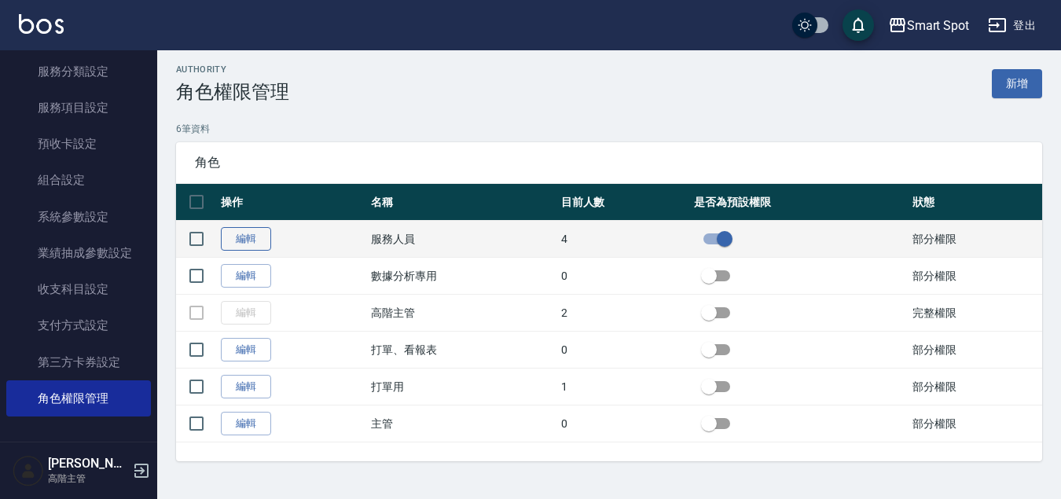
click at [245, 246] on link "編輯" at bounding box center [246, 239] width 50 height 24
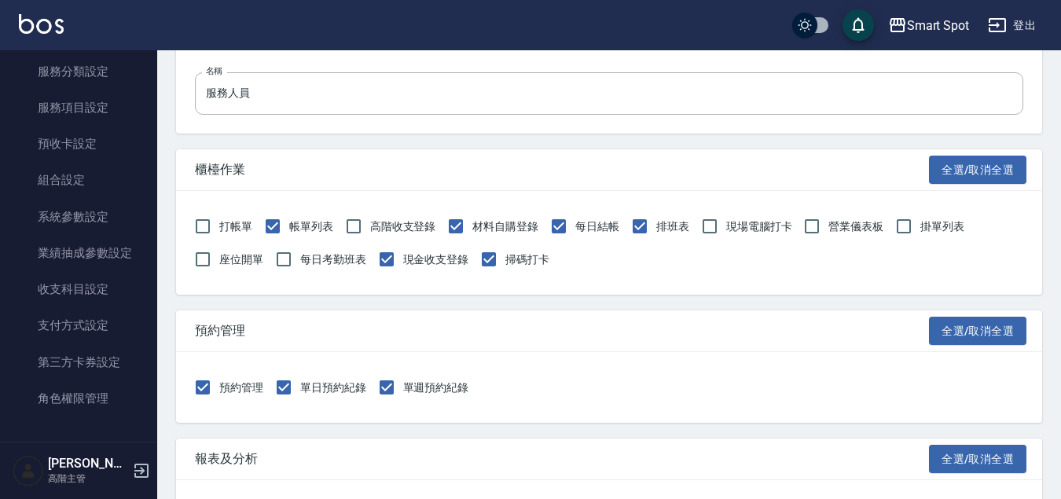
scroll to position [116, 0]
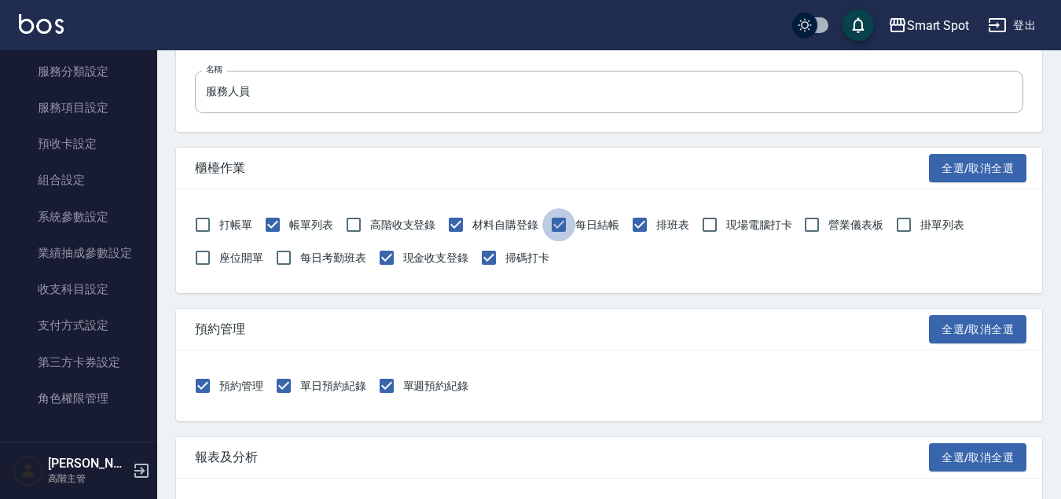
click at [557, 225] on input "每日結帳" at bounding box center [558, 224] width 33 height 33
checkbox input "false"
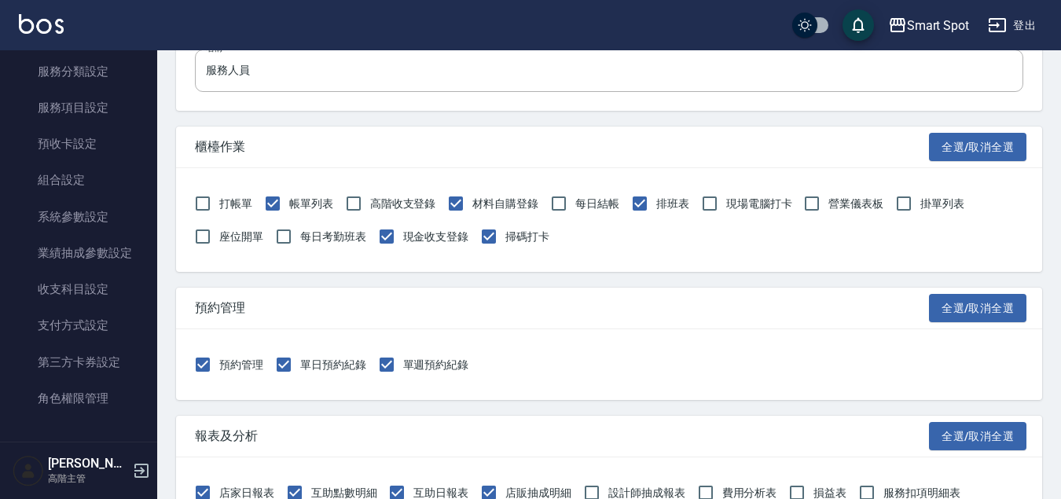
scroll to position [138, 0]
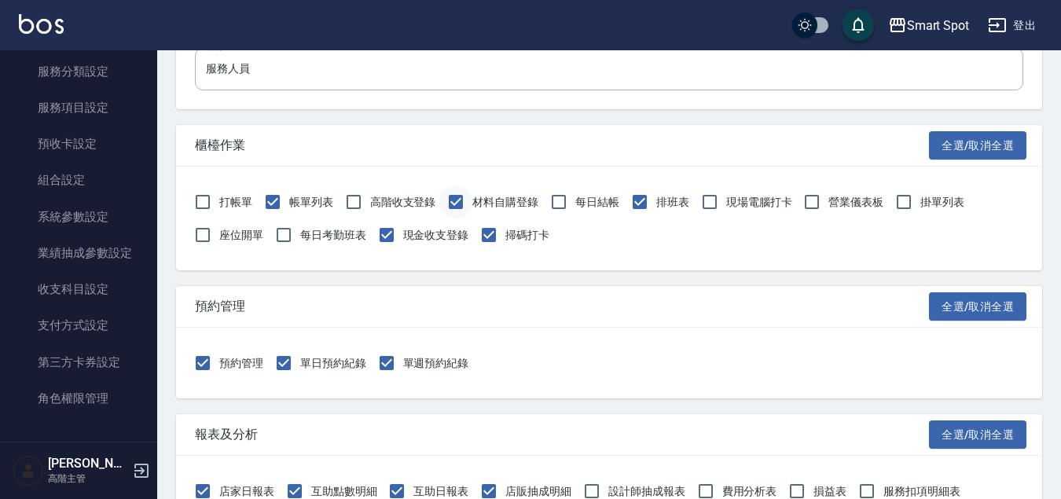
drag, startPoint x: 458, startPoint y: 200, endPoint x: 450, endPoint y: 204, distance: 8.8
click at [458, 200] on input "材料自購登錄" at bounding box center [455, 201] width 33 height 33
checkbox input "false"
click at [391, 233] on input "現金收支登錄" at bounding box center [386, 234] width 33 height 33
checkbox input "false"
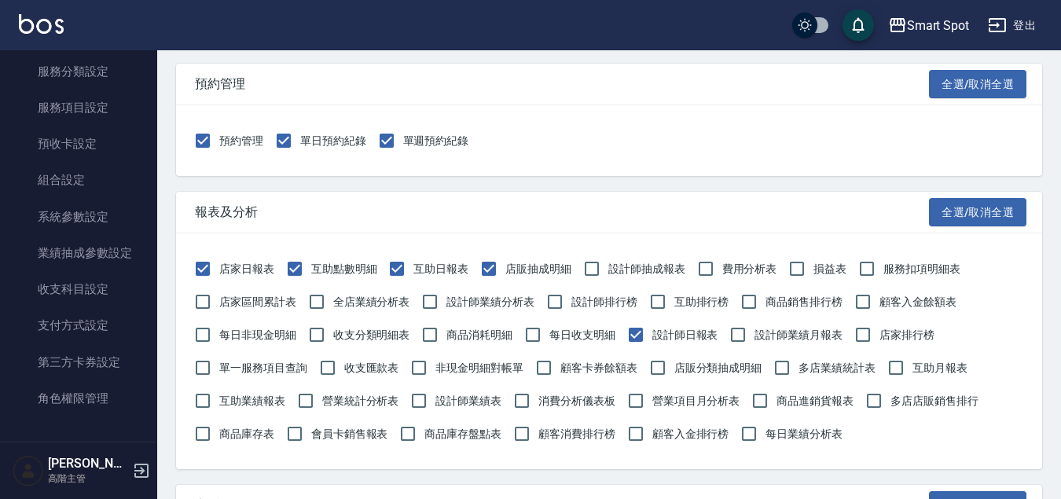
scroll to position [371, 0]
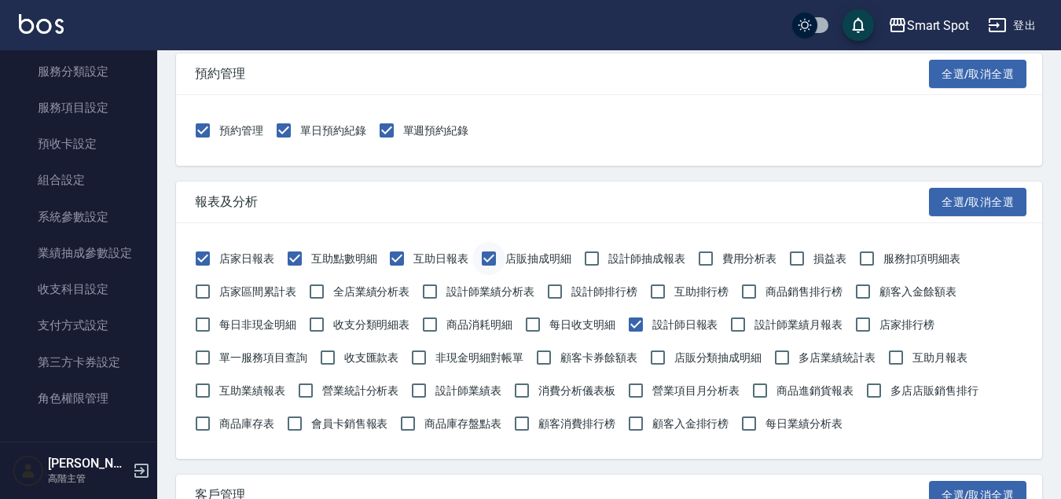
click at [488, 256] on input "店販抽成明細" at bounding box center [488, 258] width 33 height 33
checkbox input "false"
click at [394, 262] on input "互助日報表" at bounding box center [396, 258] width 33 height 33
checkbox input "false"
click at [301, 262] on input "互助點數明細" at bounding box center [294, 258] width 33 height 33
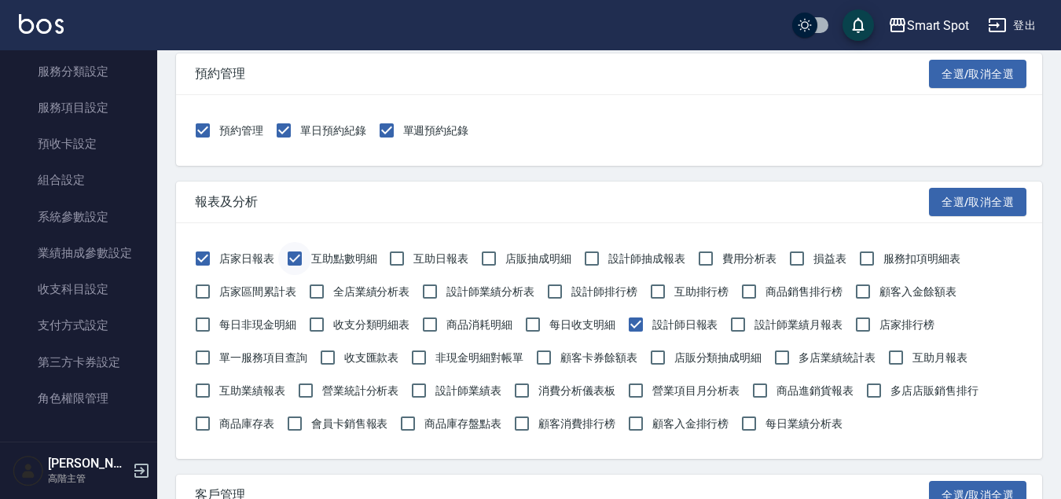
checkbox input "false"
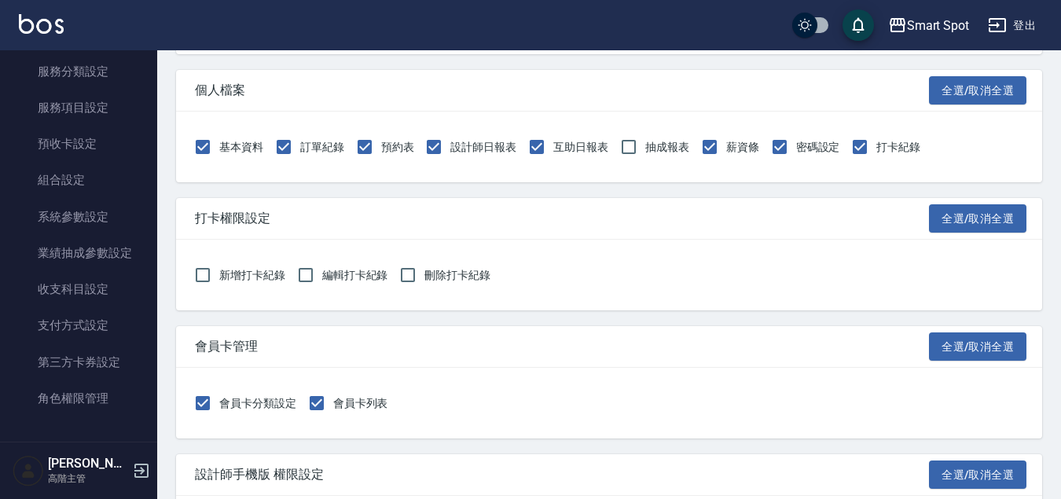
scroll to position [1800, 0]
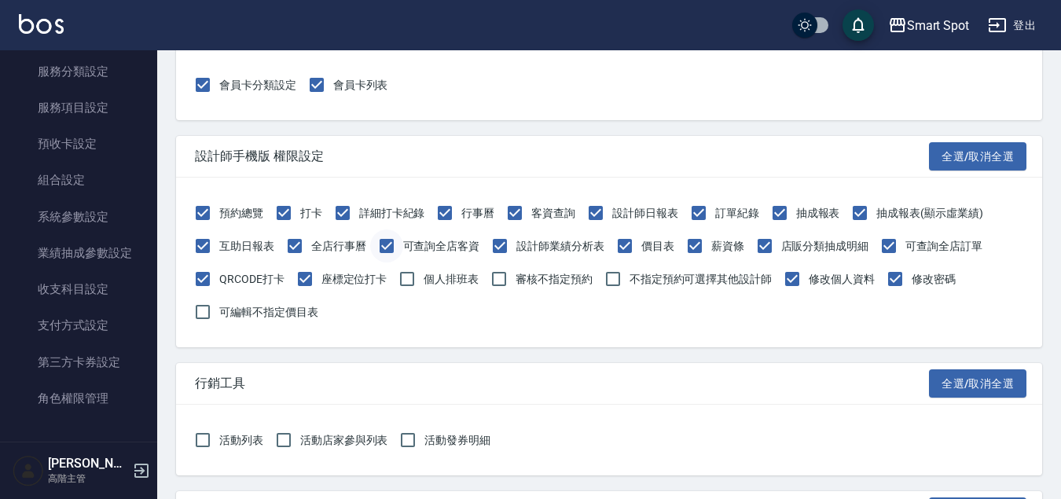
click at [387, 247] on input "可查詢全店客資" at bounding box center [386, 245] width 33 height 33
checkbox input "false"
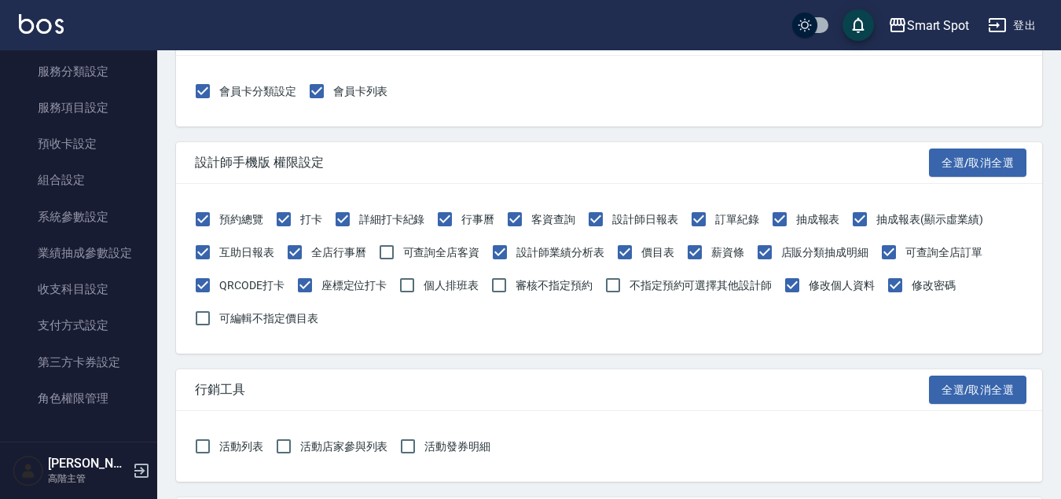
scroll to position [1797, 0]
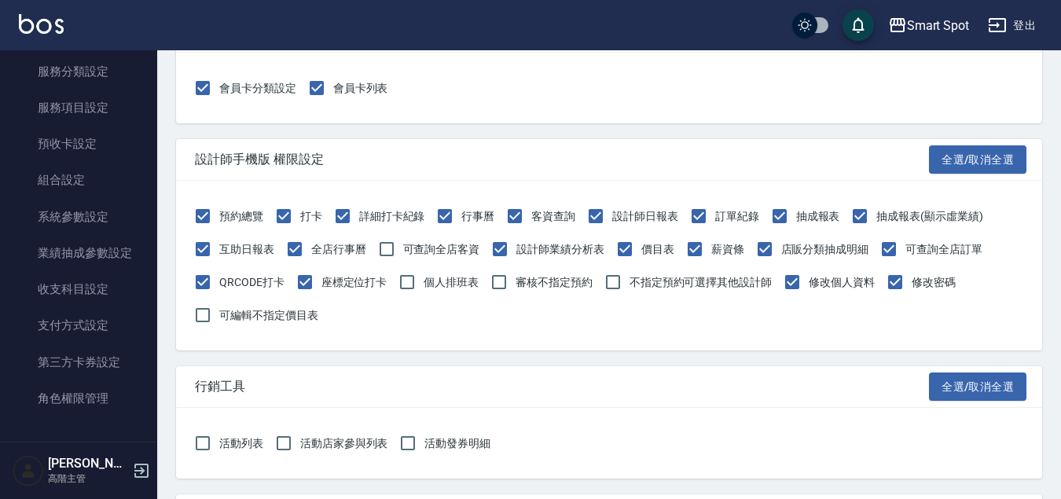
drag, startPoint x: 206, startPoint y: 280, endPoint x: 247, endPoint y: 260, distance: 45.3
click at [206, 280] on input "QRCODE打卡" at bounding box center [202, 282] width 33 height 33
checkbox input "false"
click at [284, 216] on input "打卡" at bounding box center [283, 216] width 33 height 33
checkbox input "false"
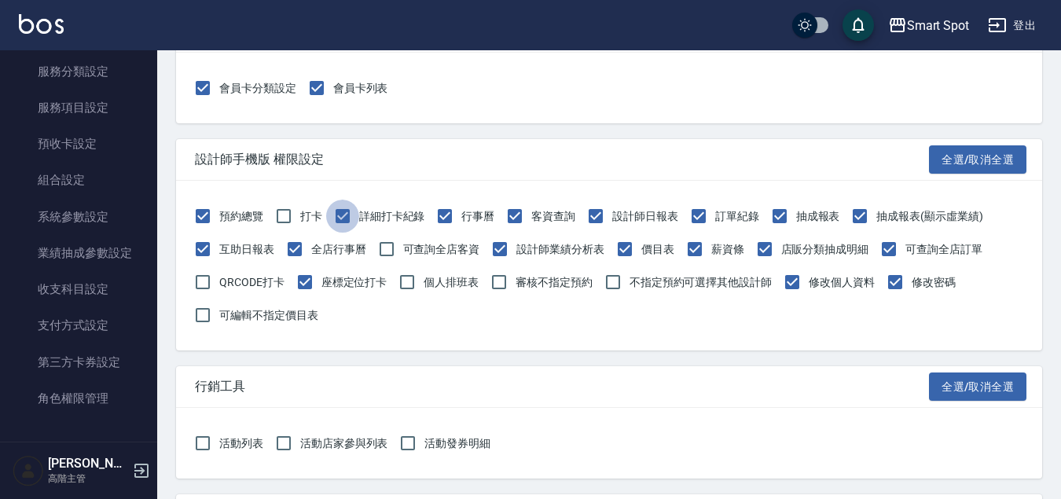
click at [339, 216] on input "詳細打卡紀錄" at bounding box center [342, 216] width 33 height 33
checkbox input "false"
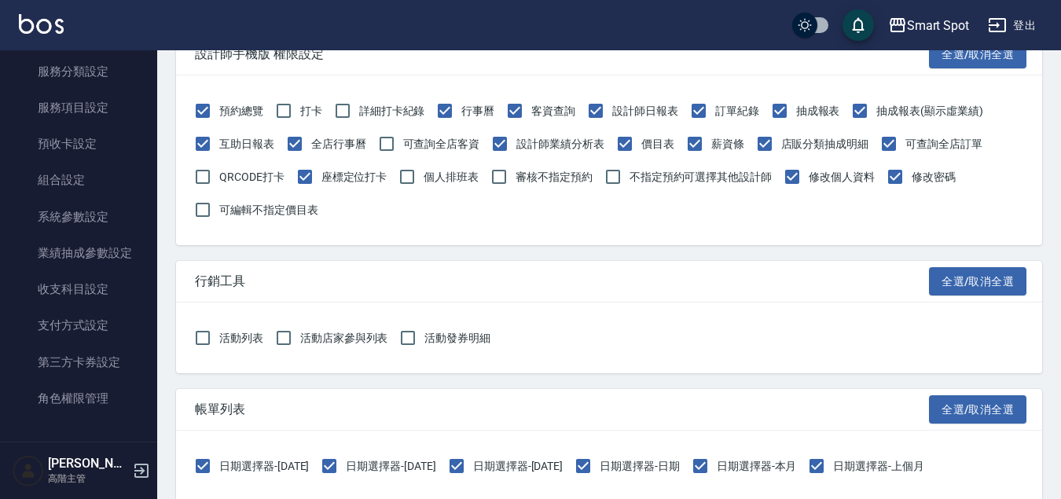
scroll to position [1972, 0]
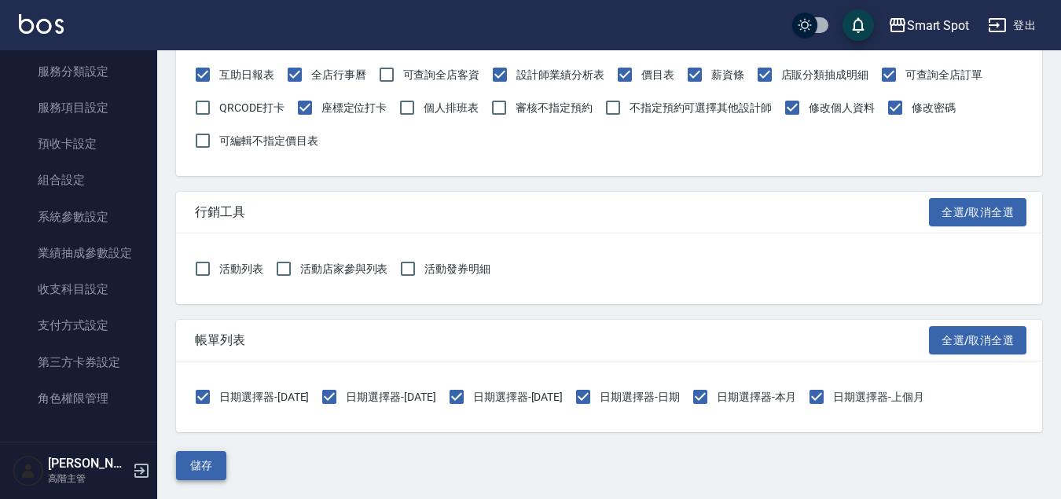
click at [214, 467] on button "儲存" at bounding box center [201, 465] width 50 height 29
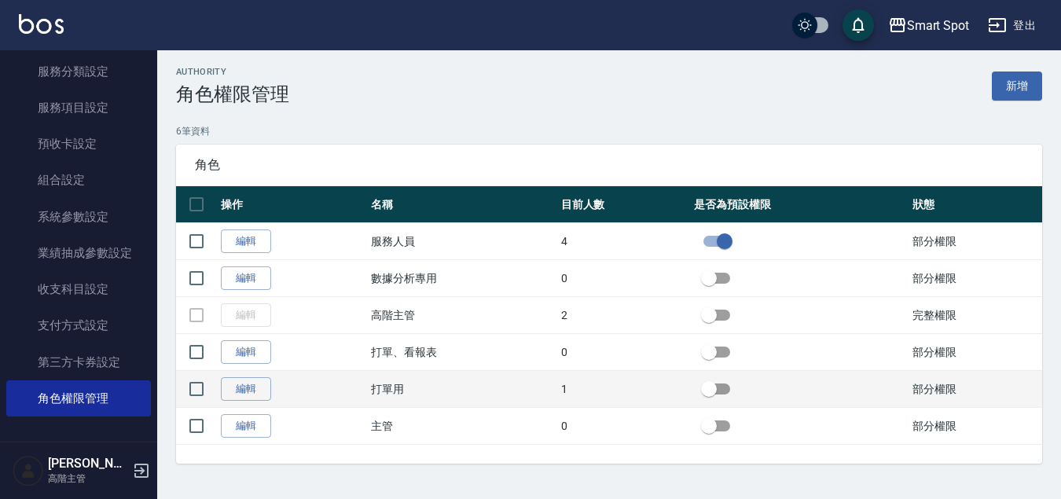
scroll to position [5, 0]
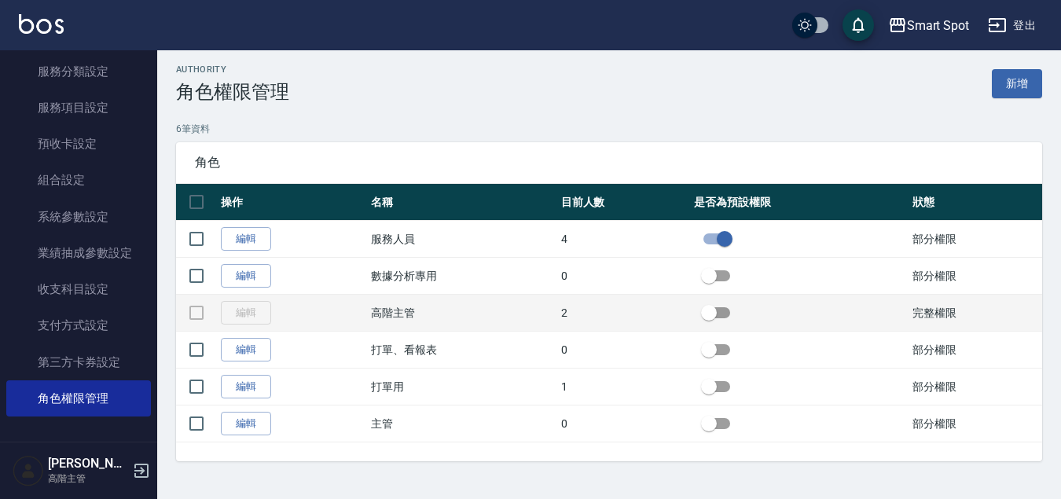
click at [401, 317] on td "高階主管" at bounding box center [462, 313] width 190 height 37
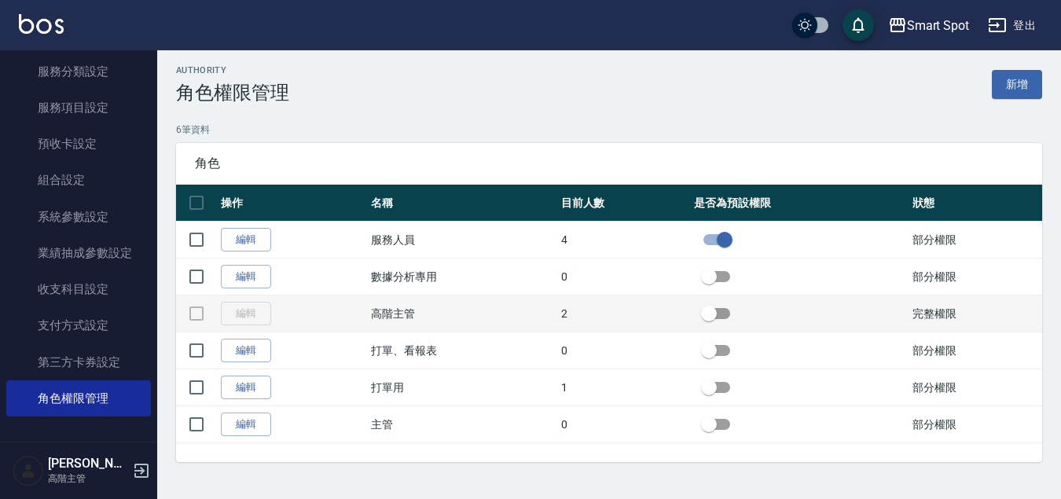
scroll to position [0, 0]
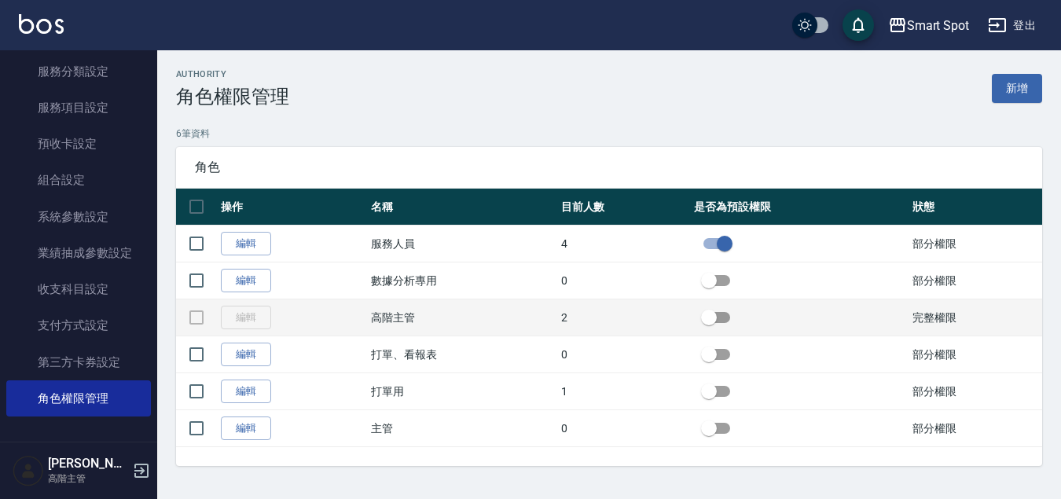
click at [361, 317] on td "編輯" at bounding box center [292, 317] width 150 height 37
click at [262, 321] on td "編輯" at bounding box center [292, 317] width 150 height 37
click at [262, 320] on td "編輯" at bounding box center [292, 317] width 150 height 37
click at [365, 320] on tr "編輯 高階主管 2 完整權限" at bounding box center [609, 317] width 866 height 37
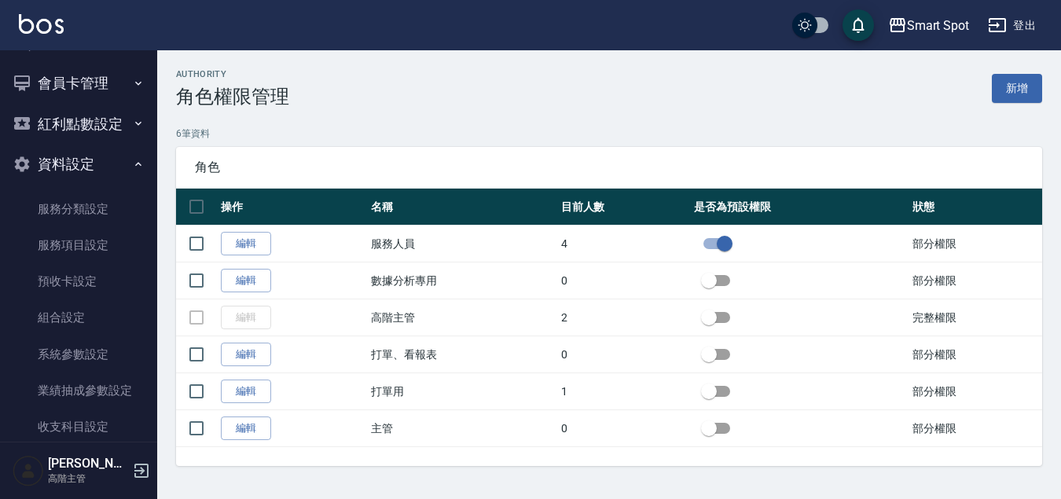
scroll to position [3022, 0]
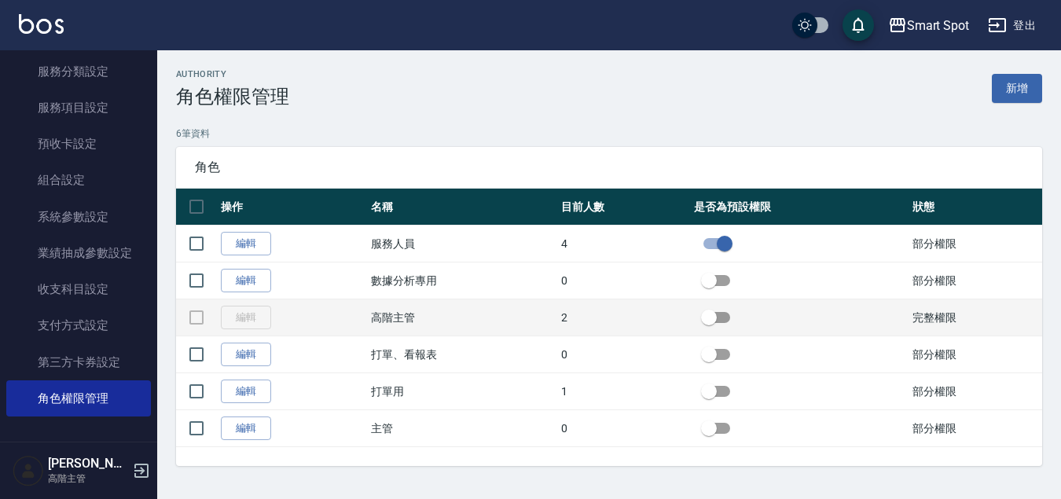
click at [196, 319] on td at bounding box center [196, 317] width 41 height 37
click at [255, 325] on td "編輯" at bounding box center [292, 317] width 150 height 37
click at [197, 320] on td at bounding box center [196, 317] width 41 height 37
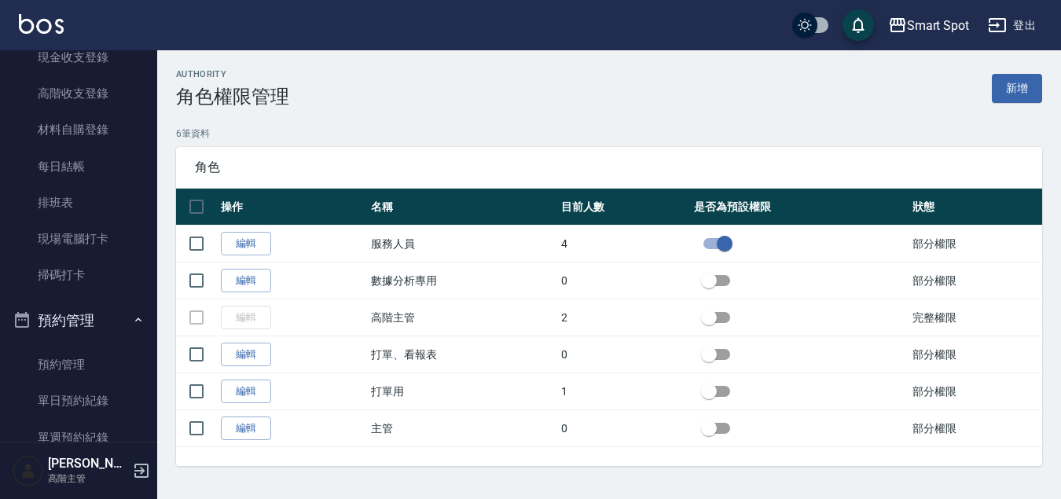
scroll to position [321, 0]
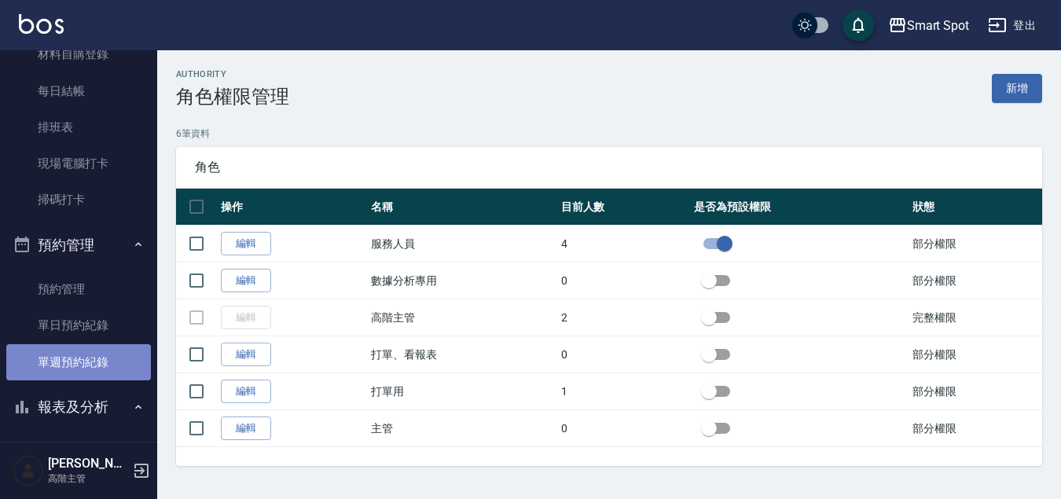
click at [112, 360] on link "單週預約紀錄" at bounding box center [78, 362] width 145 height 36
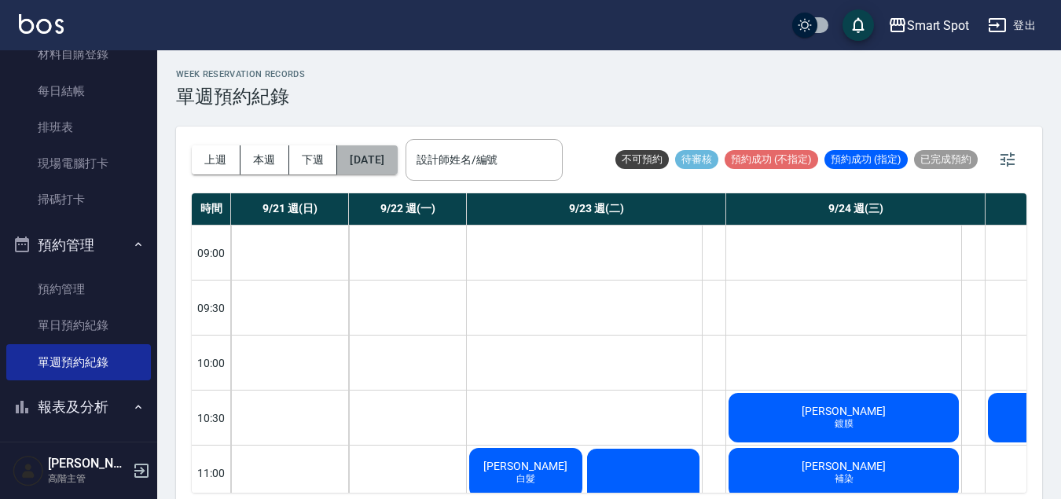
click at [397, 162] on button "[DATE]" at bounding box center [367, 159] width 60 height 29
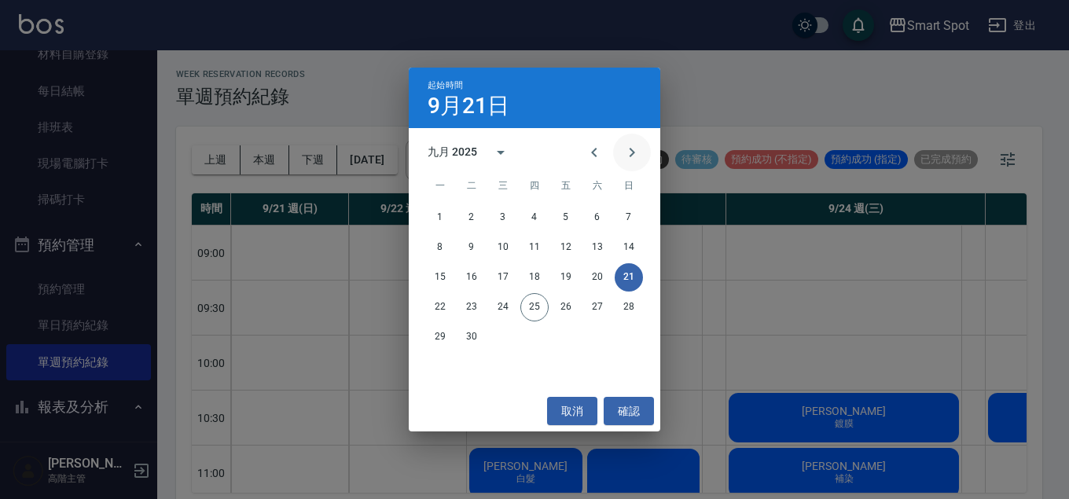
click at [635, 152] on icon "Next month" at bounding box center [631, 152] width 19 height 19
click at [540, 339] on button "30" at bounding box center [534, 337] width 28 height 28
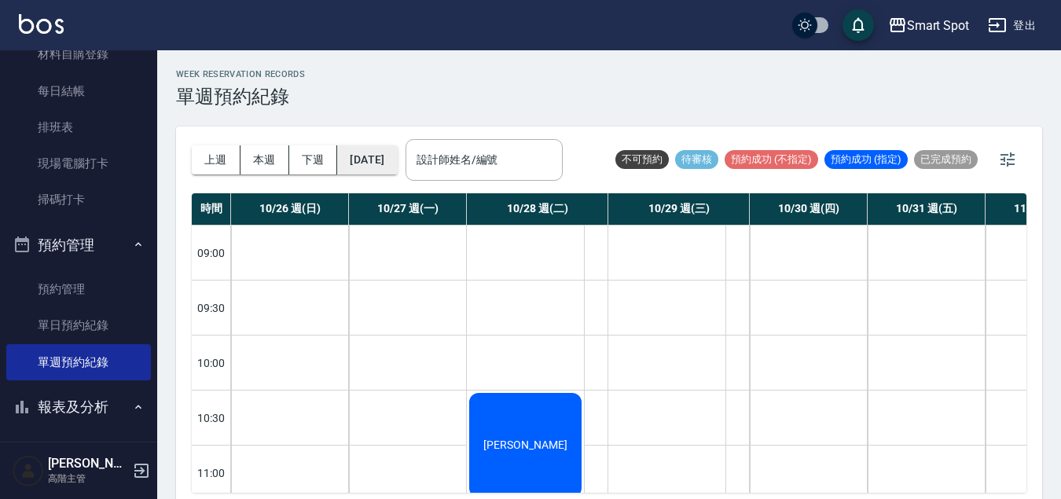
click at [394, 159] on button "[DATE]" at bounding box center [367, 159] width 60 height 29
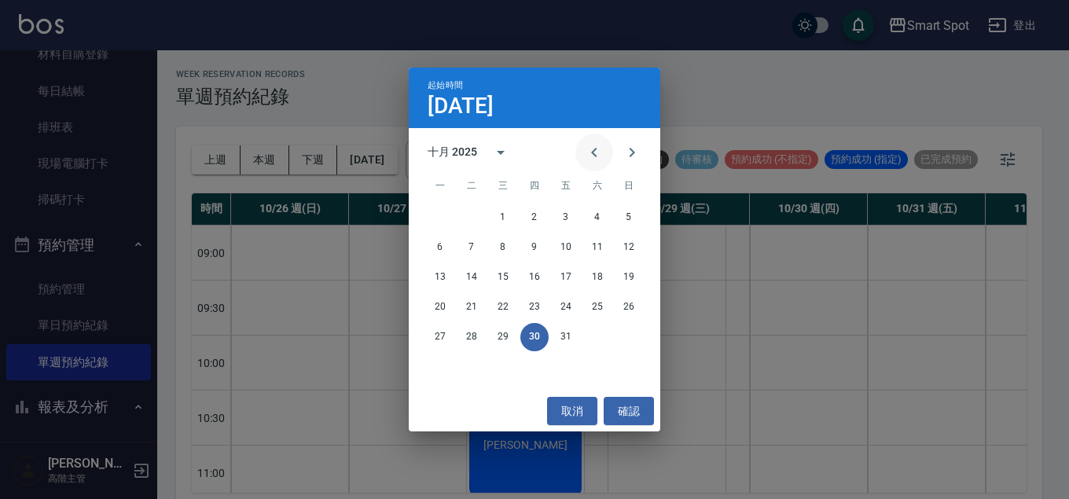
click at [593, 158] on icon "Previous month" at bounding box center [594, 152] width 19 height 19
click at [474, 333] on button "30" at bounding box center [471, 337] width 28 height 28
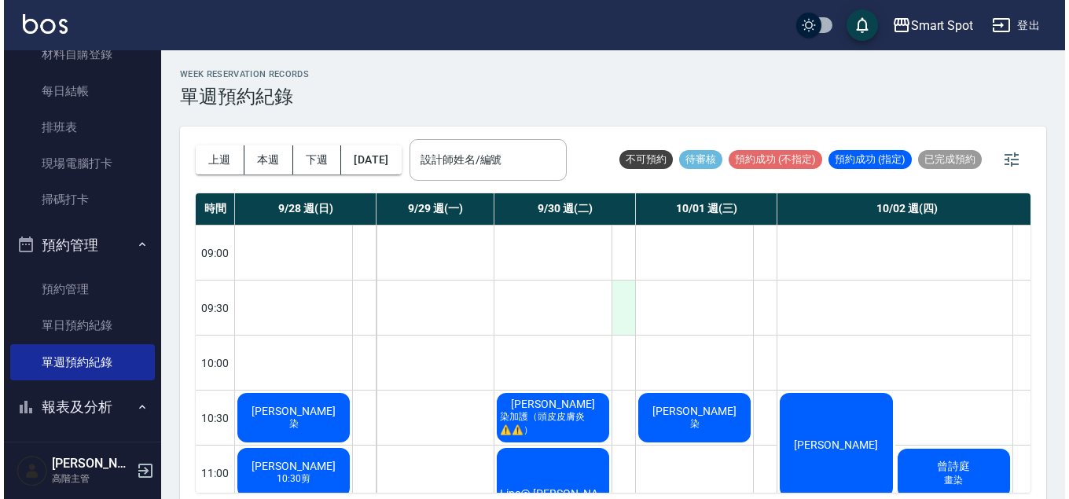
scroll to position [331, 0]
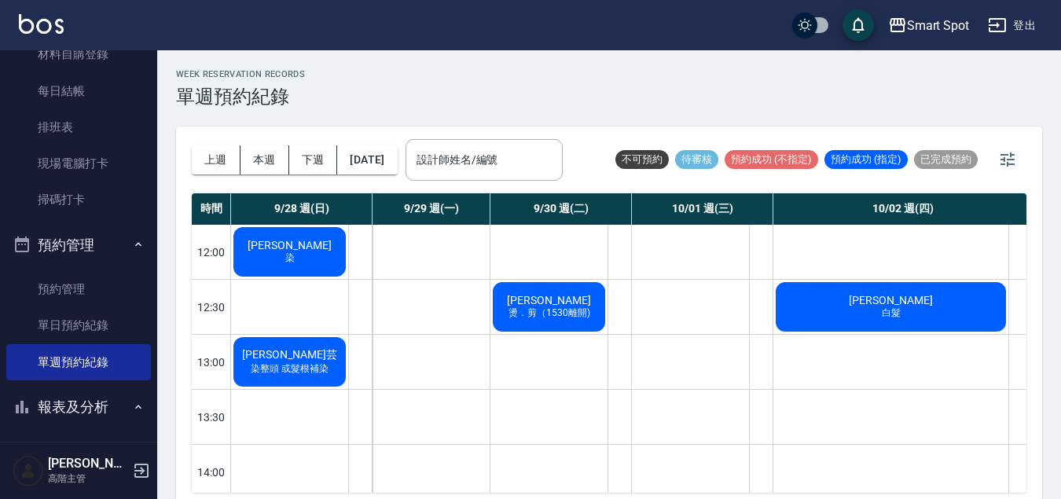
click at [580, 322] on div "[PERSON_NAME]．剪（1530離開)" at bounding box center [548, 307] width 117 height 54
